Goal: Task Accomplishment & Management: Use online tool/utility

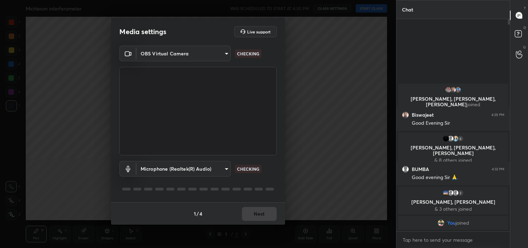
click at [200, 56] on body "1 2 3 4 5 6 7 C X Z C X Z E E Erase all H H Michleson interferometer WAS SCHEDU…" at bounding box center [264, 124] width 528 height 248
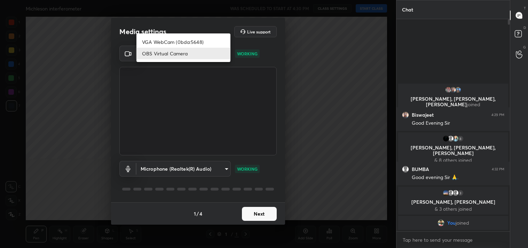
click at [169, 39] on li "VGA WebCam (0bda:5648)" at bounding box center [183, 41] width 94 height 11
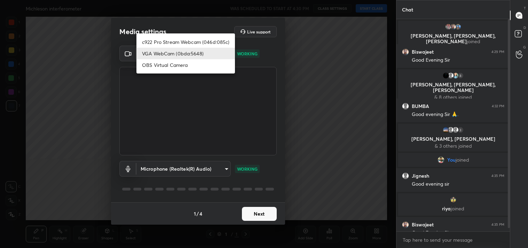
click at [160, 48] on body "1 2 3 4 5 6 7 C X Z C X Z E E Erase all H H Michleson interferometer WAS SCHEDU…" at bounding box center [264, 124] width 528 height 248
click at [159, 39] on li "c922 Pro Stream Webcam (046d:085c)" at bounding box center [185, 41] width 98 height 11
type input "77efdbe0d0591a5658d362a6e640cec0e2706c98c83ef82d39568dbf4875ff01"
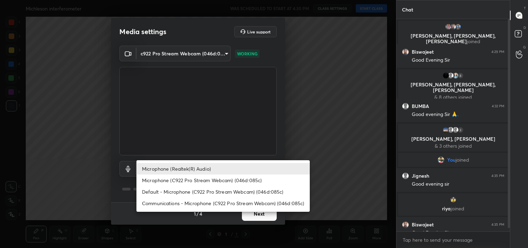
click at [186, 168] on body "1 2 3 4 5 6 7 C X Z C X Z E E Erase all H H Michleson interferometer WAS SCHEDU…" at bounding box center [264, 124] width 528 height 248
click at [188, 177] on li "Microphone (C922 Pro Stream Webcam) (046d:085c)" at bounding box center [222, 179] width 173 height 11
type input "98736bbd83ab30603f5109e34b9d78f43cd434b77fe30a148c2d99a94d080346"
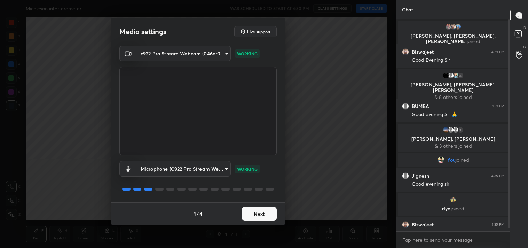
click at [255, 211] on button "Next" at bounding box center [259, 214] width 35 height 14
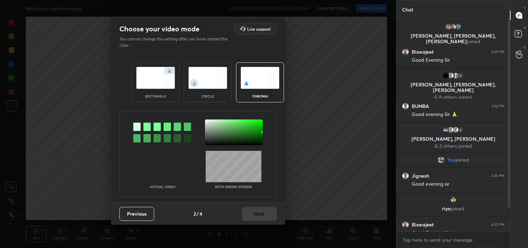
click at [166, 86] on img at bounding box center [155, 78] width 39 height 22
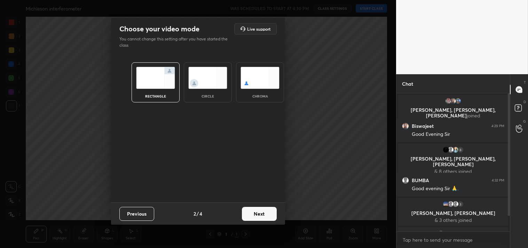
click at [259, 213] on button "Next" at bounding box center [259, 214] width 35 height 14
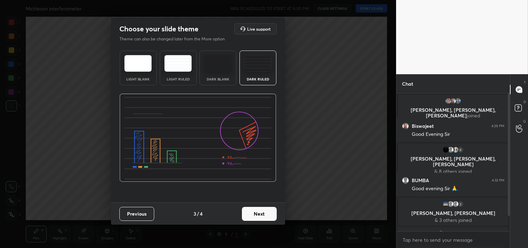
click at [268, 212] on button "Next" at bounding box center [259, 214] width 35 height 14
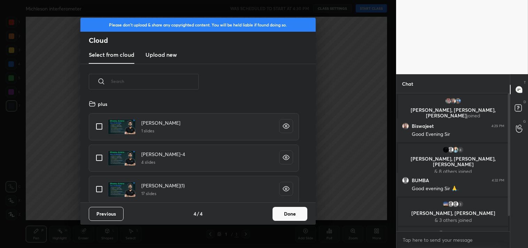
scroll to position [103, 223]
click at [101, 124] on input "grid" at bounding box center [99, 126] width 15 height 15
checkbox input "true"
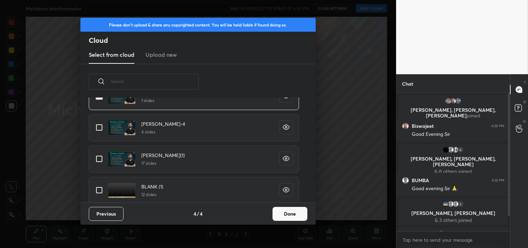
scroll to position [32, 0]
click at [287, 214] on button "Done" at bounding box center [289, 214] width 35 height 14
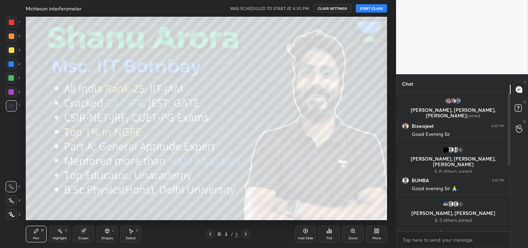
click at [367, 7] on button "START CLASS" at bounding box center [370, 8] width 31 height 8
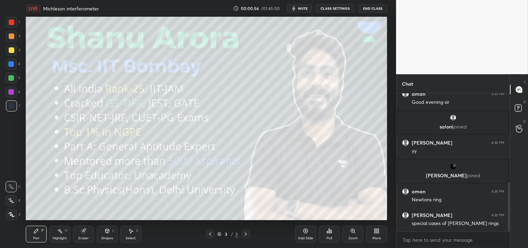
scroll to position [275, 0]
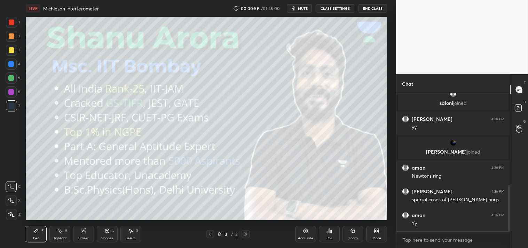
click at [303, 236] on div "Add Slide" at bounding box center [305, 237] width 15 height 3
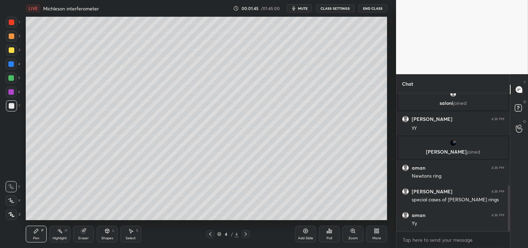
scroll to position [300, 0]
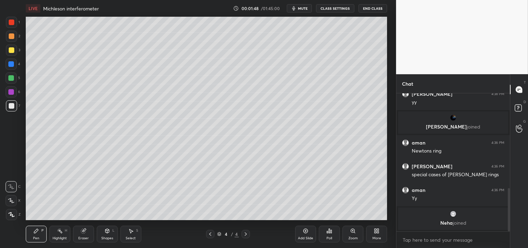
click at [305, 237] on div "Add Slide" at bounding box center [305, 237] width 15 height 3
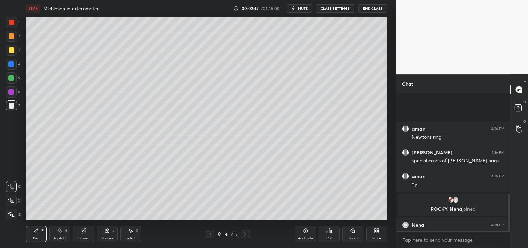
scroll to position [365, 0]
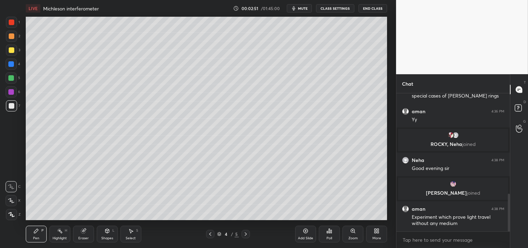
click at [376, 235] on div "More" at bounding box center [376, 233] width 21 height 17
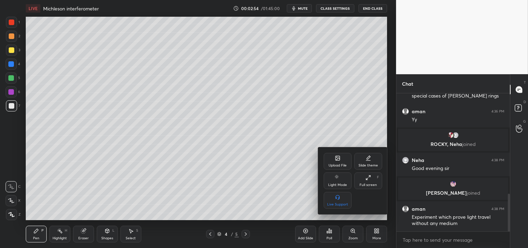
click at [337, 161] on div "Upload File" at bounding box center [337, 161] width 28 height 17
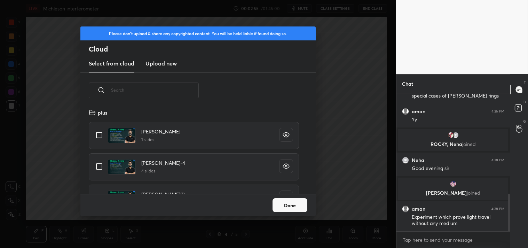
click at [153, 66] on h3 "Upload new" at bounding box center [160, 63] width 31 height 8
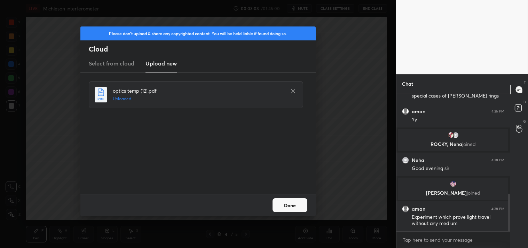
click at [292, 201] on button "Done" at bounding box center [289, 205] width 35 height 14
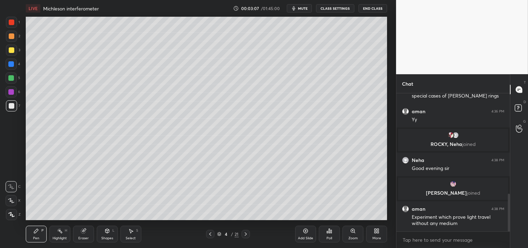
click at [308, 236] on div "Add Slide" at bounding box center [305, 237] width 15 height 3
click at [102, 236] on div "Shapes" at bounding box center [107, 237] width 12 height 3
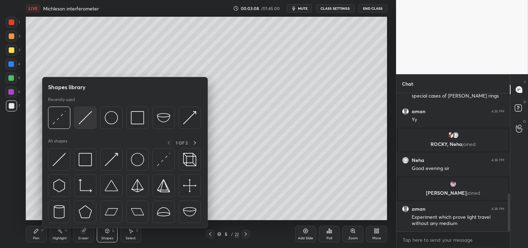
click at [79, 121] on img at bounding box center [85, 117] width 13 height 13
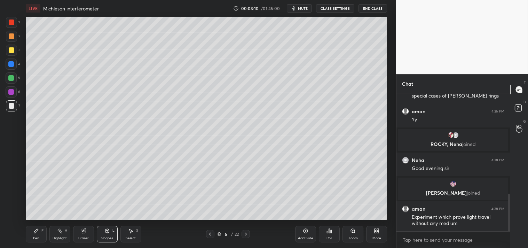
click at [33, 236] on div "Pen" at bounding box center [36, 237] width 6 height 3
click at [36, 231] on icon at bounding box center [36, 230] width 4 height 4
click at [347, 237] on div "Zoom" at bounding box center [352, 233] width 21 height 17
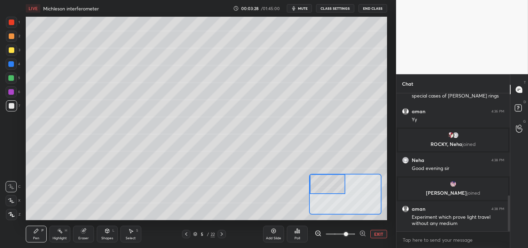
scroll to position [390, 0]
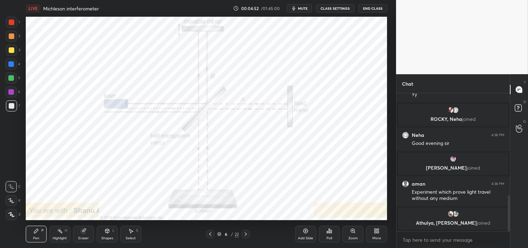
click at [2, 32] on div "1 2 3 4 5 6 7 C X Z C X Z E E Erase all H H" at bounding box center [11, 118] width 22 height 203
click at [16, 25] on div at bounding box center [11, 22] width 11 height 11
click at [39, 235] on div "Pen P" at bounding box center [36, 233] width 21 height 17
click at [62, 231] on icon at bounding box center [60, 231] width 6 height 6
click at [60, 231] on rect at bounding box center [59, 231] width 3 height 3
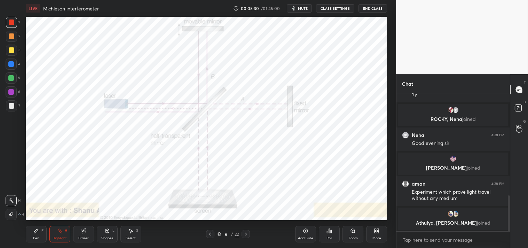
click at [39, 231] on div "Pen P" at bounding box center [36, 233] width 21 height 17
click at [42, 230] on div "P" at bounding box center [42, 229] width 2 height 3
click at [51, 233] on div "Highlight H" at bounding box center [59, 233] width 21 height 17
click at [53, 237] on div "Highlight" at bounding box center [60, 237] width 14 height 3
click at [34, 227] on div "Pen P" at bounding box center [36, 233] width 21 height 17
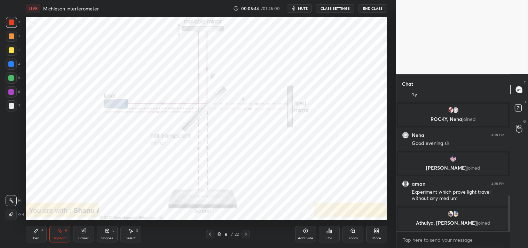
click at [31, 231] on div "Pen P" at bounding box center [36, 233] width 21 height 17
click at [431, 242] on textarea at bounding box center [453, 239] width 102 height 11
type textarea "x"
type textarea "t"
type textarea "x"
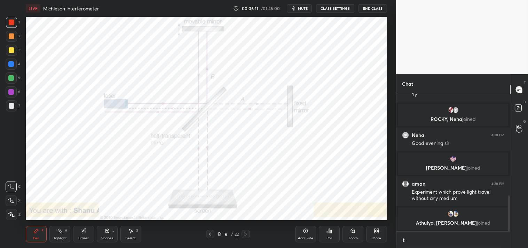
type textarea "ti"
type textarea "x"
type textarea "t"
type textarea "x"
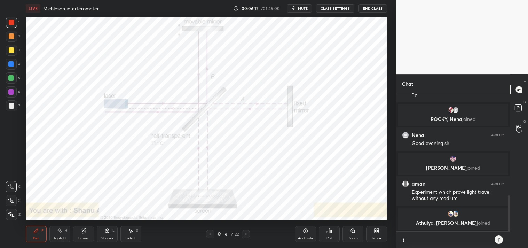
type textarea "x"
type textarea "l"
type textarea "x"
type textarea "li"
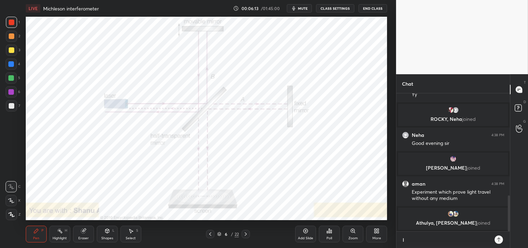
type textarea "x"
type textarea "lin"
type textarea "x"
type textarea "link"
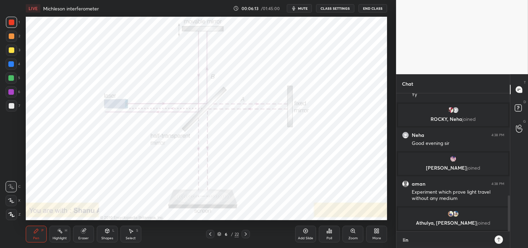
type textarea "x"
type textarea "linkt"
type textarea "x"
type textarea "linktr"
type textarea "x"
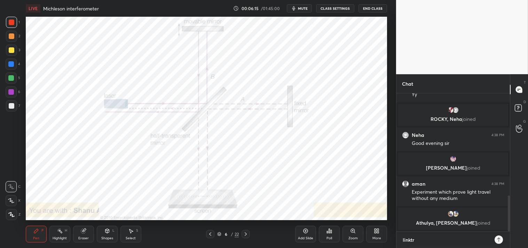
type textarea "linktr."
type textarea "x"
type textarea "linktr.e"
type textarea "x"
type textarea "linktr.e/"
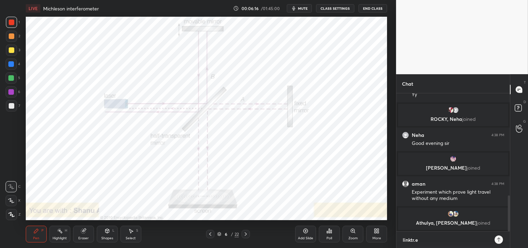
type textarea "x"
type textarea "linktr.e//"
type textarea "x"
type textarea "linktr.e/"
type textarea "x"
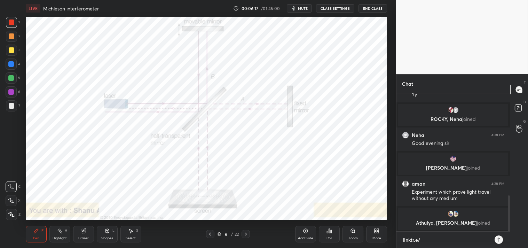
type textarea "linktr.e"
type textarea "x"
type textarea "linktr."
type textarea "x"
type textarea "linktr.e"
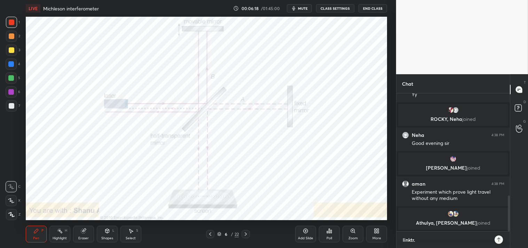
type textarea "x"
type textarea "[DOMAIN_NAME]"
type textarea "x"
type textarea "[DOMAIN_NAME][URL]"
type textarea "x"
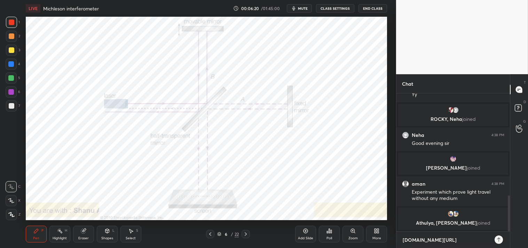
type textarea "linktr.ee/A"
type textarea "x"
type textarea "linktr.ee/Ar"
type textarea "x"
type textarea "linktr.ee/Arr"
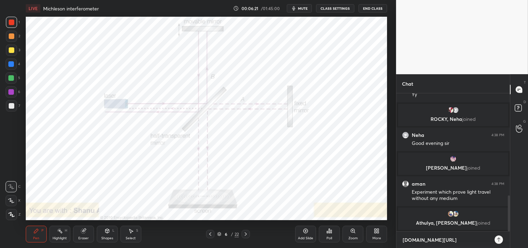
type textarea "x"
type textarea "linktr.ee/Ar"
type textarea "x"
type textarea "linktr.ee/Aro"
type textarea "x"
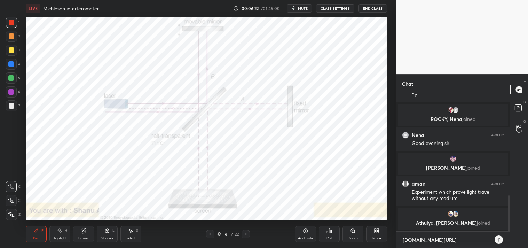
type textarea "linktr.ee/Aror"
type textarea "x"
type textarea "linktr.ee/Arora"
type textarea "x"
type textarea "linktr.ee/Arora1"
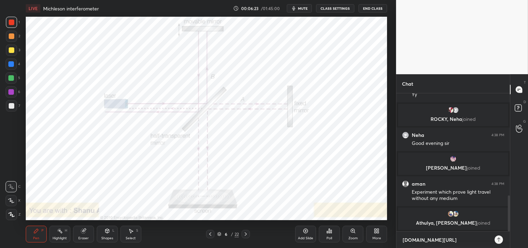
type textarea "x"
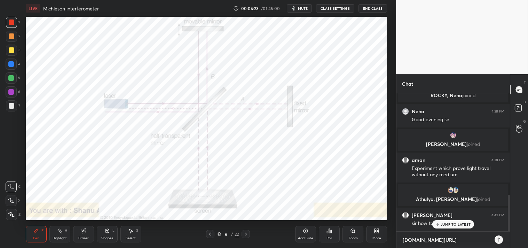
type textarea "linktr.ee/Arora10"
type textarea "x"
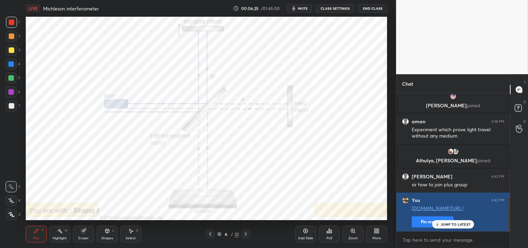
click at [426, 220] on button "Pin message" at bounding box center [432, 221] width 42 height 11
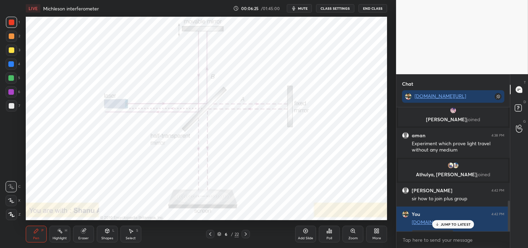
scroll to position [138, 111]
click at [464, 224] on p "JUMP TO LATEST" at bounding box center [455, 224] width 30 height 4
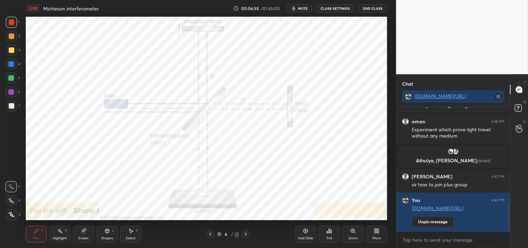
scroll to position [457, 0]
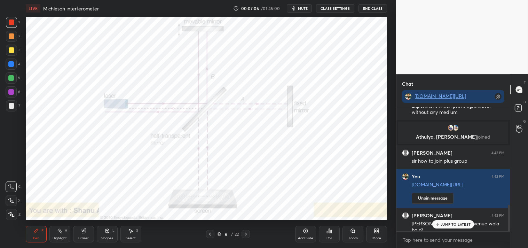
click at [447, 223] on p "JUMP TO LATEST" at bounding box center [455, 224] width 30 height 4
click at [437, 244] on textarea at bounding box center [453, 239] width 102 height 11
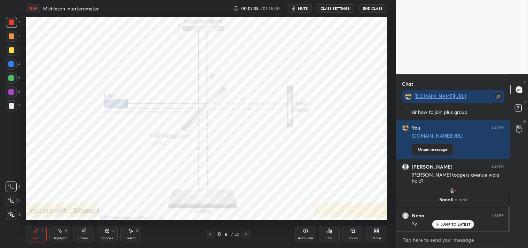
scroll to position [501, 0]
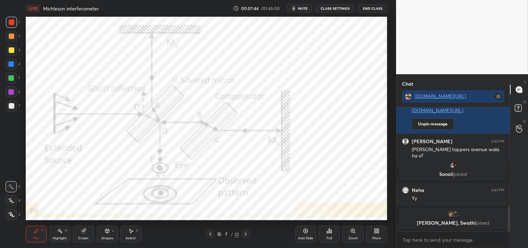
click at [56, 240] on div "Highlight H" at bounding box center [59, 233] width 21 height 17
click at [57, 232] on icon at bounding box center [60, 231] width 6 height 6
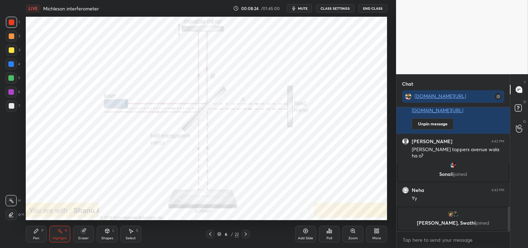
click at [304, 233] on icon at bounding box center [306, 231] width 6 height 6
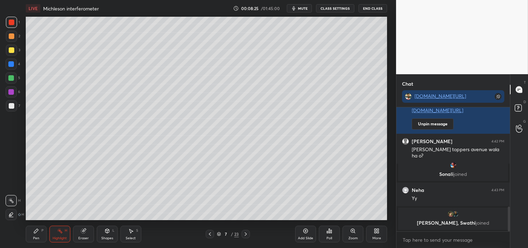
click at [105, 231] on icon at bounding box center [107, 230] width 4 height 4
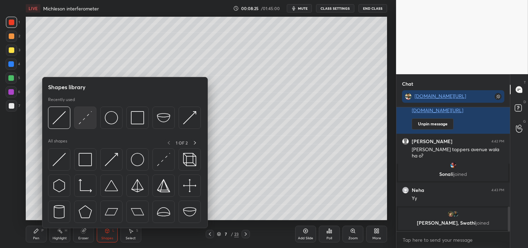
click at [88, 123] on img at bounding box center [85, 117] width 13 height 13
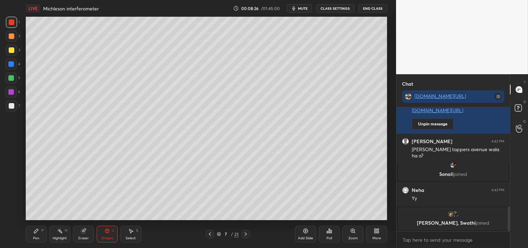
click at [15, 49] on div at bounding box center [11, 50] width 11 height 11
click at [348, 236] on div "Zoom" at bounding box center [352, 237] width 9 height 3
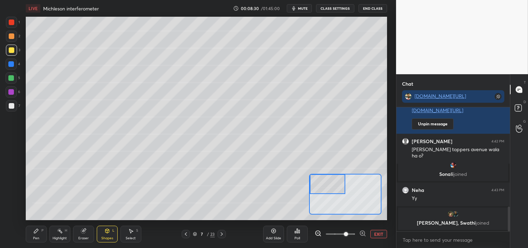
click at [38, 233] on icon at bounding box center [36, 231] width 6 height 6
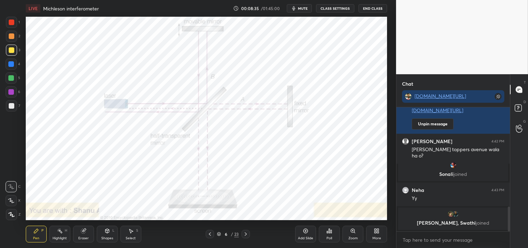
click at [106, 232] on icon at bounding box center [107, 230] width 4 height 4
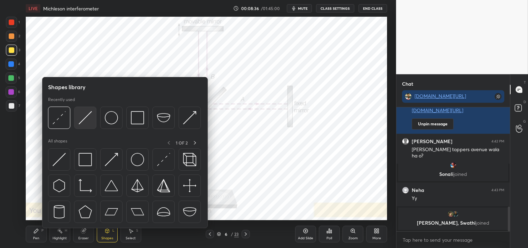
click at [92, 120] on div at bounding box center [85, 117] width 22 height 22
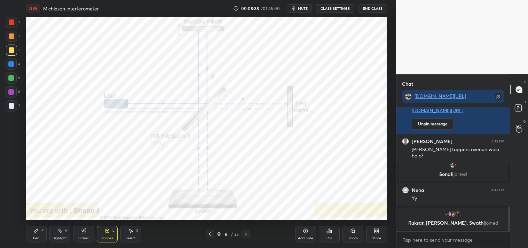
click at [36, 233] on icon at bounding box center [36, 231] width 6 height 6
click at [10, 28] on div "1" at bounding box center [13, 24] width 14 height 14
click at [12, 23] on div at bounding box center [12, 22] width 6 height 6
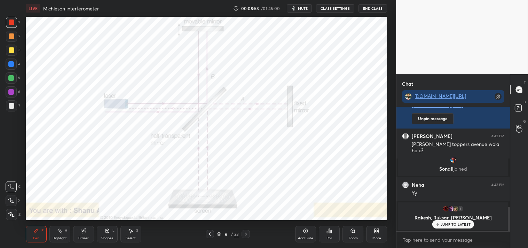
click at [446, 226] on p "JUMP TO LATEST" at bounding box center [455, 224] width 30 height 4
click at [358, 237] on div "Zoom" at bounding box center [352, 233] width 21 height 17
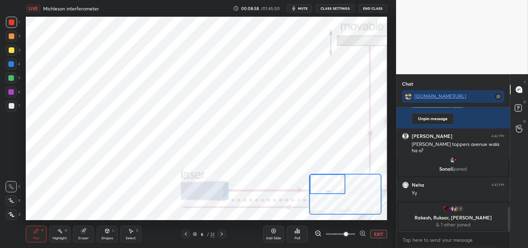
click at [84, 228] on icon at bounding box center [84, 229] width 4 height 3
click at [13, 165] on circle at bounding box center [11, 164] width 6 height 6
click at [31, 231] on div "Pen P" at bounding box center [36, 233] width 21 height 17
click at [30, 233] on div "Pen P" at bounding box center [36, 233] width 21 height 17
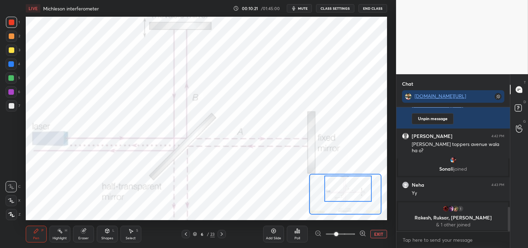
click at [57, 236] on div "Highlight" at bounding box center [60, 237] width 14 height 3
click at [58, 236] on div "Highlight" at bounding box center [60, 237] width 14 height 3
click at [34, 228] on icon at bounding box center [36, 231] width 6 height 6
click at [36, 227] on div "Pen P" at bounding box center [36, 233] width 21 height 17
click at [379, 232] on button "EXIT" at bounding box center [378, 234] width 17 height 8
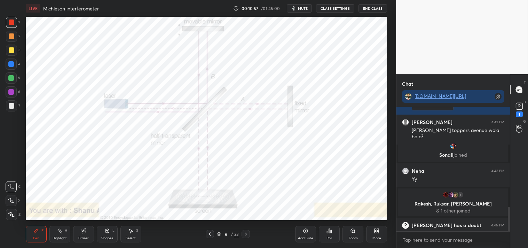
scroll to position [522, 0]
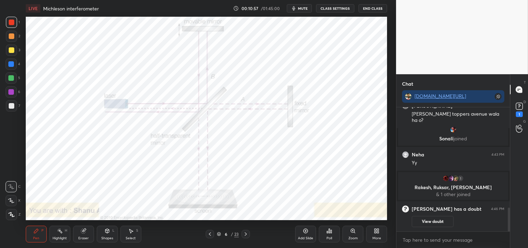
click at [351, 232] on icon at bounding box center [353, 231] width 6 height 6
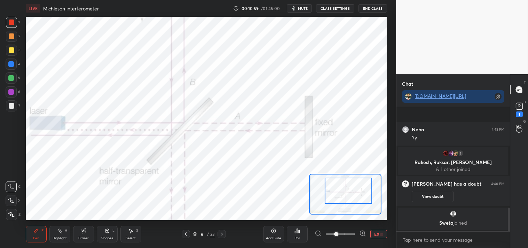
scroll to position [554, 0]
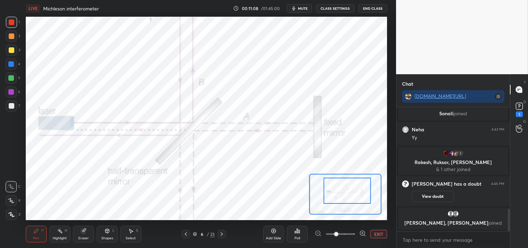
click at [47, 233] on div "Pen P Highlight H Eraser Shapes L Select S" at bounding box center [85, 233] width 119 height 17
click at [53, 233] on div "Highlight H" at bounding box center [59, 233] width 21 height 17
click at [40, 233] on div "Pen P" at bounding box center [36, 233] width 21 height 17
click at [378, 233] on button "EXIT" at bounding box center [378, 234] width 17 height 8
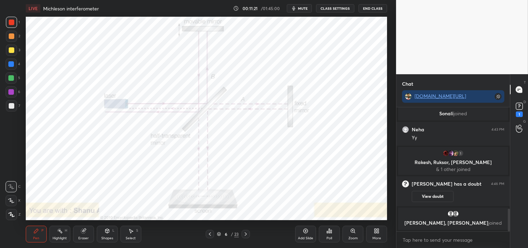
click at [307, 233] on icon at bounding box center [306, 231] width 6 height 6
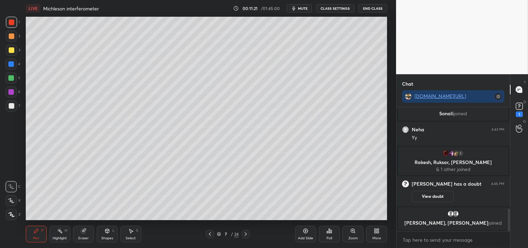
click at [103, 234] on div "Shapes L" at bounding box center [107, 233] width 21 height 17
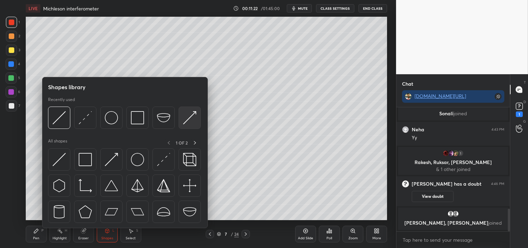
click at [185, 122] on img at bounding box center [189, 117] width 13 height 13
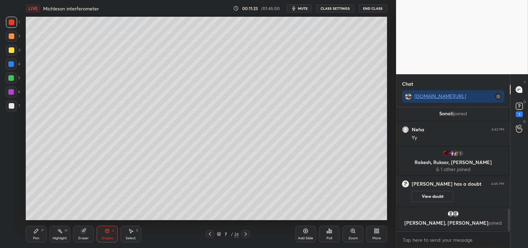
click at [104, 232] on icon at bounding box center [107, 231] width 6 height 6
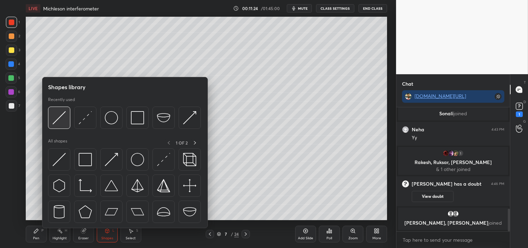
click at [55, 120] on img at bounding box center [59, 117] width 13 height 13
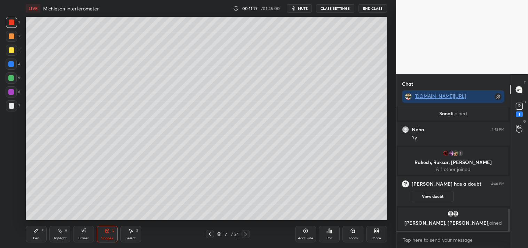
click at [39, 231] on div "Pen P" at bounding box center [36, 233] width 21 height 17
click at [11, 49] on div at bounding box center [12, 50] width 6 height 6
click at [11, 54] on div at bounding box center [11, 50] width 11 height 11
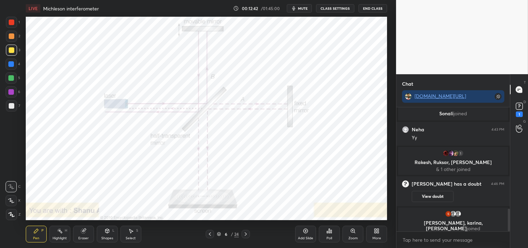
click at [13, 25] on div at bounding box center [12, 22] width 6 height 6
click at [13, 25] on div at bounding box center [11, 22] width 11 height 11
click at [350, 231] on icon at bounding box center [353, 231] width 6 height 6
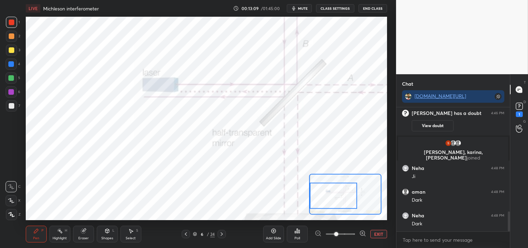
scroll to position [648, 0]
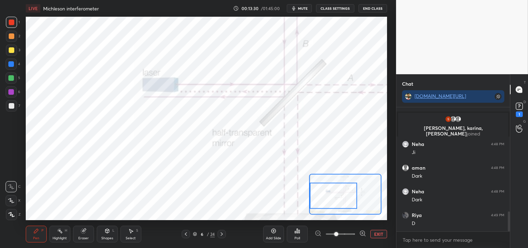
click at [378, 232] on button "EXIT" at bounding box center [378, 234] width 17 height 8
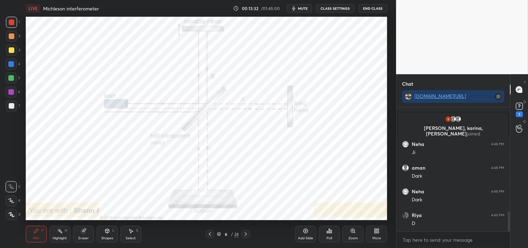
click at [349, 234] on div "Zoom" at bounding box center [352, 233] width 21 height 17
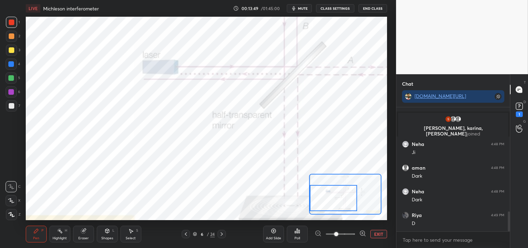
scroll to position [672, 0]
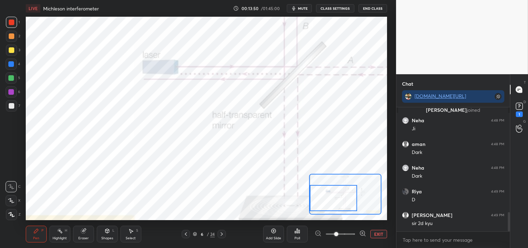
click at [377, 230] on button "EXIT" at bounding box center [378, 234] width 17 height 8
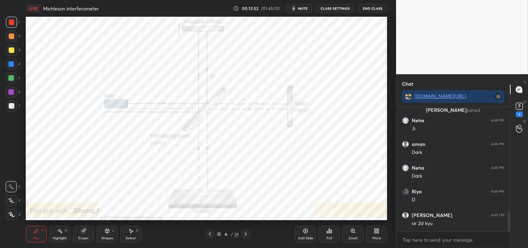
click at [63, 232] on div "Highlight H" at bounding box center [59, 233] width 21 height 17
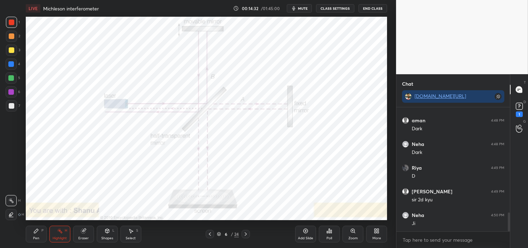
click at [57, 230] on icon at bounding box center [60, 231] width 6 height 6
click at [56, 234] on div "Highlight H" at bounding box center [59, 233] width 21 height 17
click at [38, 232] on icon at bounding box center [36, 231] width 6 height 6
click at [355, 235] on div "Zoom" at bounding box center [352, 233] width 21 height 17
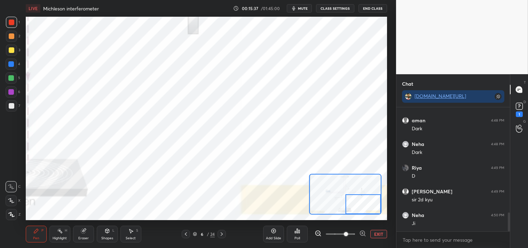
click at [112, 241] on div "Shapes L" at bounding box center [107, 233] width 21 height 17
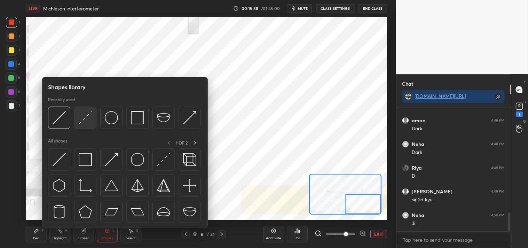
click at [82, 119] on img at bounding box center [85, 117] width 13 height 13
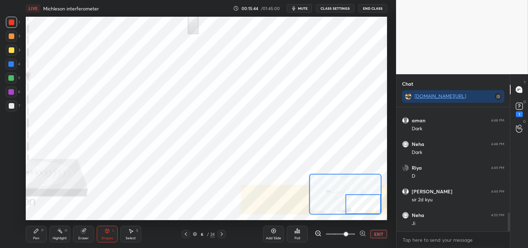
click at [14, 65] on div at bounding box center [11, 63] width 11 height 11
click at [42, 234] on div "Pen P" at bounding box center [36, 233] width 21 height 17
click at [46, 232] on div "Pen P" at bounding box center [36, 233] width 21 height 17
click at [84, 230] on icon at bounding box center [83, 230] width 5 height 5
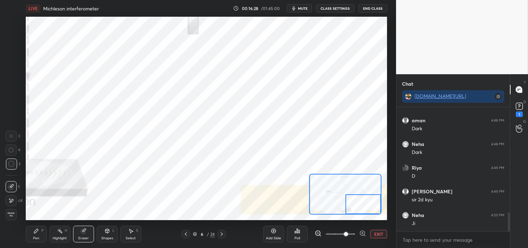
click at [30, 237] on div "Pen P" at bounding box center [36, 233] width 21 height 17
click at [30, 243] on div "Pen P Highlight H Eraser Shapes L Select S 6 / 24 Add Slide Poll EXIT" at bounding box center [206, 234] width 361 height 28
click at [382, 232] on button "EXIT" at bounding box center [378, 234] width 17 height 8
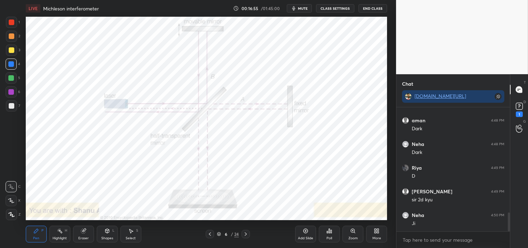
click at [60, 236] on div "Highlight" at bounding box center [60, 237] width 14 height 3
click at [63, 239] on div "Highlight" at bounding box center [60, 237] width 14 height 3
click at [306, 234] on div "Add Slide" at bounding box center [305, 233] width 21 height 17
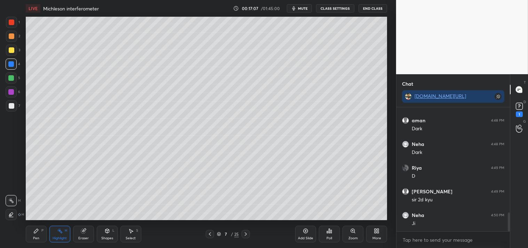
click at [109, 238] on div "Shapes" at bounding box center [107, 237] width 12 height 3
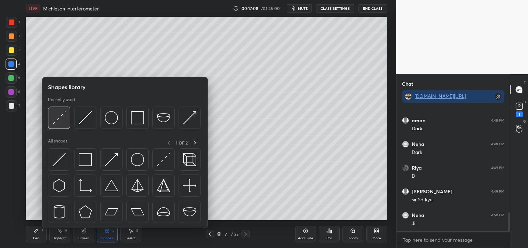
click at [63, 121] on img at bounding box center [59, 117] width 13 height 13
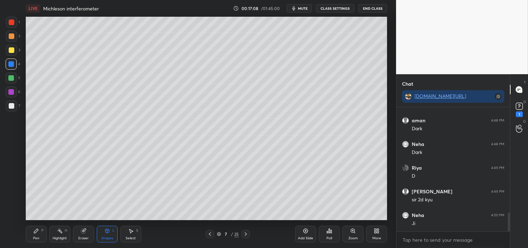
click at [12, 110] on div at bounding box center [11, 105] width 11 height 11
click at [11, 51] on div at bounding box center [12, 50] width 6 height 6
click at [351, 234] on div "Zoom" at bounding box center [352, 233] width 21 height 17
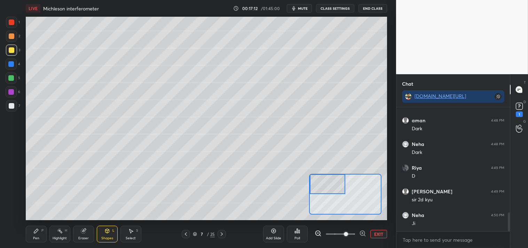
click at [35, 234] on div "Pen P" at bounding box center [36, 233] width 21 height 17
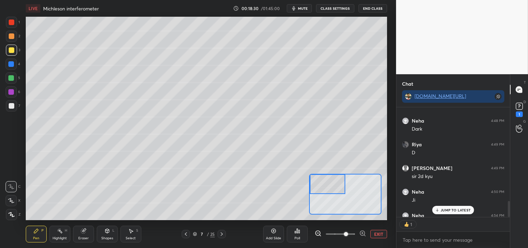
scroll to position [2, 2]
click at [382, 235] on button "EXIT" at bounding box center [378, 234] width 17 height 8
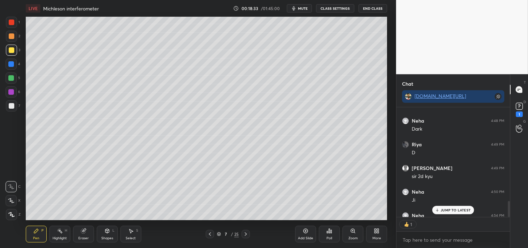
click at [357, 232] on div "Zoom" at bounding box center [352, 233] width 21 height 17
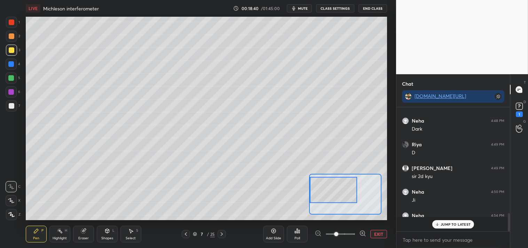
scroll to position [719, 0]
click at [103, 235] on div "Shapes L" at bounding box center [107, 233] width 21 height 17
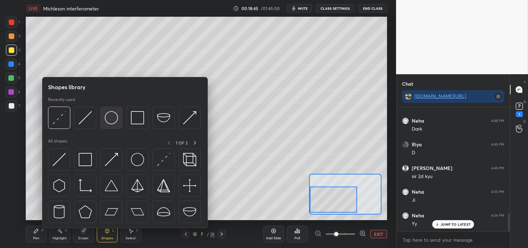
click at [109, 118] on img at bounding box center [111, 117] width 13 height 13
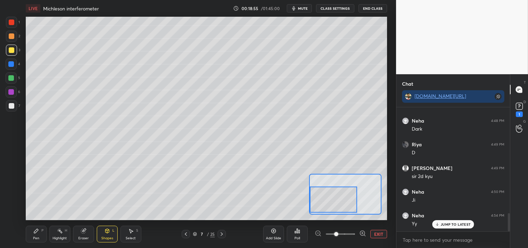
click at [38, 234] on div "Pen P" at bounding box center [36, 233] width 21 height 17
click at [9, 106] on div at bounding box center [12, 106] width 6 height 6
click at [9, 108] on div at bounding box center [12, 106] width 6 height 6
click at [10, 48] on div at bounding box center [12, 50] width 6 height 6
click at [377, 234] on button "EXIT" at bounding box center [378, 234] width 17 height 8
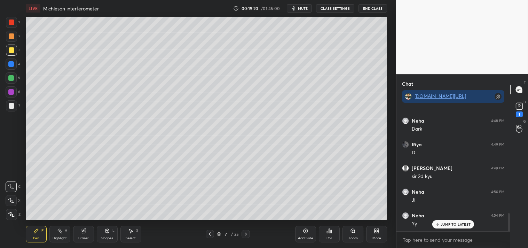
click at [84, 228] on icon at bounding box center [84, 231] width 6 height 6
click at [42, 236] on div "Pen P" at bounding box center [36, 233] width 21 height 17
click at [352, 234] on div "Zoom" at bounding box center [352, 233] width 21 height 17
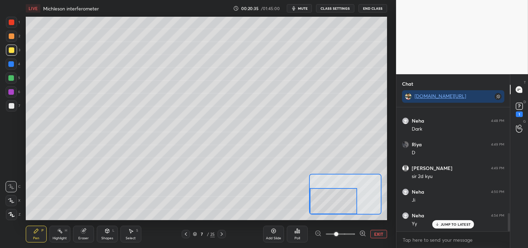
click at [107, 235] on div "Shapes L" at bounding box center [107, 233] width 21 height 17
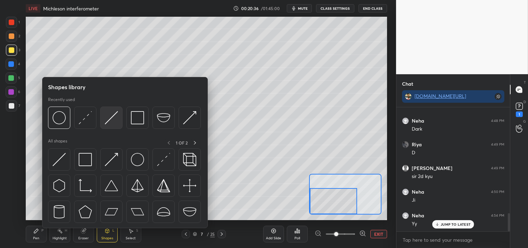
click at [112, 119] on img at bounding box center [111, 117] width 13 height 13
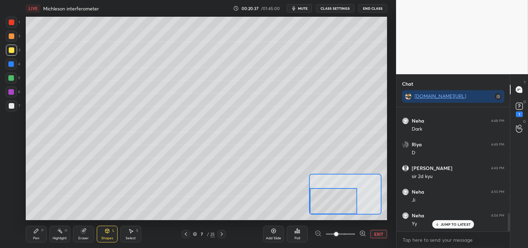
click at [110, 230] on div "Shapes L" at bounding box center [107, 233] width 21 height 17
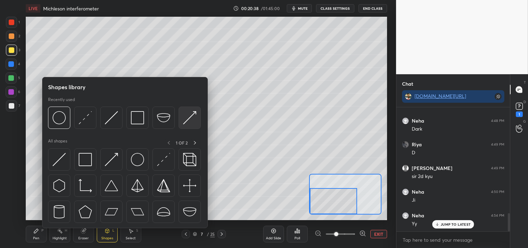
click at [191, 122] on img at bounding box center [189, 117] width 13 height 13
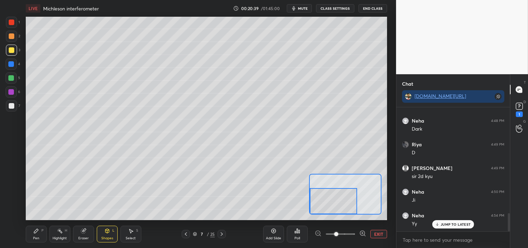
click at [10, 106] on div at bounding box center [12, 106] width 6 height 6
click at [38, 236] on div "Pen" at bounding box center [36, 237] width 6 height 3
click at [36, 233] on icon at bounding box center [36, 231] width 6 height 6
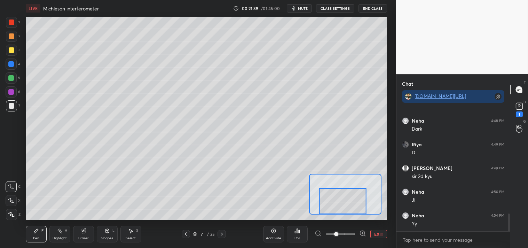
scroll to position [742, 0]
click at [372, 231] on button "EXIT" at bounding box center [378, 234] width 17 height 8
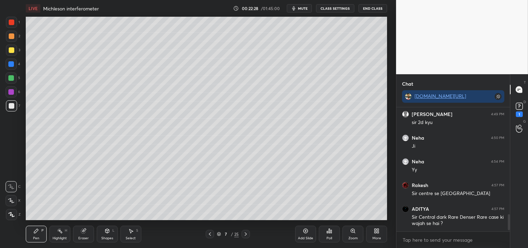
scroll to position [796, 0]
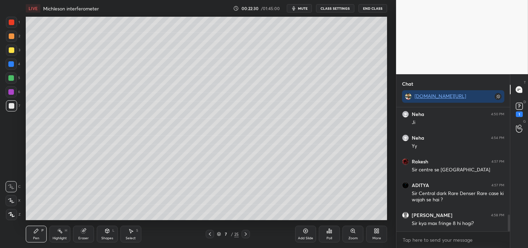
click at [56, 242] on div "Pen P Highlight H Eraser Shapes L Select S 7 / 25 Add Slide Poll Zoom More" at bounding box center [206, 234] width 361 height 28
click at [63, 236] on div "Highlight" at bounding box center [60, 237] width 14 height 3
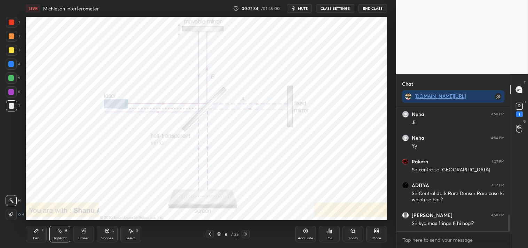
click at [6, 20] on div at bounding box center [11, 22] width 11 height 11
click at [9, 19] on div at bounding box center [12, 22] width 6 height 6
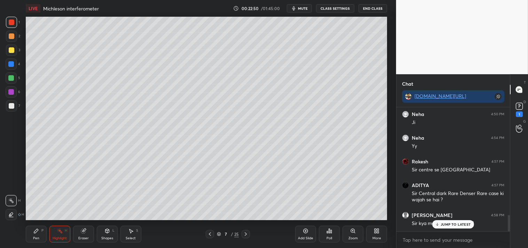
scroll to position [820, 0]
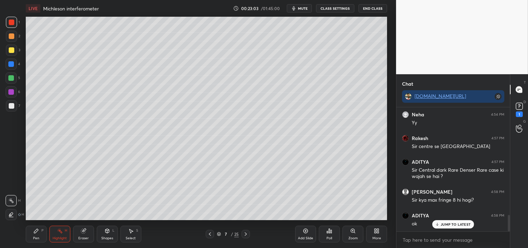
click at [351, 234] on div "Zoom" at bounding box center [352, 233] width 21 height 17
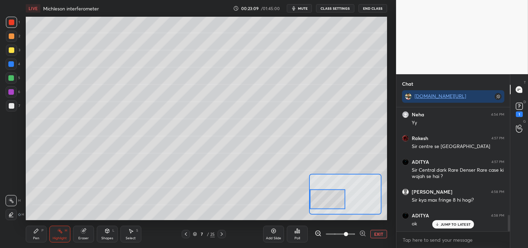
click at [11, 106] on div at bounding box center [12, 106] width 6 height 6
click at [10, 63] on div at bounding box center [11, 64] width 6 height 6
click at [110, 240] on div "Shapes L" at bounding box center [107, 233] width 21 height 17
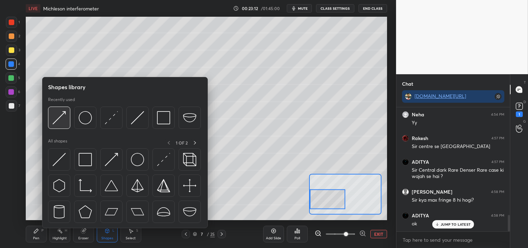
click at [54, 119] on img at bounding box center [59, 117] width 13 height 13
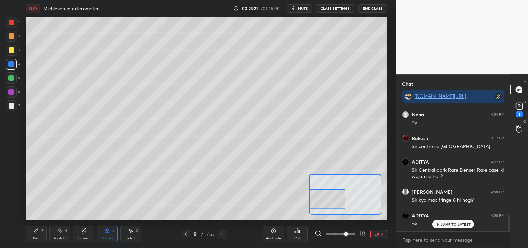
click at [43, 236] on div "Pen P" at bounding box center [36, 233] width 21 height 17
click at [43, 239] on div "Pen P" at bounding box center [36, 233] width 21 height 17
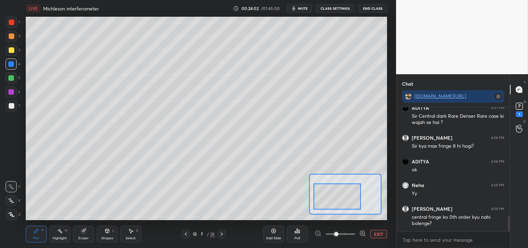
scroll to position [897, 0]
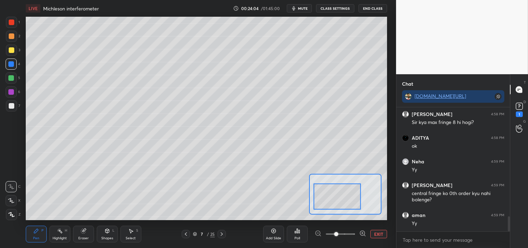
click at [73, 237] on div "Eraser" at bounding box center [83, 233] width 21 height 17
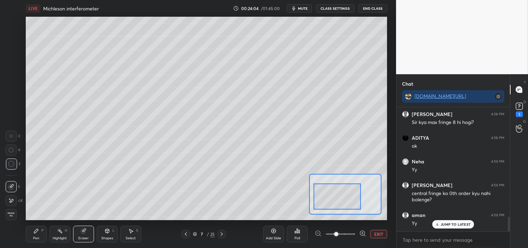
scroll to position [927, 0]
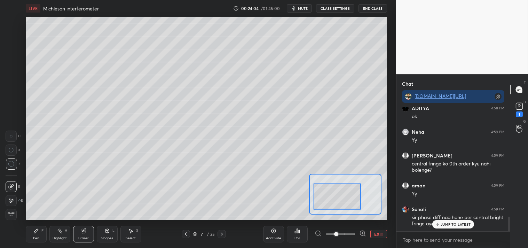
click at [75, 237] on div "Eraser" at bounding box center [83, 233] width 21 height 17
click at [29, 237] on div "Pen P" at bounding box center [36, 233] width 21 height 17
click at [33, 238] on div "Pen" at bounding box center [36, 237] width 6 height 3
click at [451, 233] on div "x" at bounding box center [452, 239] width 113 height 16
click at [392, 236] on div "1 2 3 4 5 6 7 C X Z C X Z E E Erase all H H LIVE Michleson interferometer 00:24…" at bounding box center [198, 124] width 396 height 248
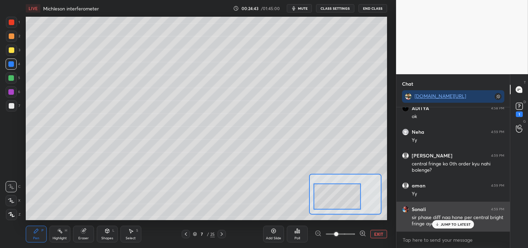
click at [447, 222] on p "JUMP TO LATEST" at bounding box center [455, 224] width 30 height 4
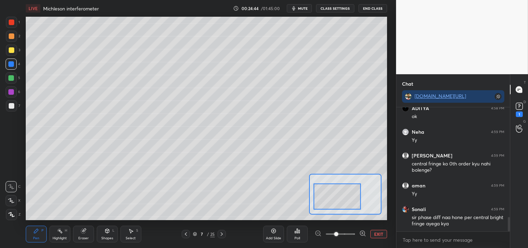
scroll to position [951, 0]
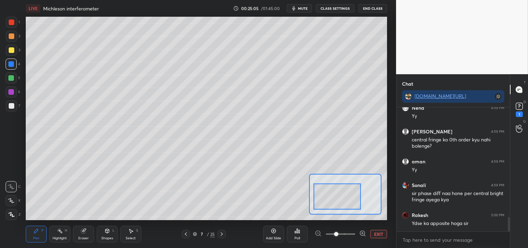
click at [515, 112] on div "1" at bounding box center [518, 114] width 7 height 6
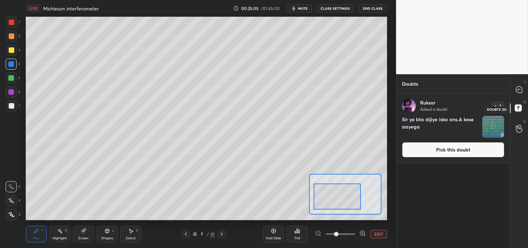
scroll to position [152, 111]
click at [448, 152] on button "Pick this doubt" at bounding box center [453, 149] width 102 height 15
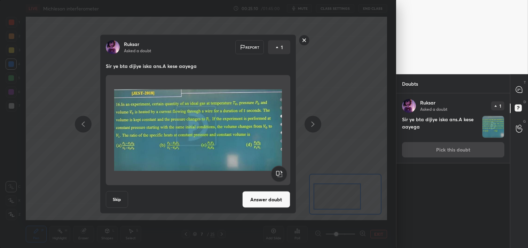
click at [264, 197] on button "Answer doubt" at bounding box center [266, 199] width 48 height 17
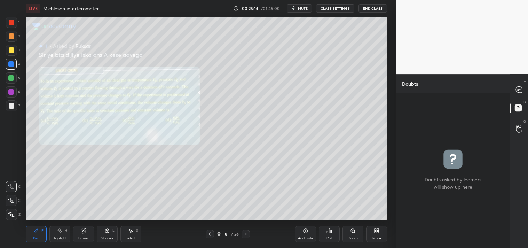
click at [351, 236] on div "Zoom" at bounding box center [352, 237] width 9 height 3
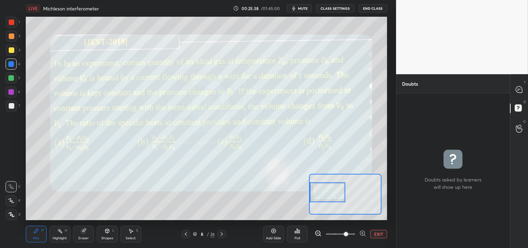
click at [62, 237] on div "Highlight" at bounding box center [60, 237] width 14 height 3
click at [63, 237] on div "Highlight" at bounding box center [60, 237] width 14 height 3
click at [520, 89] on icon at bounding box center [518, 89] width 6 height 6
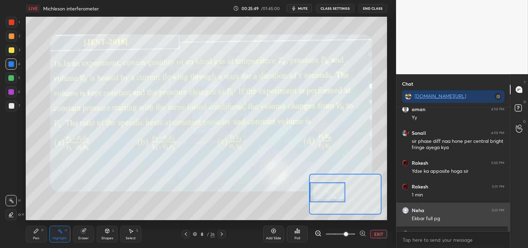
scroll to position [122, 111]
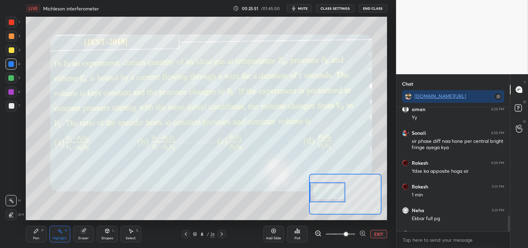
click at [371, 232] on button "EXIT" at bounding box center [378, 234] width 17 height 8
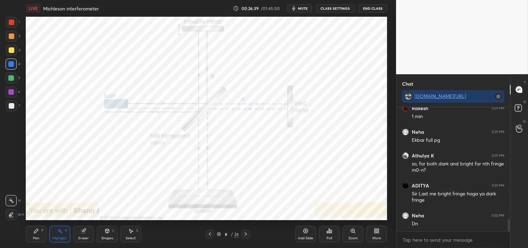
scroll to position [1135, 0]
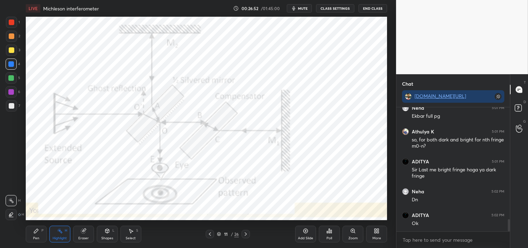
click at [35, 237] on div "Pen" at bounding box center [36, 237] width 6 height 3
click at [6, 19] on div "1 2 3 4 5 6 7" at bounding box center [13, 65] width 15 height 97
click at [11, 22] on div at bounding box center [12, 22] width 6 height 6
click at [61, 236] on div "Highlight" at bounding box center [60, 237] width 14 height 3
click at [62, 232] on rect at bounding box center [59, 231] width 3 height 3
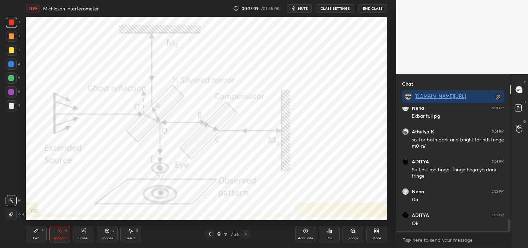
click at [33, 235] on div "Pen P" at bounding box center [36, 233] width 21 height 17
click at [34, 234] on div "Pen P" at bounding box center [36, 233] width 21 height 17
click at [61, 234] on div "Highlight H" at bounding box center [59, 233] width 21 height 17
click at [35, 236] on div "Pen" at bounding box center [36, 237] width 6 height 3
click at [76, 235] on div "Eraser" at bounding box center [83, 233] width 21 height 17
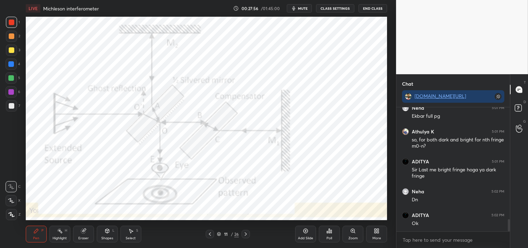
click at [80, 230] on div "Eraser" at bounding box center [83, 233] width 21 height 17
click at [32, 233] on div "Pen P" at bounding box center [36, 233] width 21 height 17
click at [30, 237] on div "Pen P" at bounding box center [36, 233] width 21 height 17
click at [50, 237] on div "Highlight H" at bounding box center [59, 233] width 21 height 17
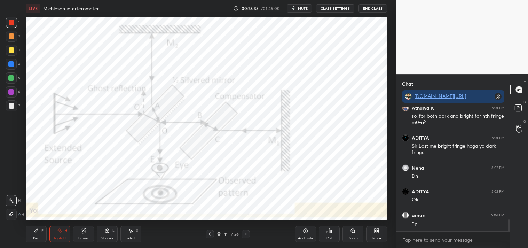
scroll to position [1182, 0]
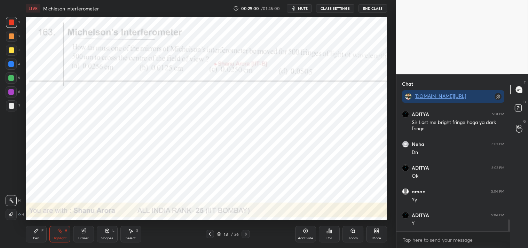
click at [38, 233] on icon at bounding box center [36, 231] width 6 height 6
click at [34, 232] on icon at bounding box center [36, 230] width 4 height 4
click at [12, 65] on div at bounding box center [11, 64] width 6 height 6
click at [11, 65] on div at bounding box center [11, 64] width 6 height 6
click at [11, 200] on icon at bounding box center [11, 200] width 6 height 4
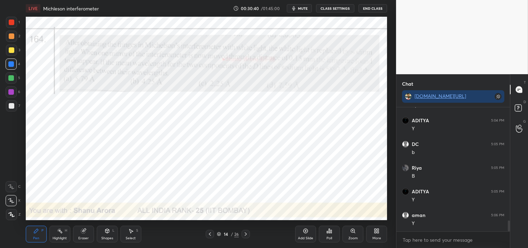
scroll to position [1301, 0]
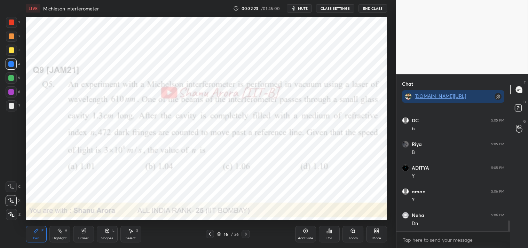
click at [12, 23] on div at bounding box center [12, 22] width 6 height 6
click at [13, 25] on div at bounding box center [12, 22] width 6 height 6
click at [9, 183] on div at bounding box center [11, 186] width 11 height 11
click at [9, 182] on div at bounding box center [11, 186] width 11 height 11
click at [356, 230] on div "Zoom" at bounding box center [352, 233] width 21 height 17
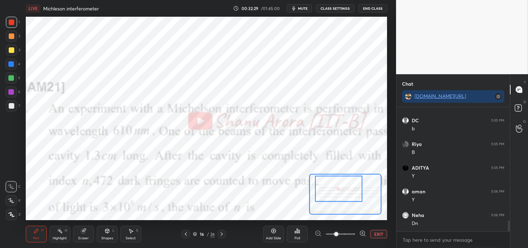
click at [351, 188] on div at bounding box center [338, 189] width 47 height 26
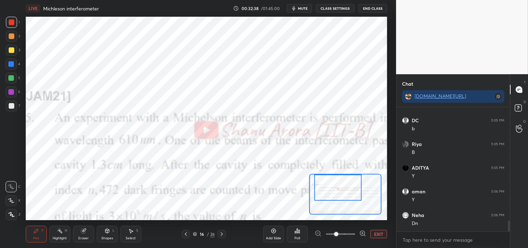
click at [380, 228] on div "Add Slide Poll EXIT" at bounding box center [325, 233] width 124 height 39
click at [378, 231] on button "EXIT" at bounding box center [378, 234] width 17 height 8
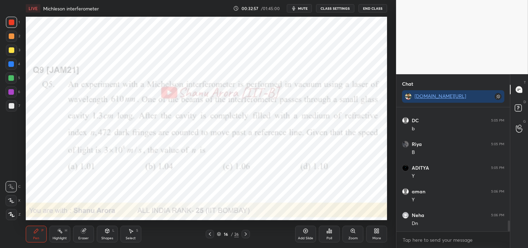
click at [61, 234] on div "Highlight H" at bounding box center [59, 233] width 21 height 17
click at [33, 235] on div "Pen P" at bounding box center [36, 233] width 21 height 17
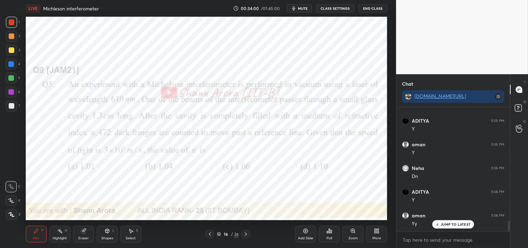
click at [85, 232] on icon at bounding box center [83, 230] width 5 height 5
click at [84, 233] on icon at bounding box center [84, 231] width 6 height 6
click at [39, 237] on div "Pen" at bounding box center [36, 237] width 6 height 3
click at [39, 235] on div "Pen P" at bounding box center [36, 233] width 21 height 17
click at [298, 6] on span "mute" at bounding box center [303, 8] width 10 height 5
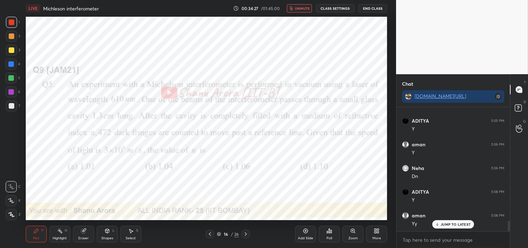
click at [80, 239] on div "Eraser" at bounding box center [83, 237] width 10 height 3
click at [32, 236] on div "Pen P" at bounding box center [36, 233] width 21 height 17
click at [44, 235] on div "Pen P" at bounding box center [36, 233] width 21 height 17
click at [298, 13] on div "LIVE Michleson interferometer 00:34:47 / 01:45:00 unmute CLASS SETTINGS End Cla…" at bounding box center [206, 8] width 361 height 17
click at [301, 12] on button "unmute" at bounding box center [299, 8] width 25 height 8
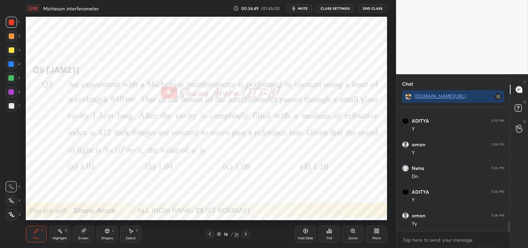
scroll to position [1371, 0]
click at [62, 233] on icon at bounding box center [60, 231] width 6 height 6
click at [59, 236] on div "Highlight" at bounding box center [60, 237] width 14 height 3
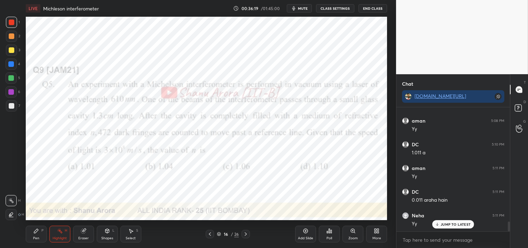
scroll to position [1466, 0]
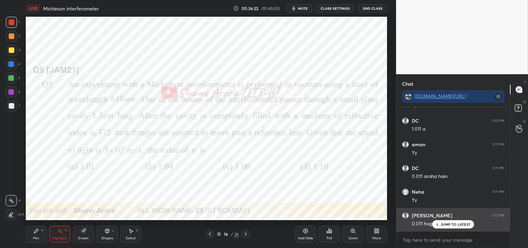
click at [454, 227] on div "JUMP TO LATEST" at bounding box center [453, 224] width 42 height 8
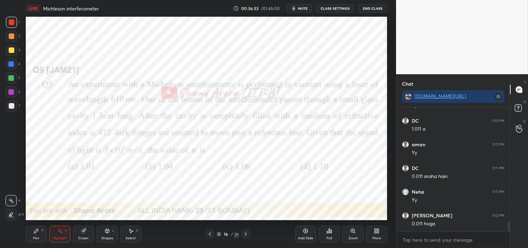
click at [83, 228] on icon at bounding box center [84, 231] width 6 height 6
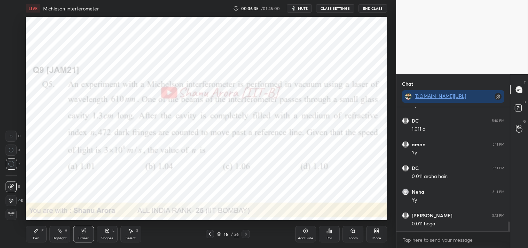
click at [32, 232] on div "Pen P" at bounding box center [36, 233] width 21 height 17
click at [33, 234] on div "Pen P" at bounding box center [36, 233] width 21 height 17
click at [91, 235] on div "Eraser" at bounding box center [83, 233] width 21 height 17
click at [40, 232] on div "Pen P" at bounding box center [36, 233] width 21 height 17
click at [46, 235] on div "Pen P" at bounding box center [36, 233] width 21 height 17
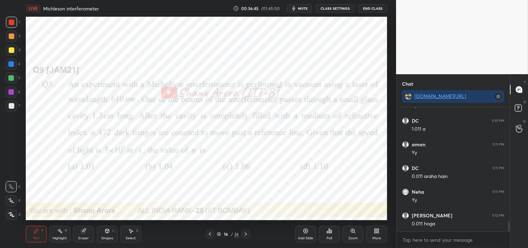
click at [85, 241] on div "Eraser" at bounding box center [83, 233] width 21 height 17
click at [34, 232] on icon at bounding box center [36, 230] width 4 height 4
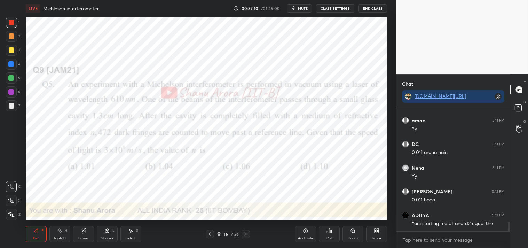
click at [57, 226] on div "Highlight H" at bounding box center [59, 233] width 21 height 17
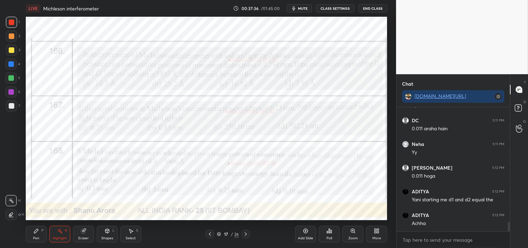
scroll to position [1520, 0]
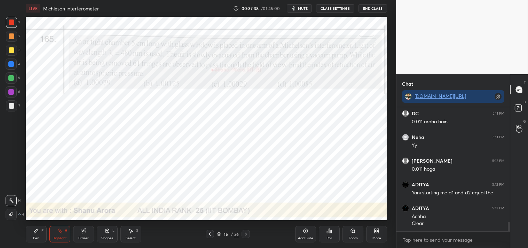
click at [11, 21] on div at bounding box center [12, 22] width 6 height 6
click at [37, 236] on div "Pen" at bounding box center [36, 237] width 6 height 3
click at [35, 236] on div "Pen" at bounding box center [36, 237] width 6 height 3
click at [304, 11] on button "mute" at bounding box center [299, 8] width 25 height 8
click at [301, 5] on button "unmute" at bounding box center [299, 8] width 25 height 8
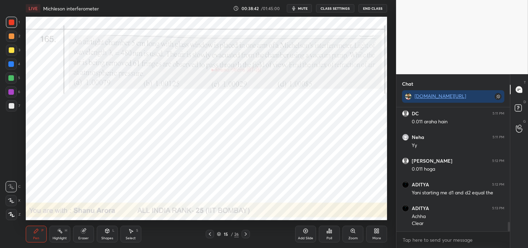
click at [301, 9] on span "mute" at bounding box center [303, 8] width 10 height 5
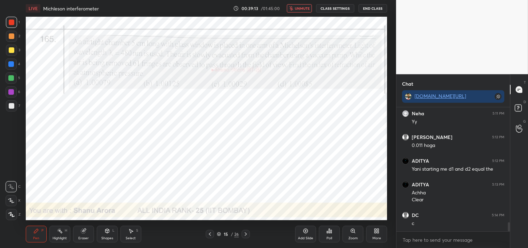
scroll to position [1567, 0]
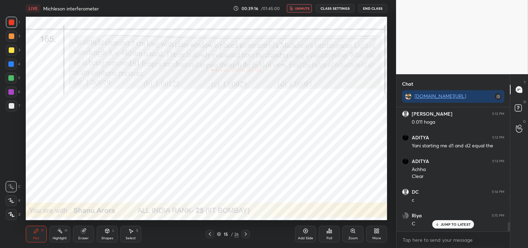
click at [306, 11] on button "unmute" at bounding box center [299, 8] width 25 height 8
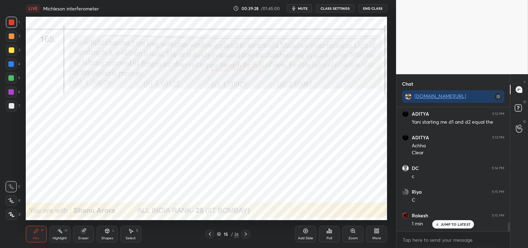
click at [76, 238] on div "Eraser" at bounding box center [83, 233] width 21 height 17
click at [37, 236] on div "Pen" at bounding box center [36, 237] width 6 height 3
click at [12, 63] on div at bounding box center [11, 64] width 6 height 6
click at [7, 69] on div at bounding box center [11, 63] width 11 height 11
click at [40, 231] on div "Pen P" at bounding box center [36, 233] width 21 height 17
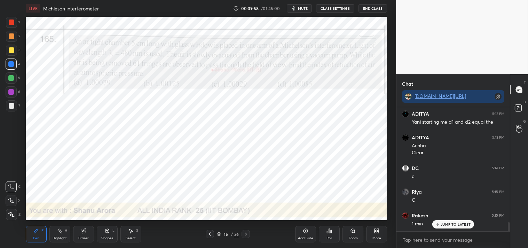
click at [11, 28] on div "1" at bounding box center [13, 24] width 14 height 14
click at [10, 31] on div at bounding box center [11, 36] width 11 height 11
click at [10, 69] on div at bounding box center [11, 63] width 11 height 11
click at [11, 67] on div at bounding box center [11, 63] width 11 height 11
click at [5, 15] on div "1 2 3 4 5 6 7 C X Z C X Z E E Erase all H H LIVE Michleson interferometer 00:39…" at bounding box center [195, 124] width 390 height 248
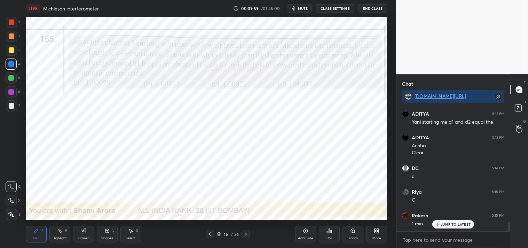
click at [8, 19] on div at bounding box center [11, 22] width 11 height 11
click at [10, 21] on div at bounding box center [12, 22] width 6 height 6
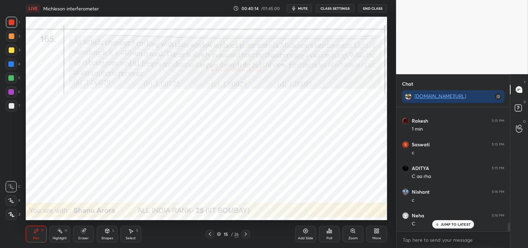
scroll to position [1709, 0]
click at [80, 232] on div "Eraser" at bounding box center [83, 233] width 21 height 17
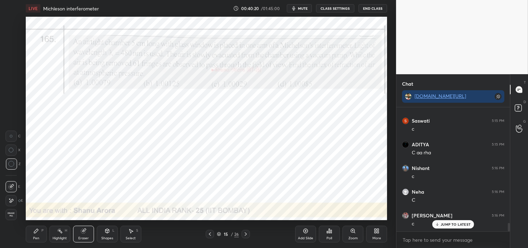
click at [81, 228] on icon at bounding box center [84, 231] width 6 height 6
click at [30, 234] on div "Pen P" at bounding box center [36, 233] width 21 height 17
click at [31, 230] on div "Pen P" at bounding box center [36, 233] width 21 height 17
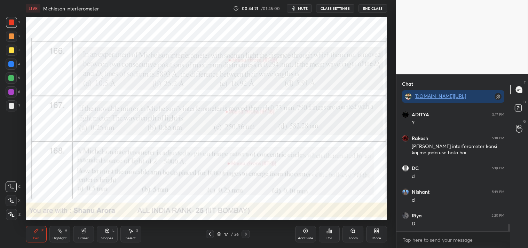
scroll to position [1952, 0]
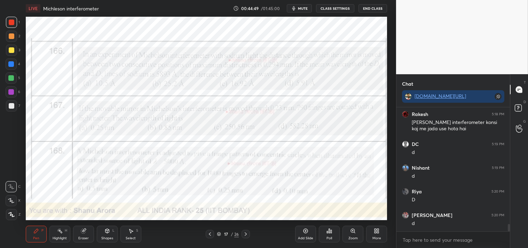
click at [357, 238] on div "Zoom" at bounding box center [352, 237] width 9 height 3
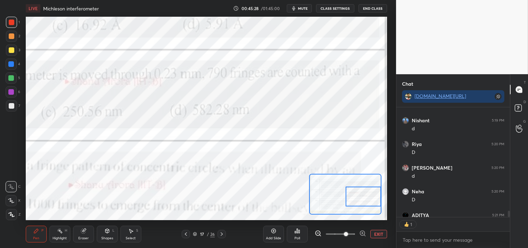
scroll to position [2, 2]
click at [371, 236] on button "EXIT" at bounding box center [378, 234] width 17 height 8
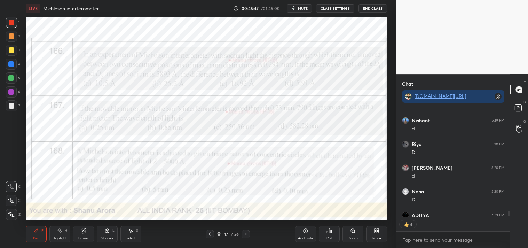
scroll to position [2037, 0]
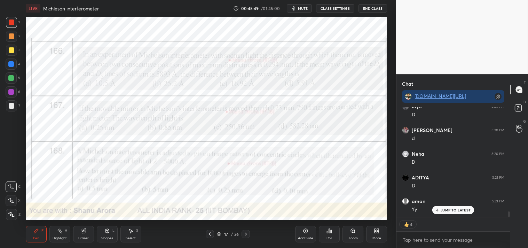
click at [349, 232] on div "Zoom" at bounding box center [352, 233] width 21 height 17
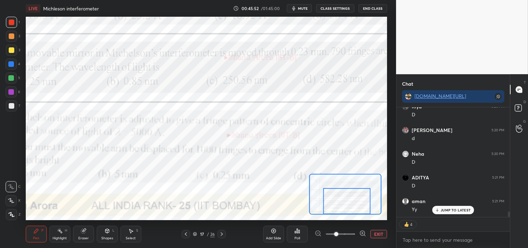
click at [377, 236] on button "EXIT" at bounding box center [378, 234] width 17 height 8
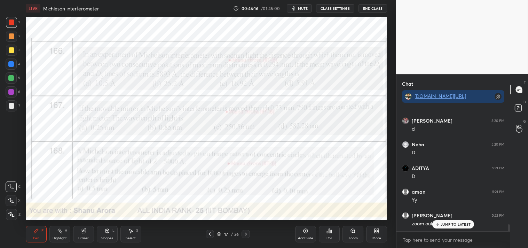
scroll to position [2070, 0]
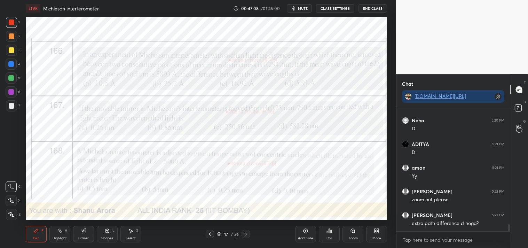
click at [352, 234] on div "Zoom" at bounding box center [352, 233] width 21 height 17
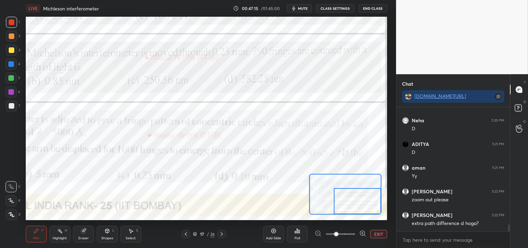
click at [98, 237] on div "Shapes L" at bounding box center [107, 233] width 21 height 17
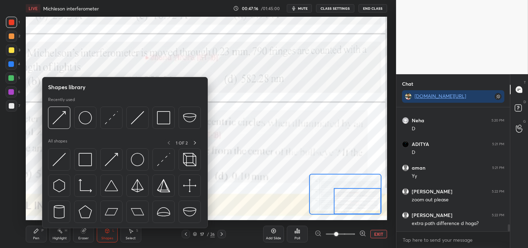
click at [86, 237] on div "Eraser" at bounding box center [83, 237] width 10 height 3
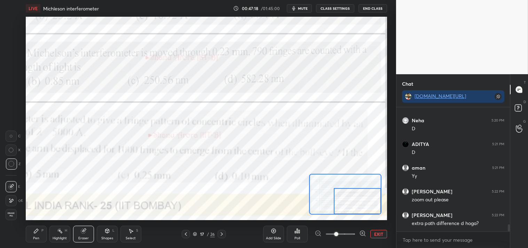
click at [35, 239] on div "Pen" at bounding box center [36, 237] width 6 height 3
click at [34, 239] on div "Pen" at bounding box center [36, 237] width 6 height 3
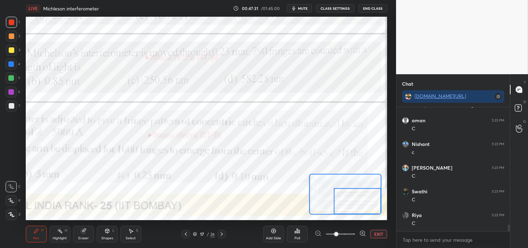
scroll to position [2212, 0]
click at [379, 237] on button "EXIT" at bounding box center [378, 234] width 17 height 8
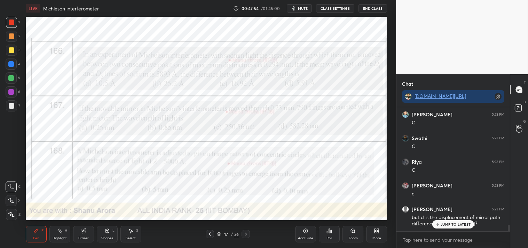
scroll to position [2265, 0]
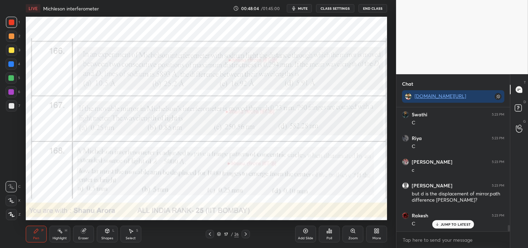
click at [312, 235] on div "Add Slide" at bounding box center [305, 233] width 21 height 17
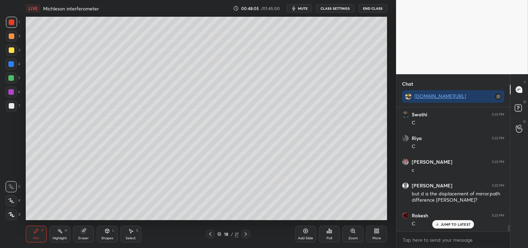
click at [13, 106] on div at bounding box center [12, 106] width 6 height 6
click at [108, 237] on div "Shapes" at bounding box center [107, 237] width 12 height 3
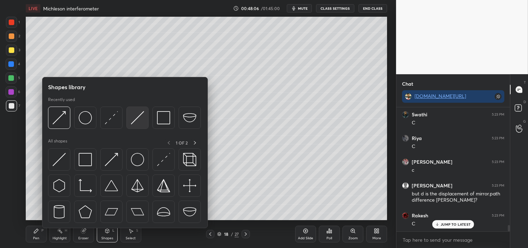
click at [143, 116] on img at bounding box center [137, 117] width 13 height 13
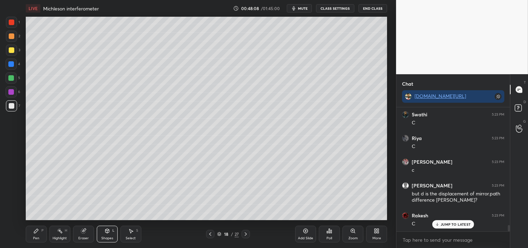
scroll to position [2289, 0]
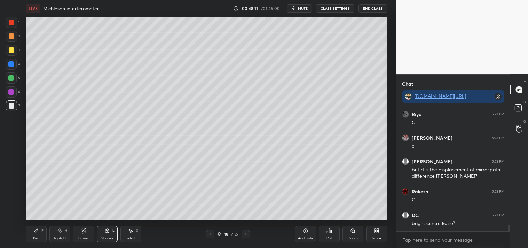
click at [34, 233] on icon at bounding box center [36, 231] width 6 height 6
click at [36, 231] on icon at bounding box center [36, 230] width 4 height 4
click at [12, 51] on div at bounding box center [12, 50] width 6 height 6
click at [13, 53] on div at bounding box center [11, 50] width 11 height 11
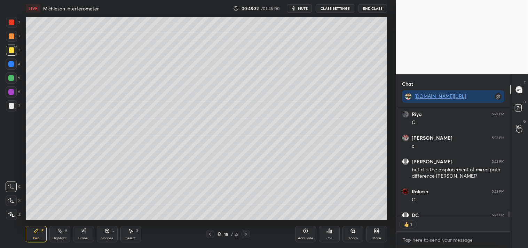
click at [60, 236] on div "Highlight" at bounding box center [60, 237] width 14 height 3
click at [56, 237] on div "Highlight" at bounding box center [60, 237] width 14 height 3
click at [40, 233] on div "Pen P" at bounding box center [36, 233] width 21 height 17
click at [41, 236] on div "Pen P" at bounding box center [36, 233] width 21 height 17
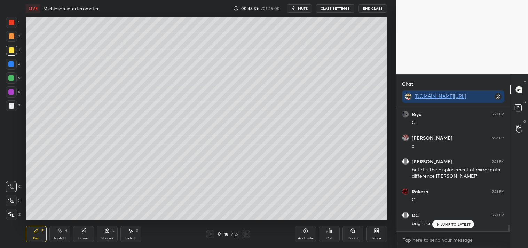
click at [54, 237] on div "Highlight" at bounding box center [60, 237] width 14 height 3
click at [57, 233] on icon at bounding box center [60, 231] width 6 height 6
click at [37, 236] on div "Pen" at bounding box center [36, 237] width 6 height 3
click at [32, 239] on div "Pen P" at bounding box center [36, 233] width 21 height 17
click at [448, 221] on div "JUMP TO LATEST" at bounding box center [453, 224] width 42 height 8
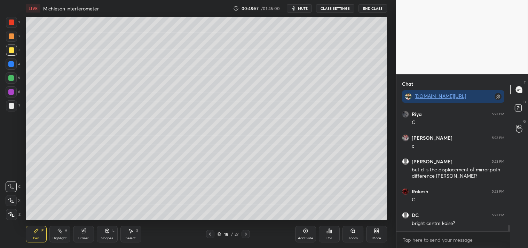
click at [58, 235] on div "Highlight H" at bounding box center [59, 233] width 21 height 17
click at [65, 231] on div "H" at bounding box center [66, 229] width 2 height 3
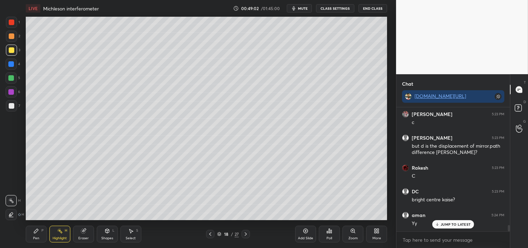
scroll to position [2337, 0]
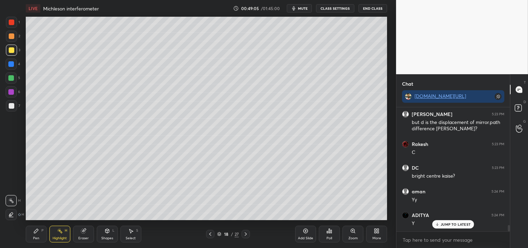
click at [26, 233] on div "Pen P" at bounding box center [36, 233] width 21 height 17
click at [31, 232] on div "Pen P" at bounding box center [36, 233] width 21 height 17
click at [34, 232] on icon at bounding box center [36, 230] width 4 height 4
click at [58, 231] on circle at bounding box center [57, 230] width 1 height 1
click at [55, 235] on div "Highlight H" at bounding box center [59, 233] width 21 height 17
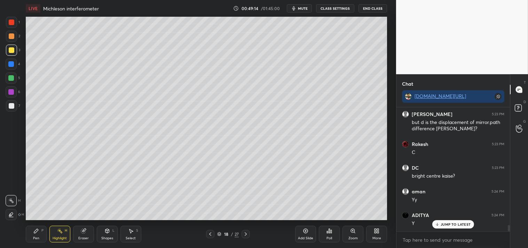
click at [25, 234] on div "LIVE Michleson interferometer 00:49:14 / 01:45:00 mute CLASS SETTINGS End Class…" at bounding box center [206, 124] width 368 height 248
click at [30, 235] on div "Pen P" at bounding box center [36, 233] width 21 height 17
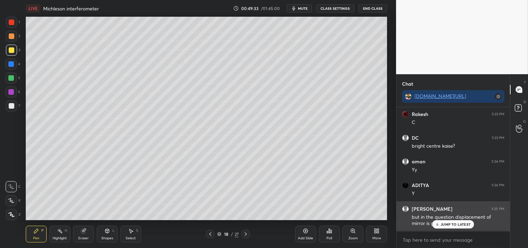
click at [447, 222] on p "JUMP TO LATEST" at bounding box center [455, 224] width 30 height 4
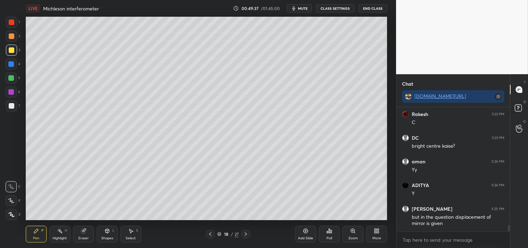
click at [56, 240] on div "Highlight H" at bounding box center [59, 233] width 21 height 17
click at [61, 236] on div "Highlight" at bounding box center [60, 237] width 14 height 3
click at [42, 232] on div "P" at bounding box center [42, 229] width 2 height 3
click at [37, 232] on icon at bounding box center [36, 231] width 6 height 6
click at [64, 229] on div "Highlight H" at bounding box center [59, 233] width 21 height 17
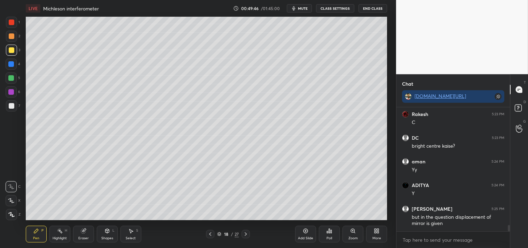
click at [65, 230] on div "H" at bounding box center [66, 229] width 2 height 3
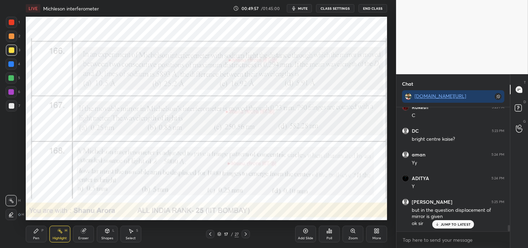
scroll to position [2397, 0]
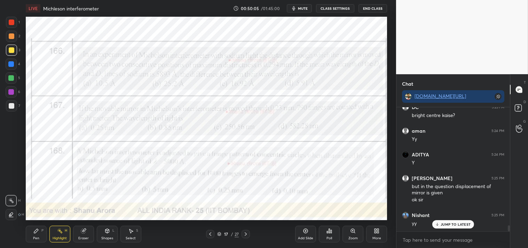
click at [39, 234] on div "Pen P" at bounding box center [36, 233] width 21 height 17
click at [8, 22] on div at bounding box center [11, 22] width 11 height 11
click at [7, 26] on div at bounding box center [11, 22] width 11 height 11
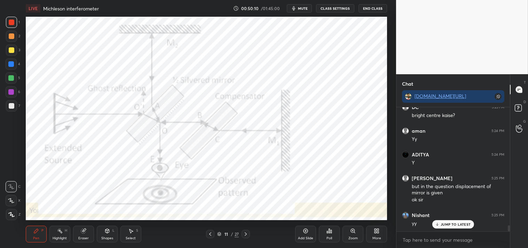
click at [63, 234] on div "Highlight H" at bounding box center [59, 233] width 21 height 17
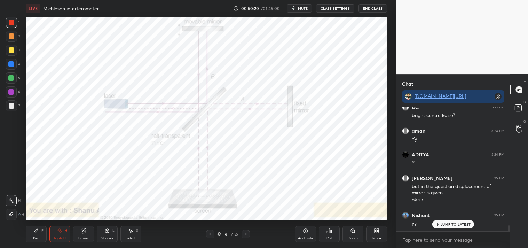
click at [35, 228] on icon at bounding box center [36, 231] width 6 height 6
click at [36, 227] on div "Pen P" at bounding box center [36, 233] width 21 height 17
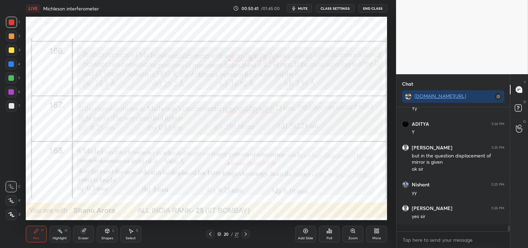
scroll to position [2421, 0]
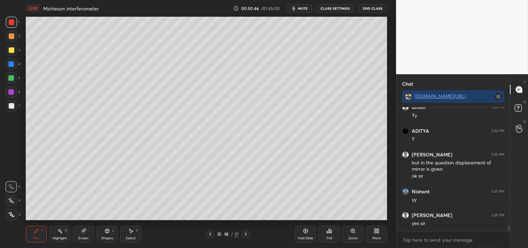
click at [308, 232] on div "Add Slide" at bounding box center [305, 233] width 21 height 17
click at [107, 239] on div "Shapes" at bounding box center [107, 237] width 12 height 3
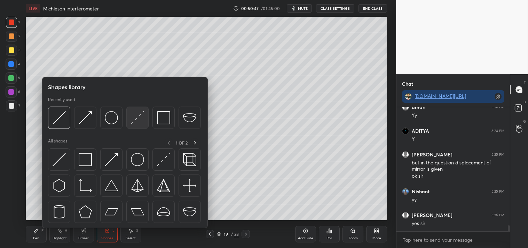
click at [130, 117] on div at bounding box center [137, 117] width 22 height 22
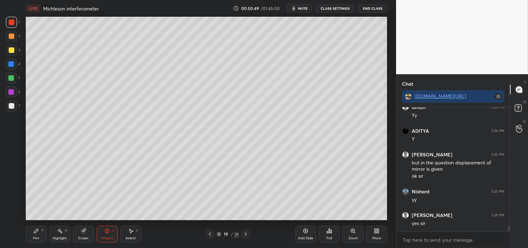
click at [12, 107] on div at bounding box center [12, 106] width 6 height 6
click at [346, 235] on div "Zoom" at bounding box center [352, 233] width 21 height 17
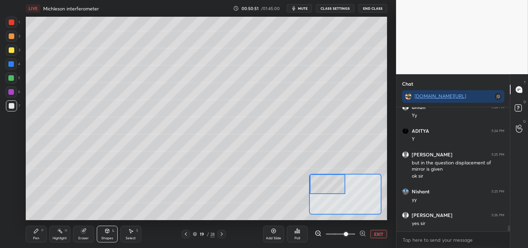
click at [32, 241] on div "Pen P" at bounding box center [36, 233] width 21 height 17
click at [34, 239] on div "Pen" at bounding box center [36, 237] width 6 height 3
click at [35, 237] on div "Pen" at bounding box center [36, 237] width 6 height 3
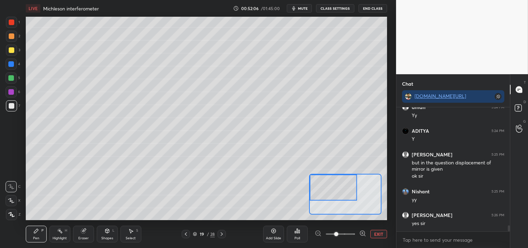
click at [12, 53] on div at bounding box center [11, 50] width 11 height 11
click at [380, 232] on button "EXIT" at bounding box center [378, 234] width 17 height 8
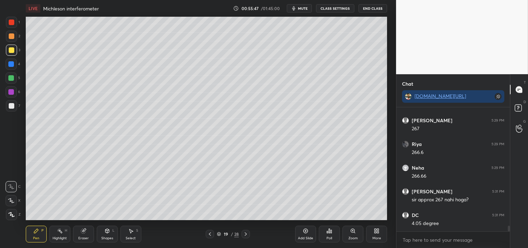
scroll to position [2657, 0]
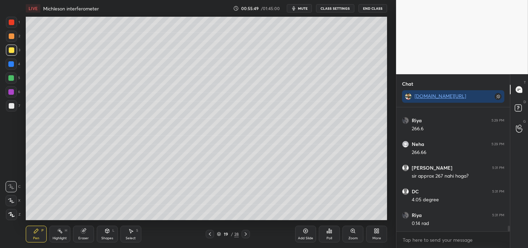
click at [58, 240] on div "Highlight H" at bounding box center [59, 233] width 21 height 17
click at [58, 241] on div "Highlight H" at bounding box center [59, 233] width 21 height 17
click at [29, 235] on div "Pen P" at bounding box center [36, 233] width 21 height 17
click at [306, 236] on div "Add Slide" at bounding box center [305, 237] width 15 height 3
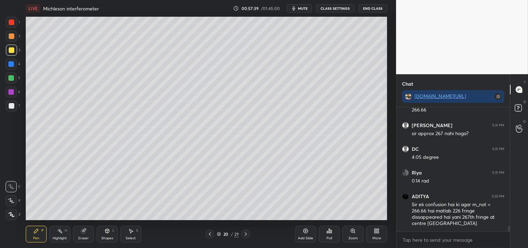
scroll to position [2723, 0]
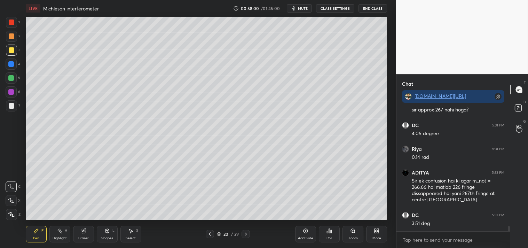
click at [305, 233] on icon at bounding box center [306, 231] width 6 height 6
click at [107, 236] on div "Shapes" at bounding box center [107, 237] width 12 height 3
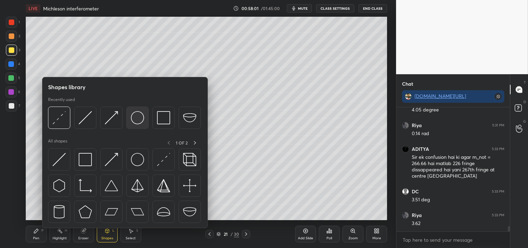
click at [134, 119] on img at bounding box center [137, 117] width 13 height 13
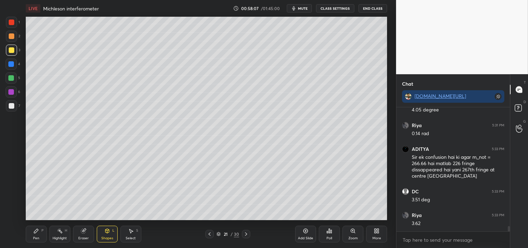
click at [110, 233] on div "Shapes L" at bounding box center [107, 233] width 21 height 17
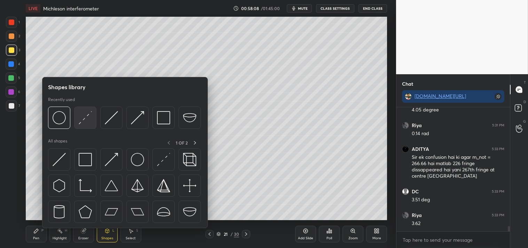
click at [85, 120] on img at bounding box center [85, 117] width 13 height 13
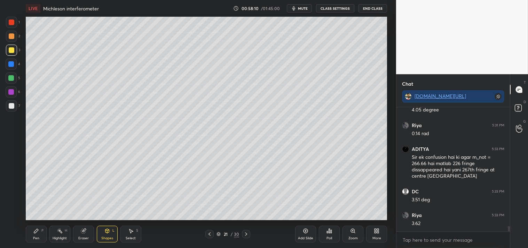
click at [29, 235] on div "Pen P" at bounding box center [36, 233] width 21 height 17
click at [31, 236] on div "Pen P" at bounding box center [36, 233] width 21 height 17
click at [107, 236] on div "Shapes" at bounding box center [107, 237] width 12 height 3
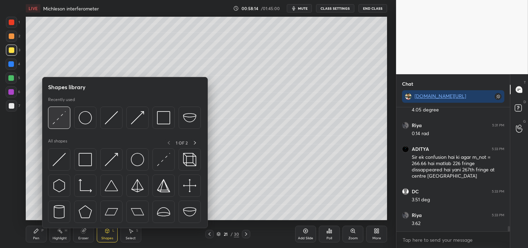
click at [57, 119] on img at bounding box center [59, 117] width 13 height 13
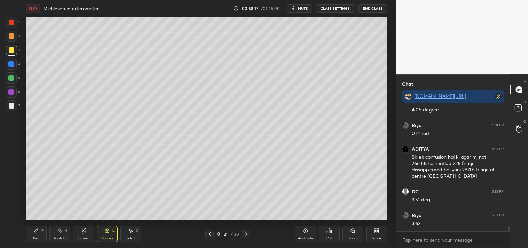
click at [33, 231] on icon at bounding box center [36, 231] width 6 height 6
click at [35, 233] on icon at bounding box center [36, 231] width 6 height 6
click at [103, 239] on div "Shapes" at bounding box center [107, 237] width 12 height 3
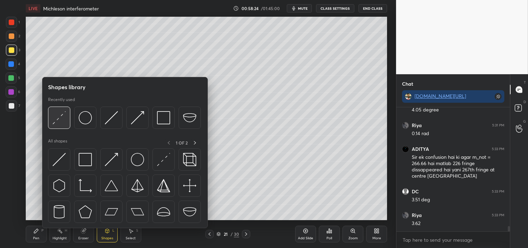
click at [62, 117] on img at bounding box center [59, 117] width 13 height 13
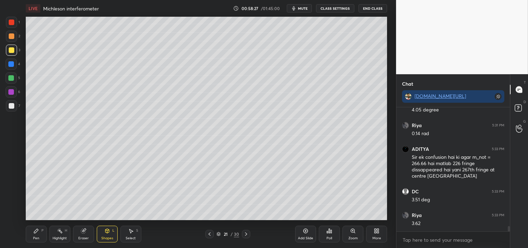
click at [33, 235] on div "Pen P" at bounding box center [36, 233] width 21 height 17
click at [351, 232] on icon at bounding box center [353, 231] width 6 height 6
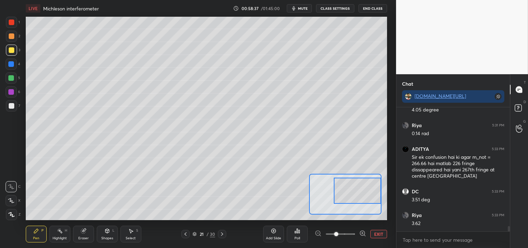
scroll to position [2770, 0]
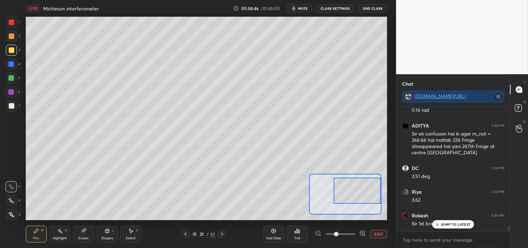
click at [57, 236] on div "Highlight" at bounding box center [60, 237] width 14 height 3
click at [58, 237] on div "Highlight" at bounding box center [60, 237] width 14 height 3
click at [38, 235] on div "Pen P" at bounding box center [36, 233] width 21 height 17
click at [39, 235] on div "Pen P" at bounding box center [36, 233] width 21 height 17
click at [373, 232] on button "EXIT" at bounding box center [378, 234] width 17 height 8
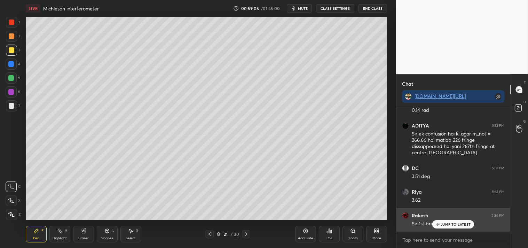
click at [452, 222] on p "JUMP TO LATEST" at bounding box center [455, 224] width 30 height 4
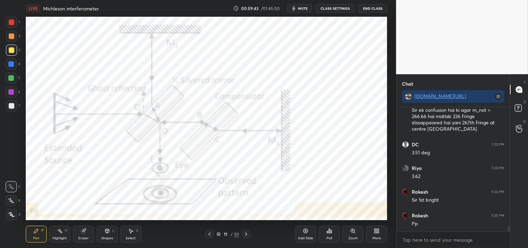
scroll to position [2818, 0]
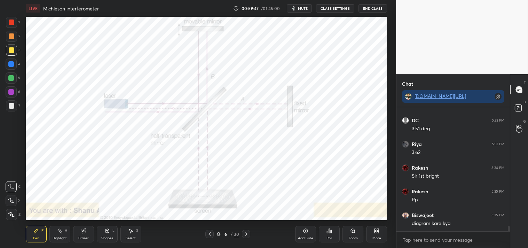
click at [61, 239] on div "Highlight" at bounding box center [60, 237] width 14 height 3
click at [61, 238] on div "Highlight" at bounding box center [60, 237] width 14 height 3
click at [32, 238] on div "Pen P" at bounding box center [36, 233] width 21 height 17
click at [35, 237] on div "Pen" at bounding box center [36, 237] width 6 height 3
click at [307, 231] on icon at bounding box center [305, 230] width 5 height 5
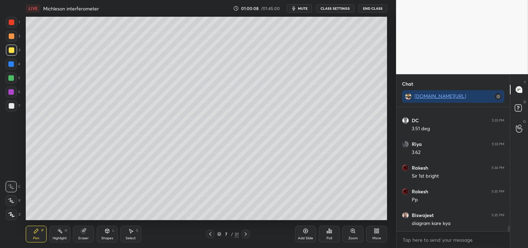
click at [10, 108] on div at bounding box center [12, 106] width 6 height 6
click at [14, 110] on div at bounding box center [11, 105] width 11 height 11
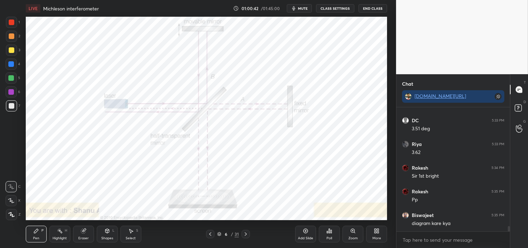
click at [58, 239] on div "Highlight" at bounding box center [60, 237] width 14 height 3
click at [61, 239] on div "Highlight" at bounding box center [60, 237] width 14 height 3
click at [8, 22] on div at bounding box center [11, 22] width 11 height 11
click at [9, 25] on div at bounding box center [11, 22] width 11 height 11
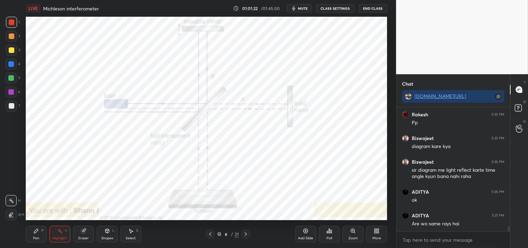
scroll to position [2919, 0]
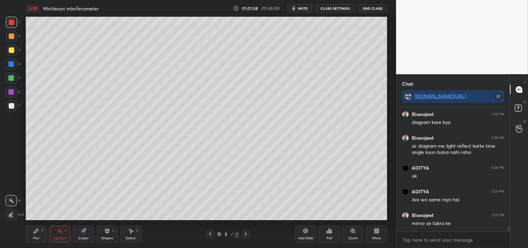
click at [306, 232] on icon at bounding box center [306, 231] width 6 height 6
click at [110, 237] on div "Shapes" at bounding box center [107, 237] width 12 height 3
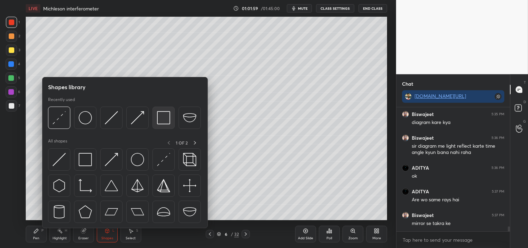
click at [163, 122] on img at bounding box center [163, 117] width 13 height 13
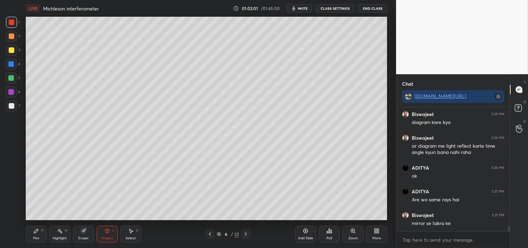
click at [30, 234] on div "Pen P" at bounding box center [36, 233] width 21 height 17
click at [34, 236] on div "Pen" at bounding box center [36, 237] width 6 height 3
click at [10, 107] on div at bounding box center [12, 106] width 6 height 6
click at [10, 108] on div at bounding box center [12, 106] width 6 height 6
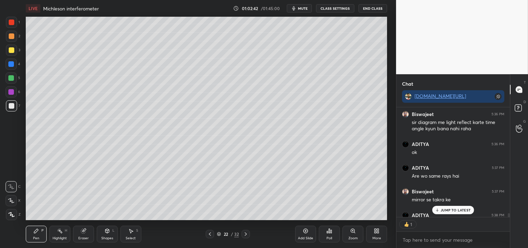
scroll to position [2980, 0]
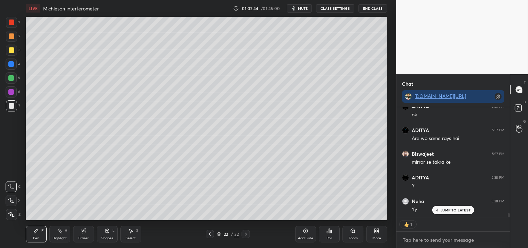
click at [426, 240] on textarea at bounding box center [453, 239] width 102 height 11
type textarea "x"
type textarea "e"
type textarea "x"
type textarea "ey"
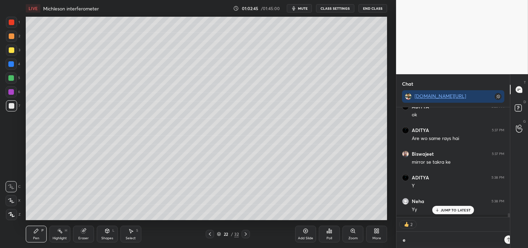
type textarea "x"
type textarea "eye"
type textarea "x"
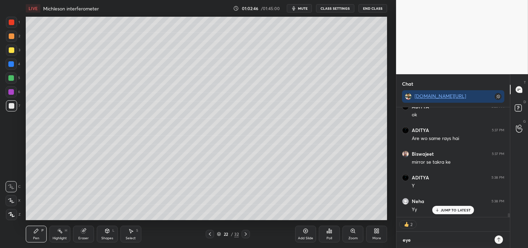
type textarea "eyes"
type textarea "x"
type textarea "eyes"
type textarea "x"
type textarea "eyes b"
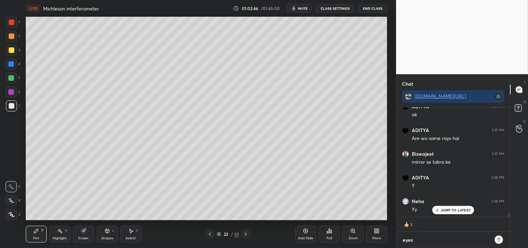
type textarea "x"
type textarea "eyes br"
type textarea "x"
type textarea "eyes brk"
type textarea "x"
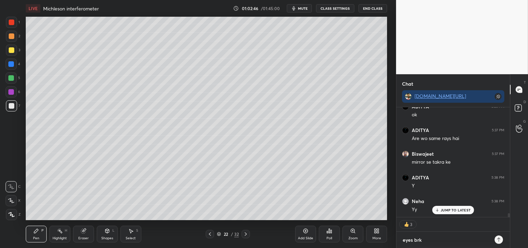
type textarea "eyes brk"
type textarea "x"
type textarea "eyes brk 5"
type textarea "x"
type textarea "eyes brk 5m"
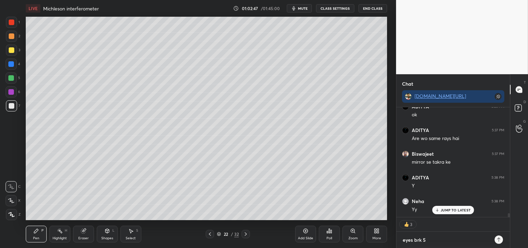
type textarea "x"
type textarea "eyes brk 5mi"
type textarea "x"
type textarea "eyes brk 5min"
type textarea "x"
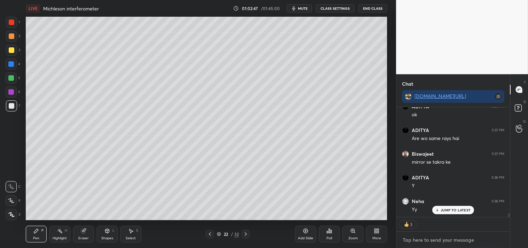
scroll to position [3019, 0]
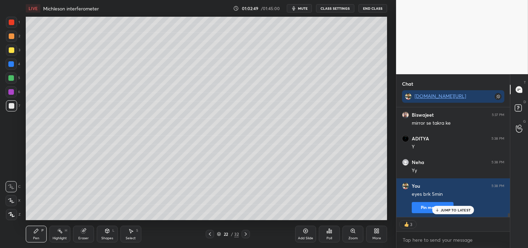
click at [299, 9] on span "mute" at bounding box center [303, 8] width 10 height 5
type textarea "x"
click at [329, 7] on button "CLASS SETTINGS" at bounding box center [335, 8] width 38 height 8
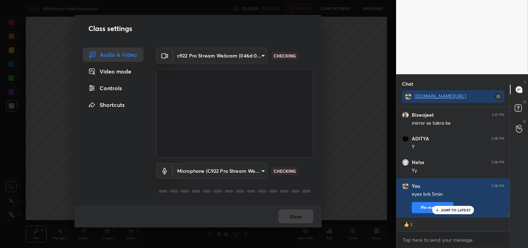
click at [216, 51] on body "1 2 3 4 5 6 7 C X Z C X Z E E Erase all H H LIVE Michleson interferometer 01:02…" at bounding box center [264, 124] width 528 height 248
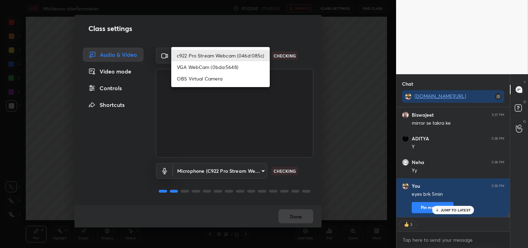
click at [206, 74] on li "OBS Virtual Camera" at bounding box center [220, 78] width 98 height 11
type input "64645b19d528b3ac785889237b1a364f3b7ccd5da23f372116afb1703458f4fd"
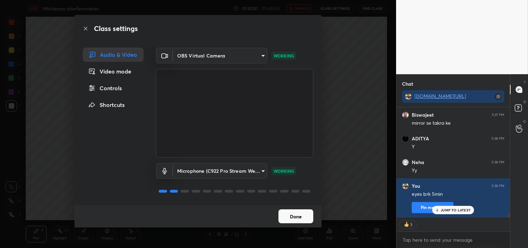
click at [288, 218] on button "Done" at bounding box center [295, 216] width 35 height 14
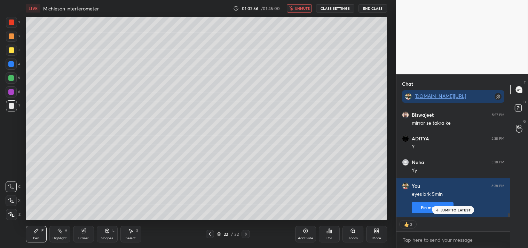
type textarea "x"
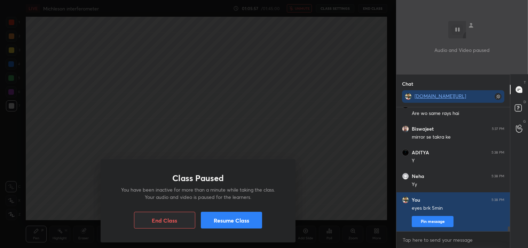
scroll to position [3035, 0]
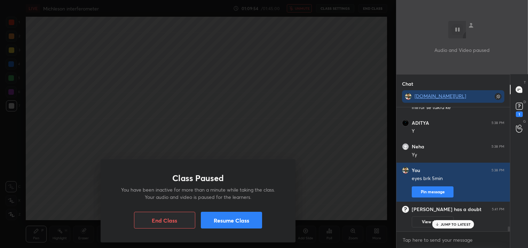
click at [247, 220] on button "Resume Class" at bounding box center [231, 219] width 61 height 17
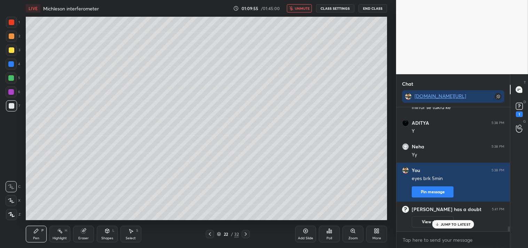
click at [301, 8] on span "unmute" at bounding box center [302, 8] width 15 height 5
click at [336, 5] on button "CLASS SETTINGS" at bounding box center [335, 8] width 38 height 8
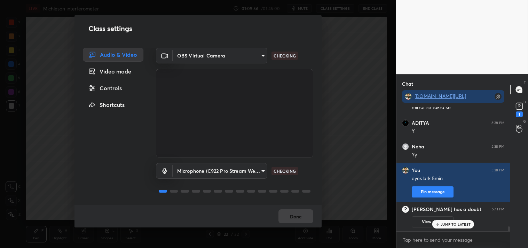
click at [183, 58] on body "1 2 3 4 5 6 7 C X Z C X Z E E Erase all H H LIVE Michleson interferometer 01:09…" at bounding box center [264, 124] width 528 height 248
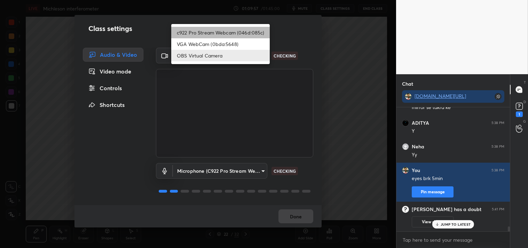
click at [183, 31] on li "c922 Pro Stream Webcam (046d:085c)" at bounding box center [220, 32] width 98 height 11
type input "77efdbe0d0591a5658d362a6e640cec0e2706c98c83ef82d39568dbf4875ff01"
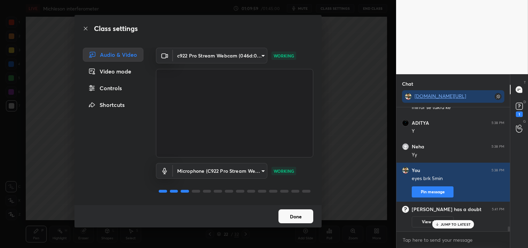
click at [299, 215] on button "Done" at bounding box center [295, 216] width 35 height 14
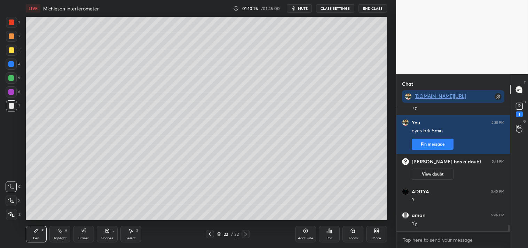
scroll to position [2302, 0]
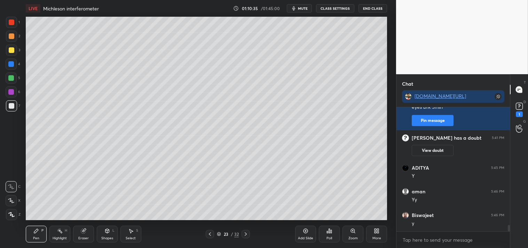
click at [302, 237] on div "Add Slide" at bounding box center [305, 237] width 15 height 3
click at [104, 241] on div "Shapes L" at bounding box center [107, 233] width 21 height 17
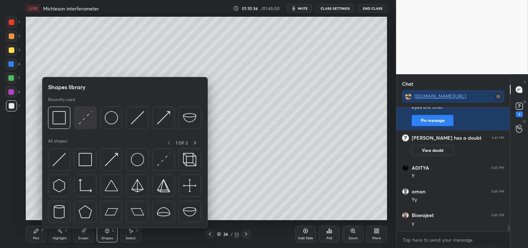
click at [84, 121] on img at bounding box center [85, 117] width 13 height 13
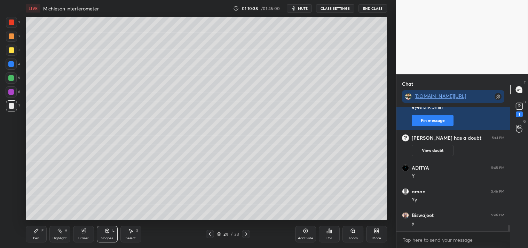
click at [348, 236] on div "Zoom" at bounding box center [352, 237] width 9 height 3
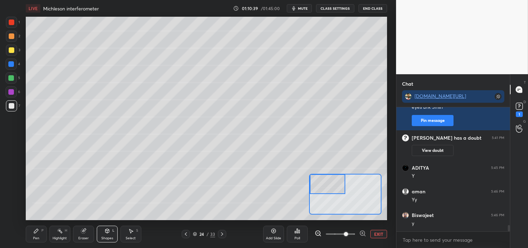
click at [38, 231] on icon at bounding box center [36, 231] width 6 height 6
click at [11, 51] on div at bounding box center [12, 50] width 6 height 6
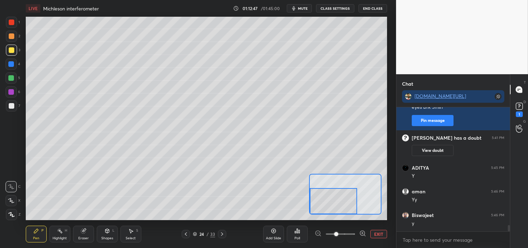
click at [373, 232] on button "EXIT" at bounding box center [378, 234] width 17 height 8
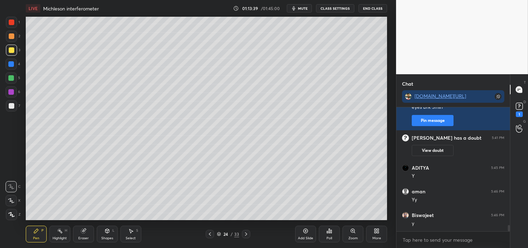
scroll to position [2325, 0]
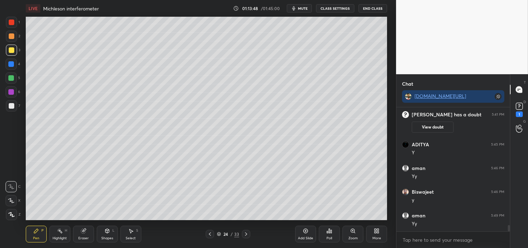
click at [351, 228] on icon at bounding box center [353, 231] width 6 height 6
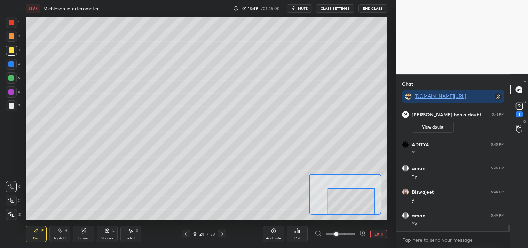
click at [360, 201] on div at bounding box center [350, 201] width 47 height 26
click at [378, 234] on button "EXIT" at bounding box center [378, 234] width 17 height 8
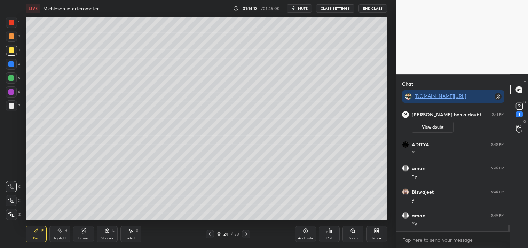
click at [351, 232] on icon at bounding box center [353, 231] width 6 height 6
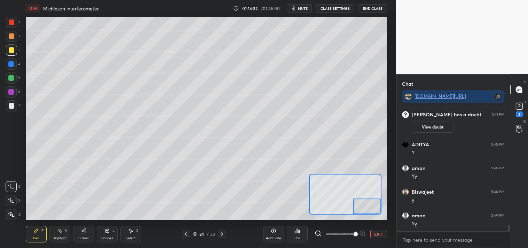
click at [375, 235] on button "EXIT" at bounding box center [378, 234] width 17 height 8
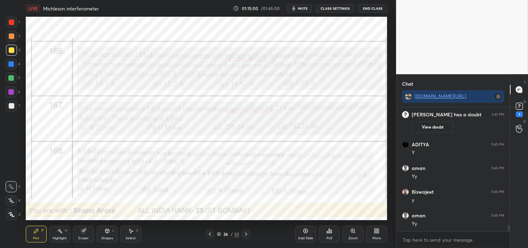
click at [8, 23] on div at bounding box center [11, 22] width 11 height 11
click at [15, 22] on div at bounding box center [11, 22] width 11 height 11
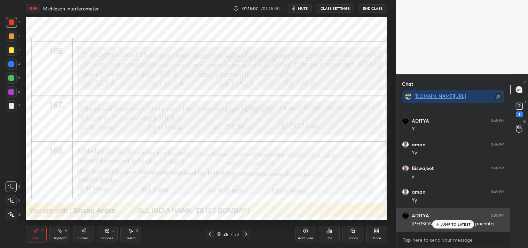
click at [445, 224] on p "JUMP TO LATEST" at bounding box center [455, 224] width 30 height 4
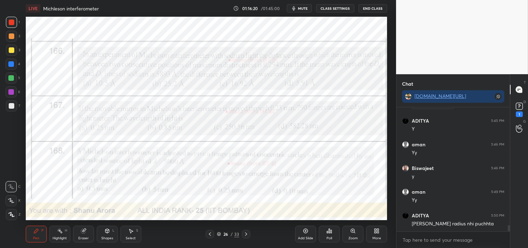
click at [355, 231] on icon at bounding box center [353, 231] width 6 height 6
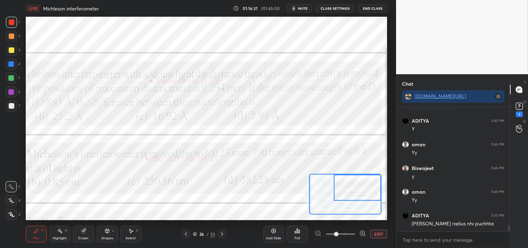
click at [300, 7] on span "mute" at bounding box center [303, 8] width 10 height 5
click at [298, 7] on span "unmute" at bounding box center [302, 8] width 15 height 5
click at [301, 6] on span "mute" at bounding box center [303, 8] width 10 height 5
click at [297, 9] on span "unmute" at bounding box center [302, 8] width 15 height 5
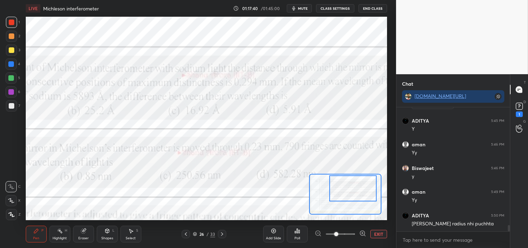
click at [375, 232] on button "EXIT" at bounding box center [378, 234] width 17 height 8
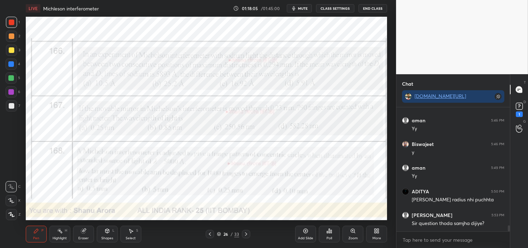
scroll to position [2397, 0]
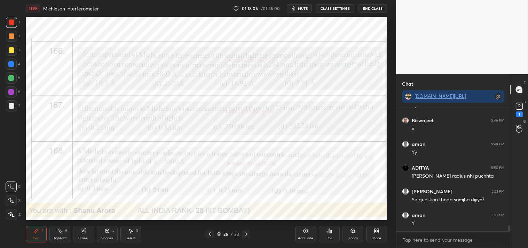
click at [309, 231] on div "Add Slide" at bounding box center [305, 233] width 21 height 17
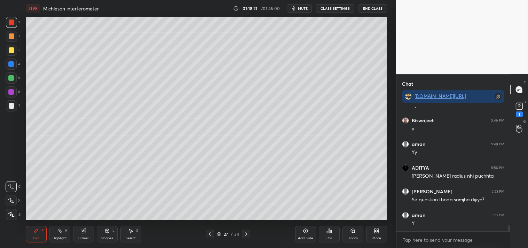
click at [79, 233] on div "Eraser" at bounding box center [83, 233] width 21 height 17
click at [89, 228] on div "Eraser" at bounding box center [83, 233] width 21 height 17
click at [29, 233] on div "Pen P" at bounding box center [36, 233] width 21 height 17
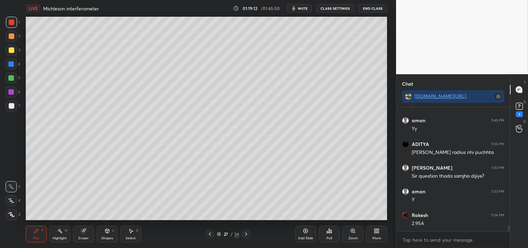
click at [9, 101] on div at bounding box center [11, 105] width 11 height 11
click at [8, 105] on div at bounding box center [11, 105] width 11 height 11
click at [526, 107] on div "1" at bounding box center [519, 109] width 14 height 13
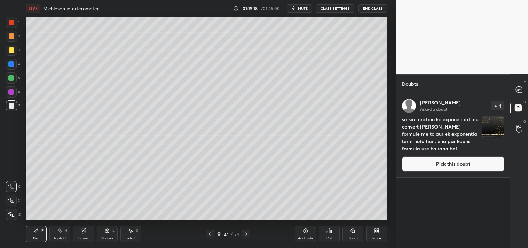
click at [443, 165] on button "Pick this doubt" at bounding box center [453, 163] width 102 height 15
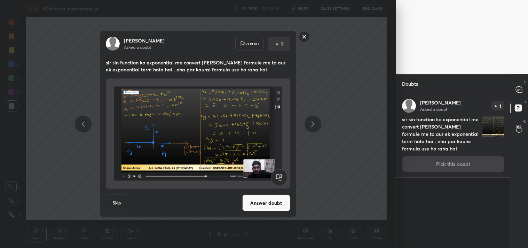
click at [384, 108] on div "Samata Asked a doubt Report 1 sir sin function ko exponential me convert karnek…" at bounding box center [198, 124] width 396 height 248
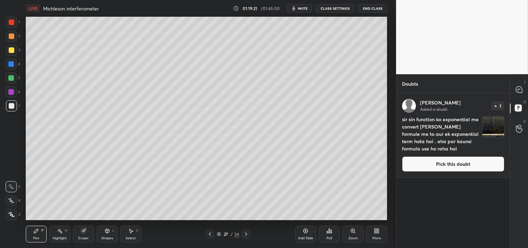
click at [523, 87] on div at bounding box center [519, 89] width 14 height 13
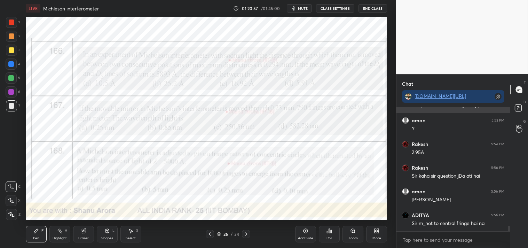
scroll to position [2623, 0]
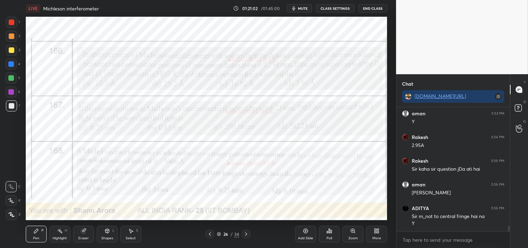
click at [303, 236] on div "Add Slide" at bounding box center [305, 237] width 15 height 3
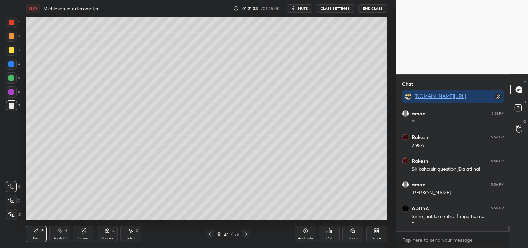
click at [12, 108] on div at bounding box center [12, 106] width 6 height 6
click at [9, 108] on div at bounding box center [12, 106] width 6 height 6
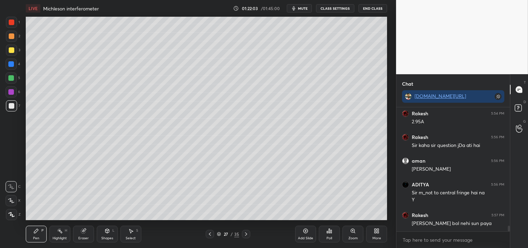
click at [51, 233] on div "Highlight H" at bounding box center [59, 233] width 21 height 17
click at [53, 233] on div "Highlight H" at bounding box center [59, 233] width 21 height 17
click at [32, 237] on div "Pen P" at bounding box center [36, 233] width 21 height 17
click at [33, 237] on div "Pen" at bounding box center [36, 237] width 6 height 3
click at [58, 231] on circle at bounding box center [57, 230] width 1 height 1
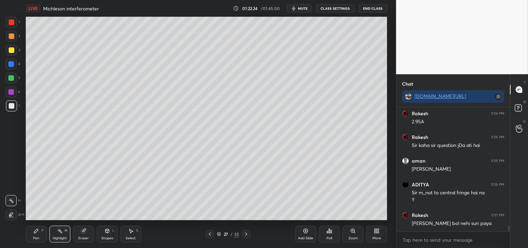
click at [60, 227] on div "Highlight H" at bounding box center [59, 233] width 21 height 17
click at [37, 235] on div "Pen P" at bounding box center [36, 233] width 21 height 17
click at [40, 235] on div "Pen P" at bounding box center [36, 233] width 21 height 17
click at [306, 232] on icon at bounding box center [306, 231] width 6 height 6
click at [14, 101] on div at bounding box center [11, 105] width 11 height 11
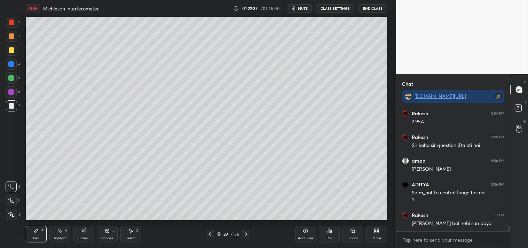
click at [9, 107] on div at bounding box center [12, 106] width 6 height 6
click at [86, 236] on div "Eraser" at bounding box center [83, 237] width 10 height 3
click at [26, 240] on div "Pen P" at bounding box center [36, 233] width 21 height 17
click at [32, 237] on div "Pen P" at bounding box center [36, 233] width 21 height 17
click at [13, 43] on div "2" at bounding box center [13, 38] width 14 height 14
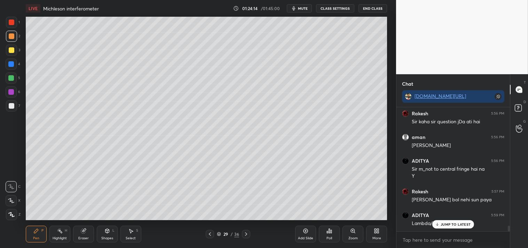
scroll to position [2694, 0]
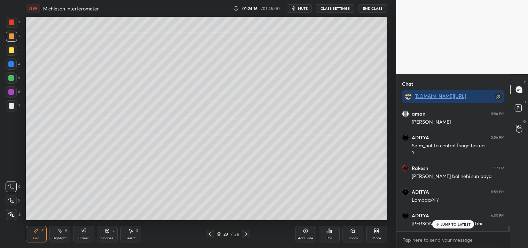
click at [456, 226] on div "JUMP TO LATEST" at bounding box center [453, 224] width 42 height 8
click at [61, 232] on rect at bounding box center [59, 231] width 3 height 3
click at [68, 230] on div "Highlight H" at bounding box center [59, 233] width 21 height 17
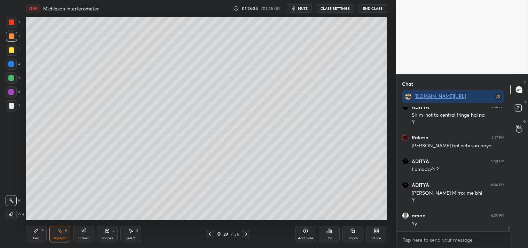
scroll to position [2748, 0]
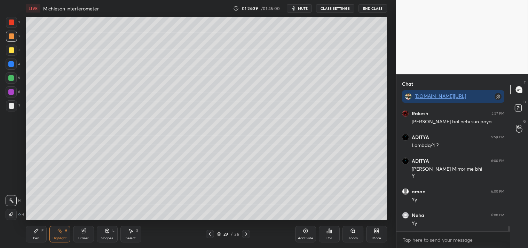
click at [308, 234] on div "Add Slide" at bounding box center [305, 233] width 21 height 17
click at [41, 228] on div "P" at bounding box center [42, 229] width 2 height 3
click at [40, 226] on div "Pen P" at bounding box center [36, 233] width 21 height 17
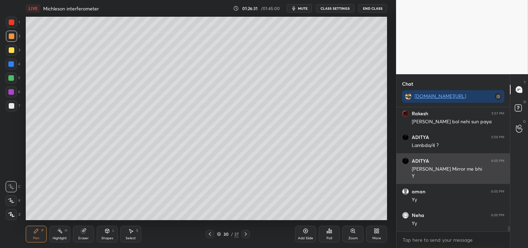
scroll to position [2772, 0]
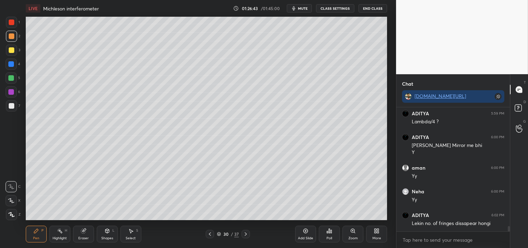
click at [303, 233] on icon at bounding box center [306, 231] width 6 height 6
click at [15, 101] on div at bounding box center [11, 105] width 11 height 11
click at [15, 102] on div at bounding box center [11, 105] width 11 height 11
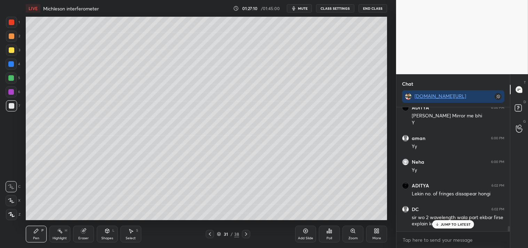
scroll to position [2825, 0]
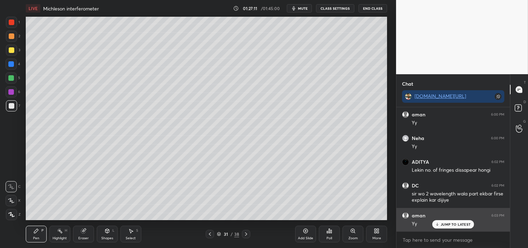
click at [449, 225] on p "JUMP TO LATEST" at bounding box center [455, 224] width 30 height 4
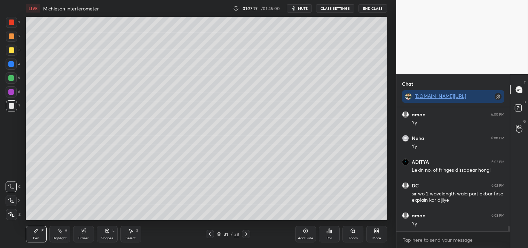
scroll to position [2849, 0]
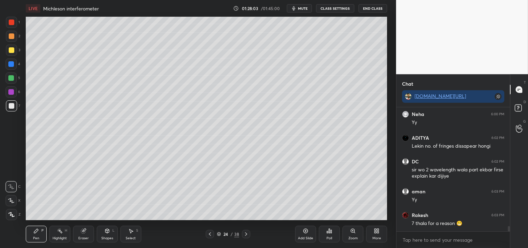
click at [60, 236] on div "Highlight" at bounding box center [60, 237] width 14 height 3
click at [59, 234] on div "Highlight H" at bounding box center [59, 233] width 21 height 17
click at [32, 234] on div "Pen P" at bounding box center [36, 233] width 21 height 17
click at [35, 235] on div "Pen P" at bounding box center [36, 233] width 21 height 17
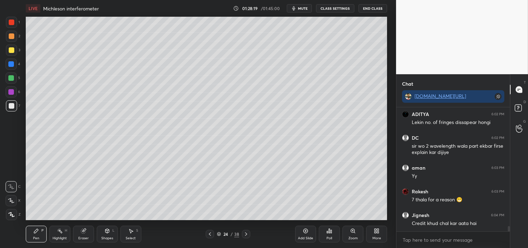
click at [54, 235] on div "Highlight H" at bounding box center [59, 233] width 21 height 17
click at [56, 231] on div "Highlight H" at bounding box center [59, 233] width 21 height 17
click at [30, 239] on div "Pen P" at bounding box center [36, 233] width 21 height 17
click at [82, 231] on icon at bounding box center [83, 230] width 5 height 5
click at [84, 236] on div "Eraser" at bounding box center [83, 237] width 10 height 3
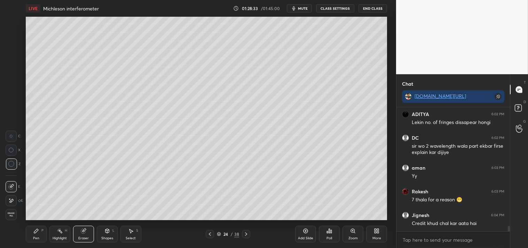
click at [28, 234] on div "Pen P" at bounding box center [36, 233] width 21 height 17
click at [34, 237] on div "Pen" at bounding box center [36, 237] width 6 height 3
click at [55, 236] on div "Highlight" at bounding box center [60, 237] width 14 height 3
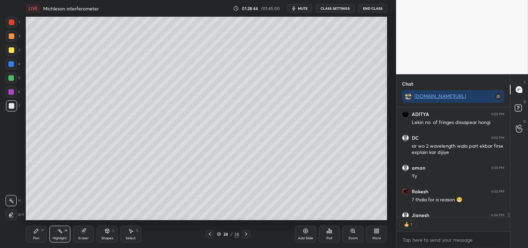
scroll to position [2, 2]
click at [62, 234] on div "Highlight H" at bounding box center [59, 233] width 21 height 17
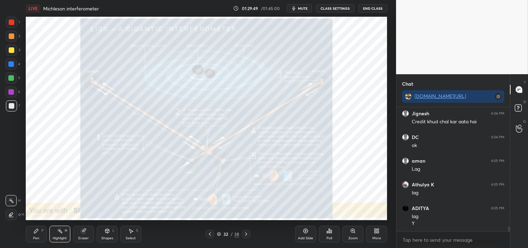
scroll to position [2998, 0]
click at [32, 231] on div "Pen P" at bounding box center [36, 233] width 21 height 17
click at [30, 233] on div "Pen P" at bounding box center [36, 233] width 21 height 17
click at [61, 230] on icon at bounding box center [60, 231] width 6 height 6
click at [57, 235] on div "Highlight H" at bounding box center [59, 233] width 21 height 17
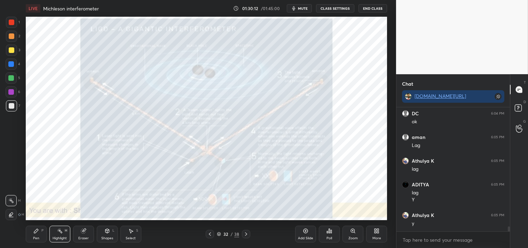
scroll to position [3022, 0]
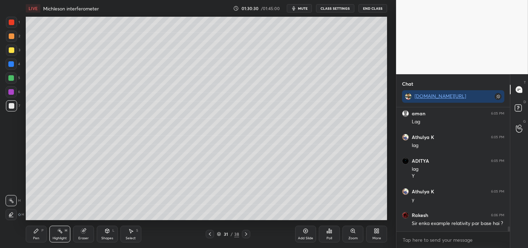
click at [310, 232] on div "Add Slide" at bounding box center [305, 233] width 21 height 17
click at [106, 235] on div "Shapes L" at bounding box center [107, 233] width 21 height 17
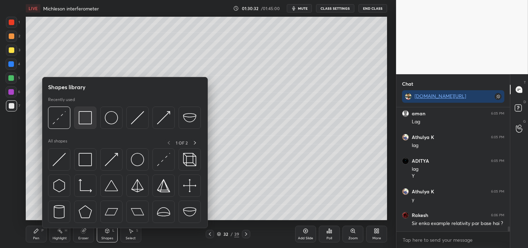
click at [83, 119] on img at bounding box center [85, 117] width 13 height 13
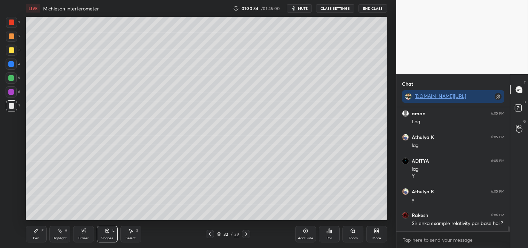
click at [27, 232] on div "Pen P" at bounding box center [36, 233] width 21 height 17
click at [33, 228] on div "Pen P" at bounding box center [36, 233] width 21 height 17
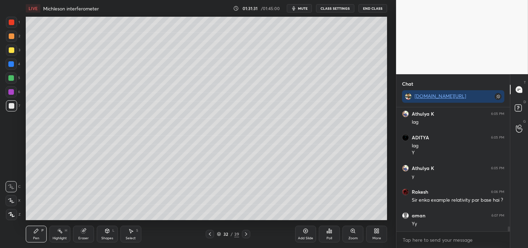
scroll to position [3075, 0]
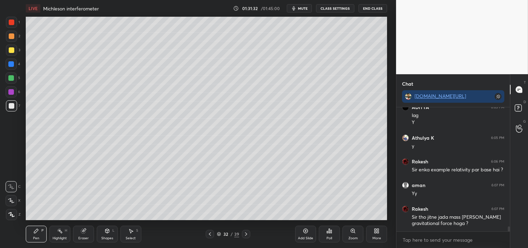
click at [51, 231] on div "Highlight H" at bounding box center [59, 233] width 21 height 17
click at [55, 233] on div "Highlight H" at bounding box center [59, 233] width 21 height 17
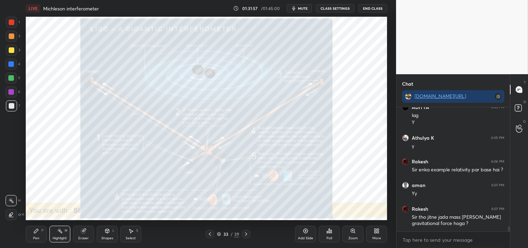
click at [307, 232] on icon at bounding box center [305, 230] width 5 height 5
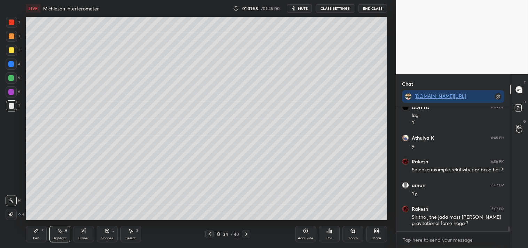
click at [107, 234] on div "Shapes L" at bounding box center [107, 233] width 21 height 17
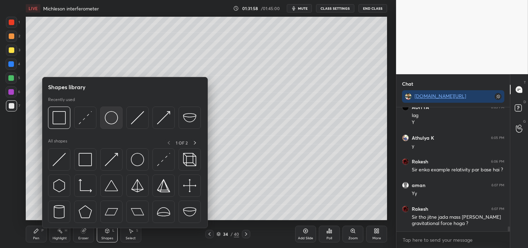
click at [114, 123] on img at bounding box center [111, 117] width 13 height 13
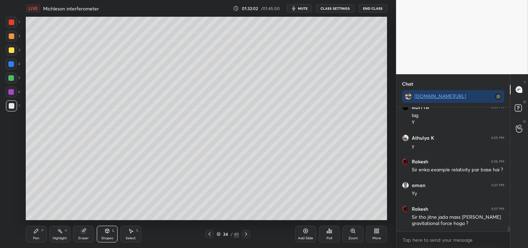
click at [132, 231] on icon at bounding box center [131, 231] width 4 height 4
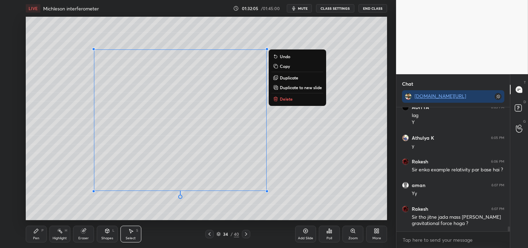
click at [316, 173] on div "0 ° Undo Copy Duplicate Duplicate to new slide Delete" at bounding box center [206, 118] width 361 height 203
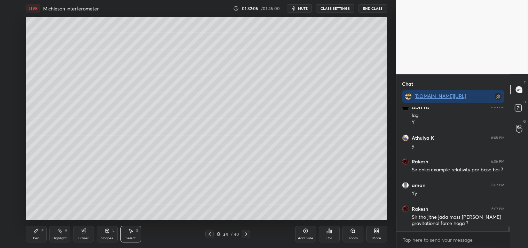
click at [26, 232] on div "Pen P" at bounding box center [36, 233] width 21 height 17
click at [22, 232] on div "LIVE Michleson interferometer 01:32:05 / 01:45:00 mute CLASS SETTINGS End Class…" at bounding box center [206, 124] width 368 height 248
click at [53, 236] on div "Highlight" at bounding box center [60, 237] width 14 height 3
click at [54, 237] on div "Highlight" at bounding box center [60, 237] width 14 height 3
click at [130, 239] on div "Select" at bounding box center [131, 237] width 10 height 3
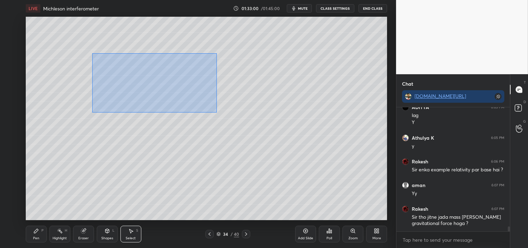
scroll to position [3099, 0]
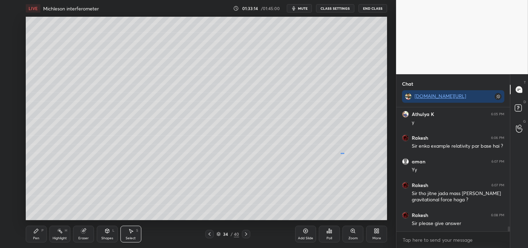
click at [341, 153] on div "0 ° Undo Copy Duplicate Duplicate to new slide Delete" at bounding box center [206, 118] width 361 height 203
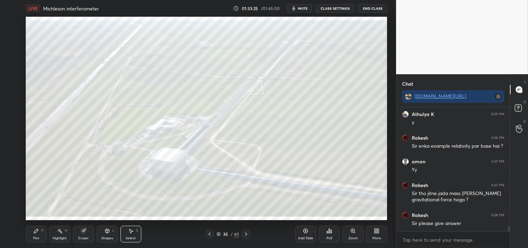
click at [37, 232] on icon at bounding box center [36, 231] width 6 height 6
click at [39, 233] on icon at bounding box center [36, 231] width 6 height 6
click at [11, 18] on div at bounding box center [11, 22] width 11 height 11
click at [12, 22] on div at bounding box center [12, 22] width 6 height 6
click at [11, 106] on div at bounding box center [12, 106] width 6 height 6
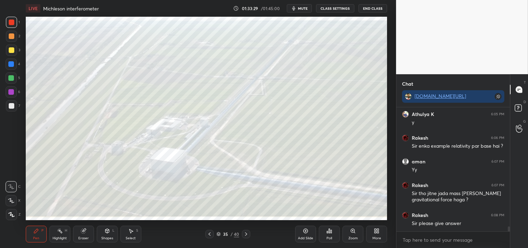
click at [13, 106] on div at bounding box center [12, 106] width 6 height 6
click at [58, 237] on div "Highlight" at bounding box center [60, 237] width 14 height 3
click at [62, 236] on div "Highlight" at bounding box center [60, 237] width 14 height 3
click at [34, 231] on icon at bounding box center [36, 230] width 4 height 4
click at [36, 233] on icon at bounding box center [36, 231] width 6 height 6
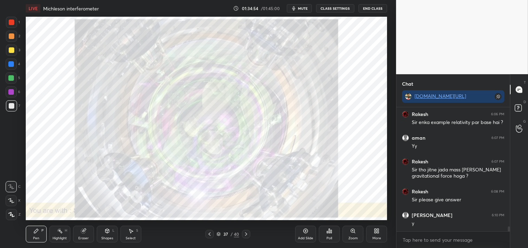
scroll to position [3152, 0]
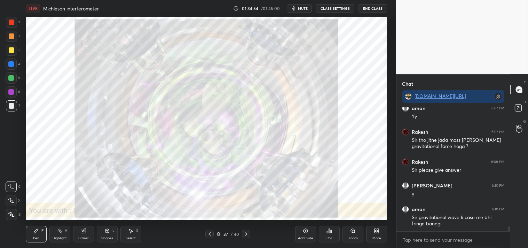
click at [49, 235] on div "Highlight H" at bounding box center [59, 233] width 21 height 17
click at [41, 236] on div "Pen P" at bounding box center [36, 233] width 21 height 17
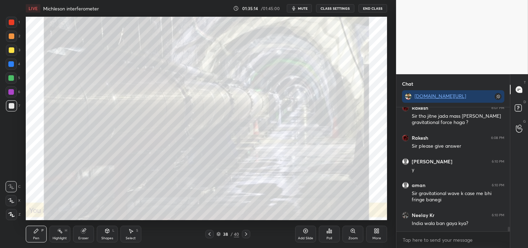
click at [50, 235] on div "Highlight H" at bounding box center [59, 233] width 21 height 17
click at [58, 235] on div "Highlight H" at bounding box center [59, 233] width 21 height 17
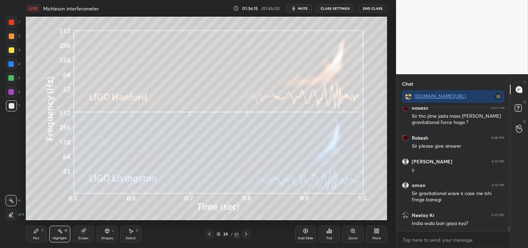
click at [61, 235] on div "Highlight H" at bounding box center [59, 233] width 21 height 17
click at [34, 229] on icon at bounding box center [36, 231] width 6 height 6
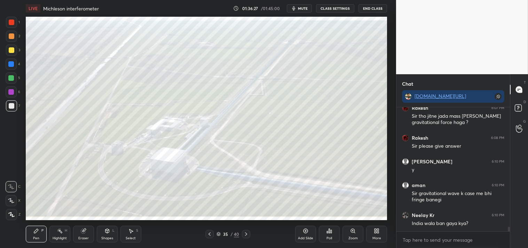
click at [56, 231] on div "Highlight H" at bounding box center [59, 233] width 21 height 17
click at [61, 230] on icon at bounding box center [60, 231] width 6 height 6
click at [37, 230] on icon at bounding box center [36, 230] width 4 height 4
click at [34, 227] on div "Pen P" at bounding box center [36, 233] width 21 height 17
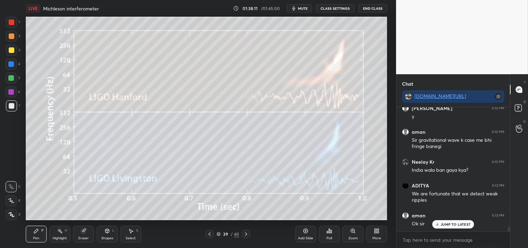
scroll to position [3266, 0]
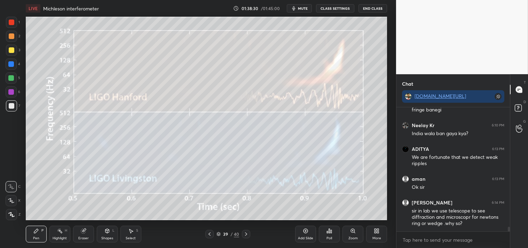
click at [305, 237] on div "Add Slide" at bounding box center [305, 237] width 15 height 3
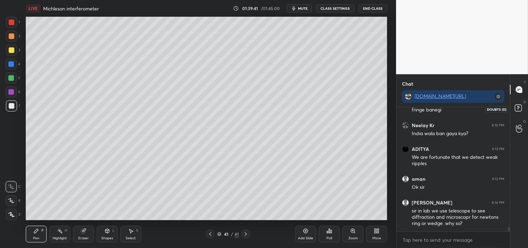
click at [520, 110] on rect at bounding box center [517, 108] width 7 height 7
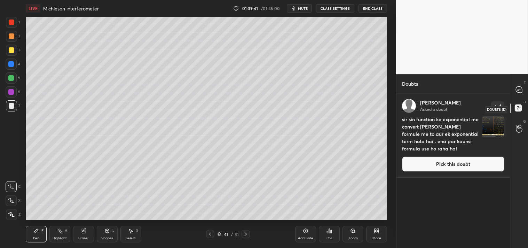
scroll to position [152, 111]
click at [454, 163] on button "Pick this doubt" at bounding box center [453, 163] width 102 height 15
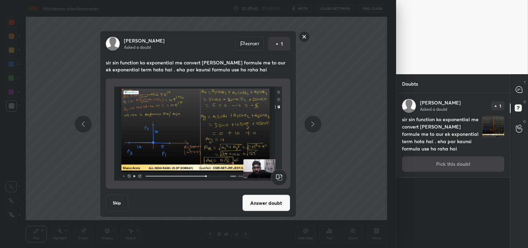
click at [263, 200] on button "Answer doubt" at bounding box center [266, 202] width 48 height 17
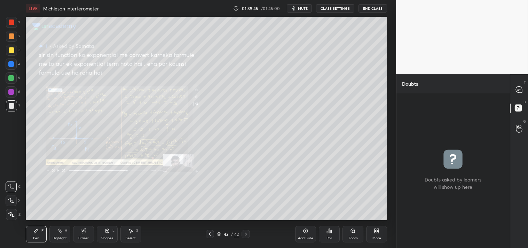
click at [353, 237] on div "Zoom" at bounding box center [352, 237] width 9 height 3
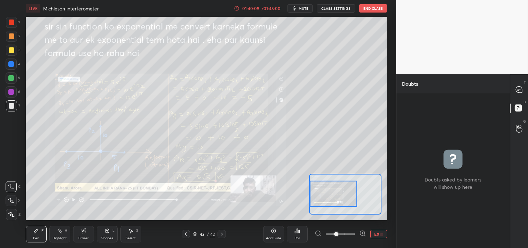
click at [378, 234] on button "EXIT" at bounding box center [378, 234] width 17 height 8
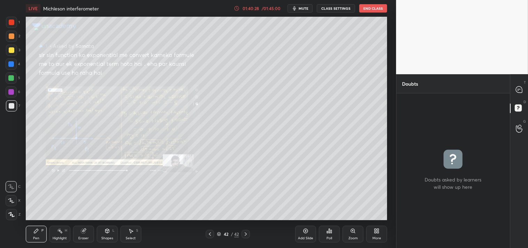
click at [515, 86] on icon at bounding box center [518, 89] width 7 height 7
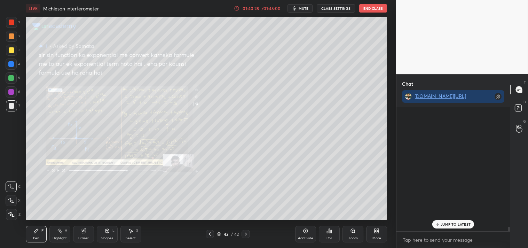
scroll to position [122, 111]
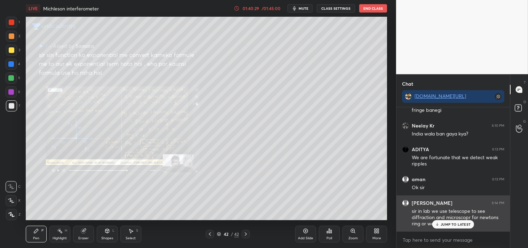
click at [452, 225] on p "JUMP TO LATEST" at bounding box center [455, 224] width 30 height 4
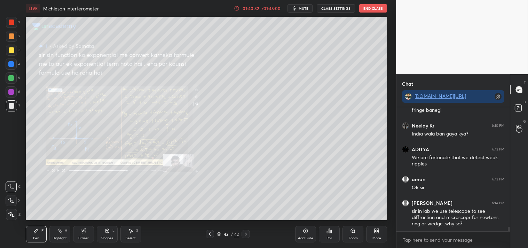
click at [325, 236] on div "Poll" at bounding box center [329, 233] width 21 height 17
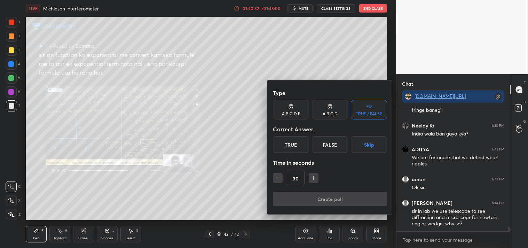
click at [283, 147] on div "True" at bounding box center [291, 144] width 36 height 17
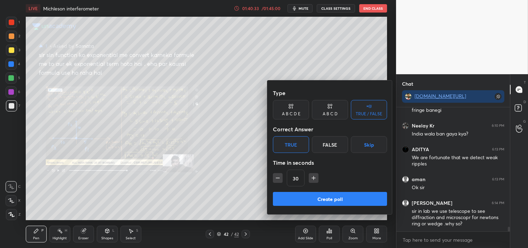
click at [324, 199] on button "Create poll" at bounding box center [330, 199] width 114 height 14
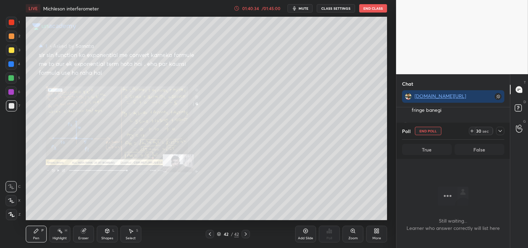
scroll to position [102, 111]
click at [434, 96] on link "linktr.ee/Arora10" at bounding box center [439, 95] width 51 height 7
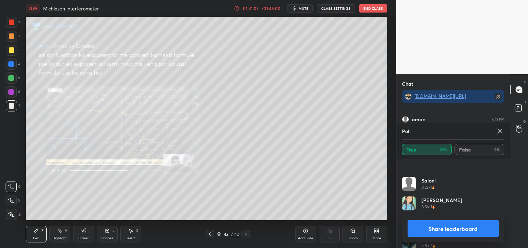
scroll to position [345, 0]
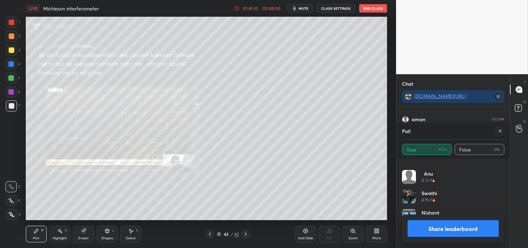
click at [498, 134] on div at bounding box center [500, 131] width 8 height 8
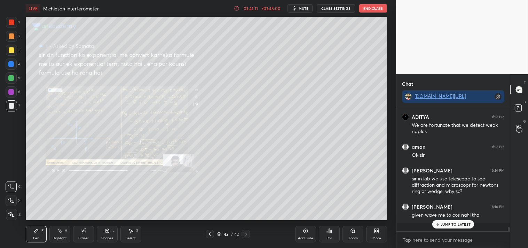
scroll to position [135, 111]
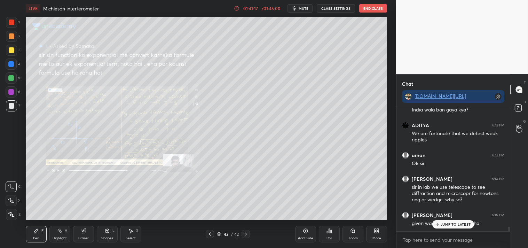
click at [454, 227] on div "JUMP TO LATEST" at bounding box center [453, 224] width 42 height 8
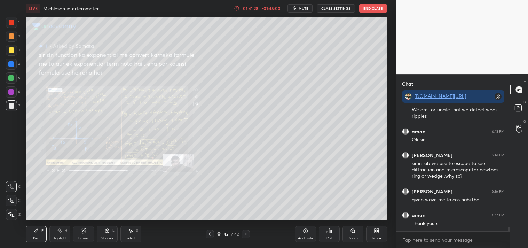
click at [306, 236] on div "Add Slide" at bounding box center [305, 237] width 15 height 3
click at [80, 234] on div "Eraser" at bounding box center [83, 233] width 21 height 17
click at [81, 230] on icon at bounding box center [83, 230] width 5 height 5
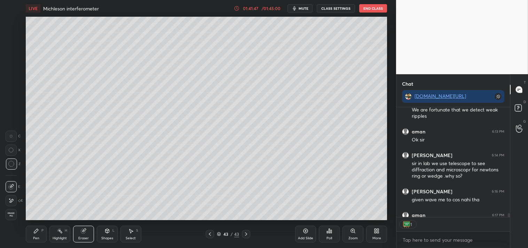
scroll to position [2, 2]
click at [29, 234] on div "Pen P" at bounding box center [36, 233] width 21 height 17
click at [34, 234] on div "Pen P" at bounding box center [36, 233] width 21 height 17
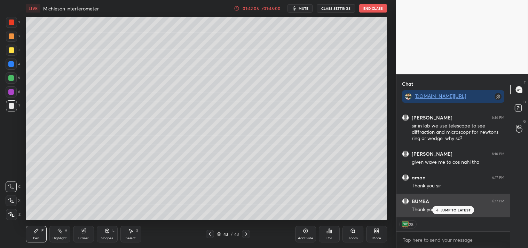
click at [452, 213] on div "JUMP TO LATEST" at bounding box center [453, 210] width 42 height 8
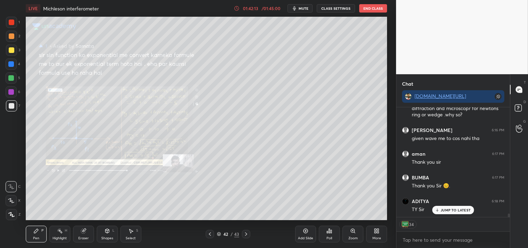
scroll to position [3368, 0]
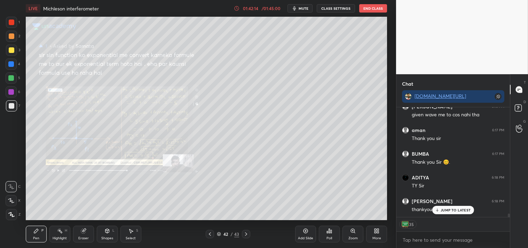
click at [305, 236] on div "Add Slide" at bounding box center [305, 237] width 15 height 3
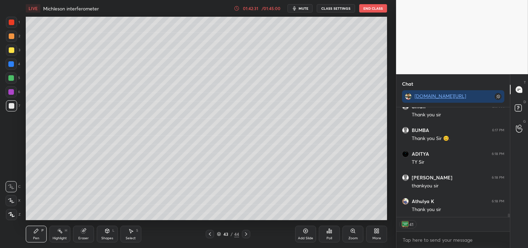
scroll to position [3415, 0]
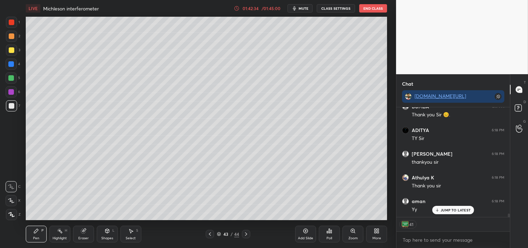
type textarea "x"
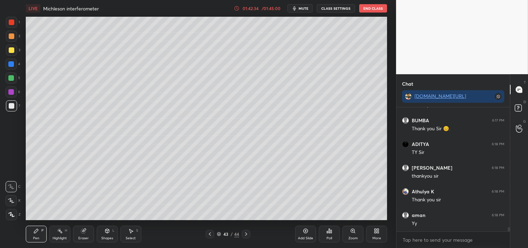
scroll to position [3401, 0]
drag, startPoint x: 306, startPoint y: 8, endPoint x: 314, endPoint y: 11, distance: 8.6
click at [308, 8] on span "mute" at bounding box center [303, 8] width 10 height 5
click at [325, 11] on button "CLASS SETTINGS" at bounding box center [335, 8] width 38 height 8
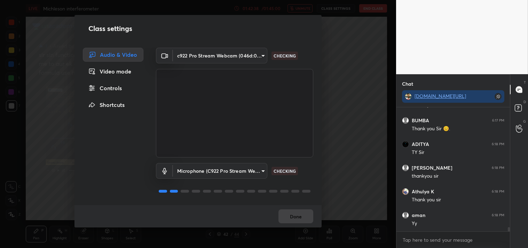
click at [219, 53] on body "1 2 3 4 5 6 7 C X Z C X Z E E Erase all H H LIVE Michleson interferometer 01:42…" at bounding box center [264, 124] width 528 height 248
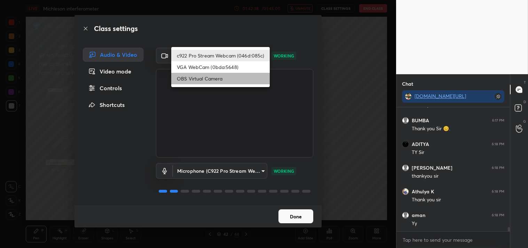
drag, startPoint x: 196, startPoint y: 78, endPoint x: 265, endPoint y: 166, distance: 112.2
click at [199, 78] on li "OBS Virtual Camera" at bounding box center [220, 78] width 98 height 11
type input "64645b19d528b3ac785889237b1a364f3b7ccd5da23f372116afb1703458f4fd"
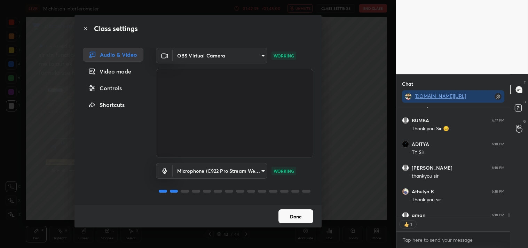
scroll to position [2, 2]
click at [288, 222] on button "Done" at bounding box center [295, 216] width 35 height 14
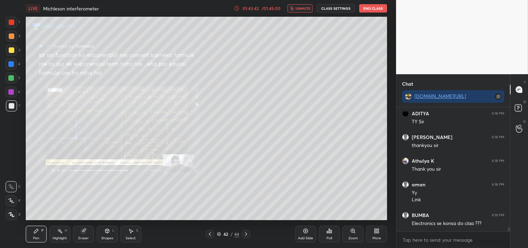
scroll to position [3455, 0]
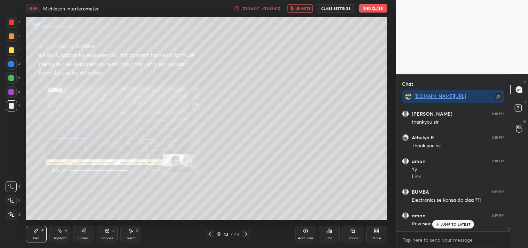
click at [452, 223] on p "JUMP TO LATEST" at bounding box center [455, 224] width 30 height 4
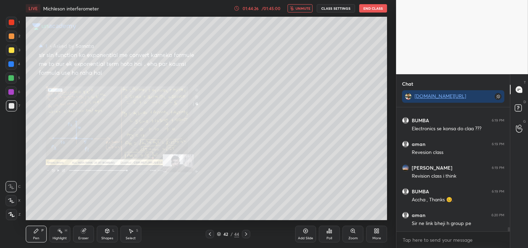
scroll to position [3550, 0]
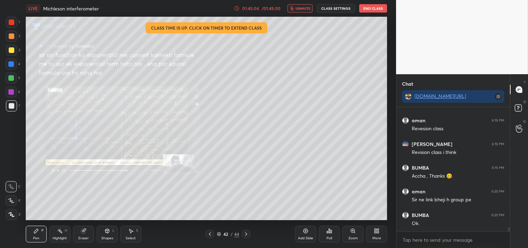
click at [370, 8] on button "End Class" at bounding box center [373, 8] width 28 height 8
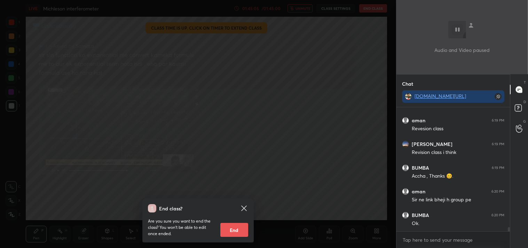
click at [232, 229] on button "End" at bounding box center [234, 230] width 28 height 14
type textarea "x"
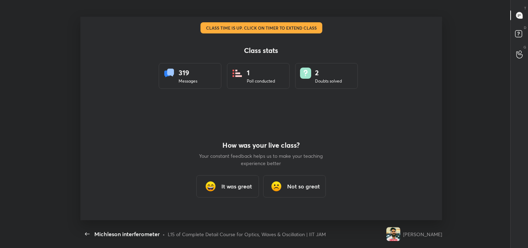
scroll to position [0, 0]
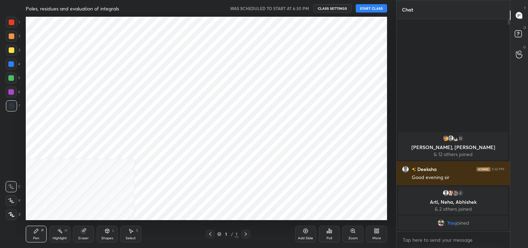
scroll to position [34570, 34405]
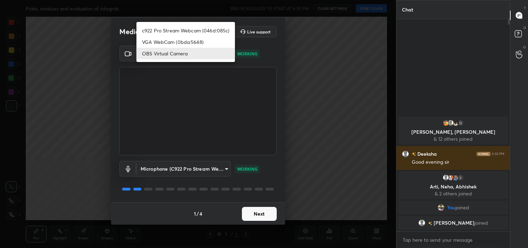
click at [208, 50] on body "1 2 3 4 5 6 7 C X Z C X Z E E Erase all H H Poles, residues and evaluation of i…" at bounding box center [264, 124] width 528 height 248
drag, startPoint x: 185, startPoint y: 29, endPoint x: 187, endPoint y: 33, distance: 4.4
click at [185, 29] on li "c922 Pro Stream Webcam (046d:085c)" at bounding box center [185, 30] width 98 height 11
type input "77efdbe0d0591a5658d362a6e640cec0e2706c98c83ef82d39568dbf4875ff01"
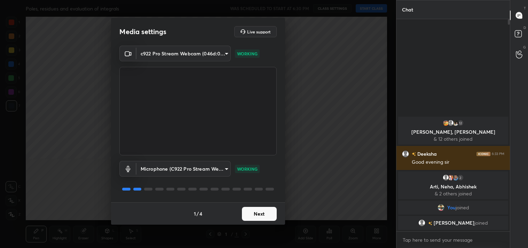
click at [264, 210] on button "Next" at bounding box center [259, 214] width 35 height 14
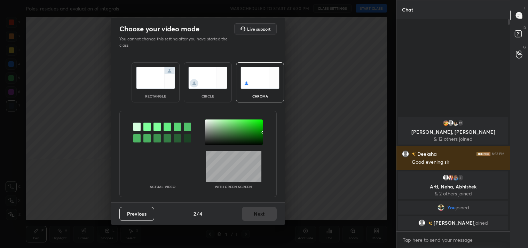
click at [156, 75] on img at bounding box center [155, 78] width 39 height 22
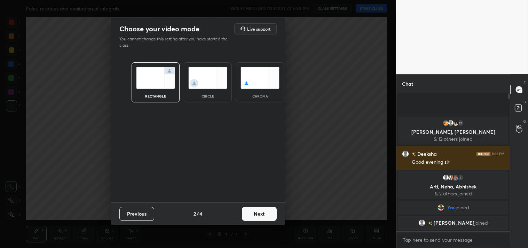
scroll to position [2, 2]
click at [263, 213] on button "Next" at bounding box center [259, 214] width 35 height 14
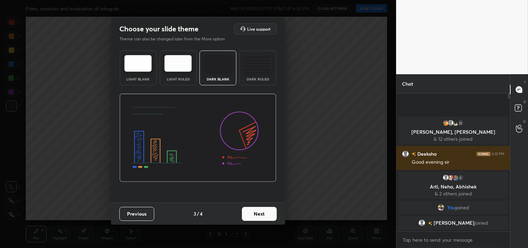
drag, startPoint x: 250, startPoint y: 73, endPoint x: 250, endPoint y: 79, distance: 5.9
click at [250, 73] on div "Dark Ruled" at bounding box center [257, 67] width 37 height 35
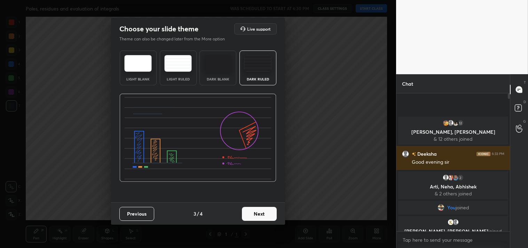
click at [256, 212] on button "Next" at bounding box center [259, 214] width 35 height 14
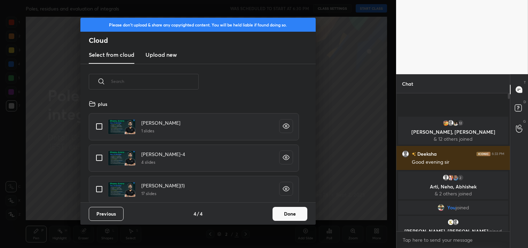
scroll to position [103, 223]
click at [98, 126] on input "grid" at bounding box center [99, 126] width 15 height 15
checkbox input "true"
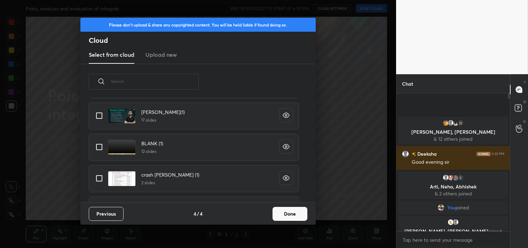
scroll to position [74, 0]
click at [102, 144] on input "grid" at bounding box center [99, 146] width 15 height 15
checkbox input "true"
click at [286, 213] on button "Done" at bounding box center [289, 214] width 35 height 14
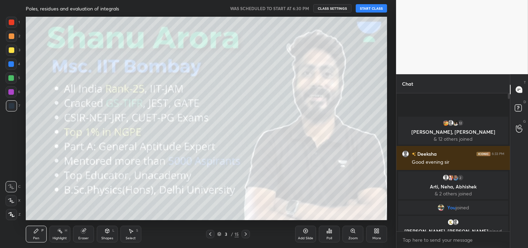
click at [364, 6] on button "START CLASS" at bounding box center [370, 8] width 31 height 8
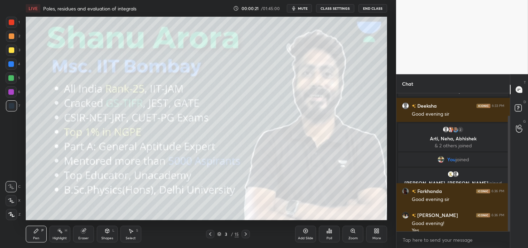
scroll to position [33, 0]
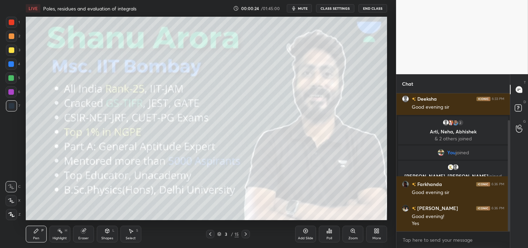
click at [1, 51] on div "1 2 3 4 5 6 7 C X Z C X Z E E Erase all H H" at bounding box center [11, 118] width 22 height 203
click at [6, 53] on div at bounding box center [11, 50] width 11 height 11
click at [11, 54] on div at bounding box center [11, 50] width 11 height 11
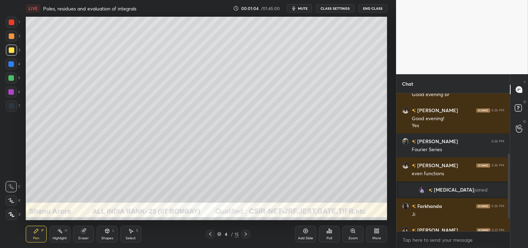
scroll to position [162, 0]
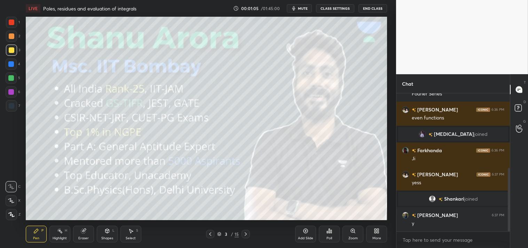
click at [377, 230] on icon at bounding box center [378, 229] width 2 height 2
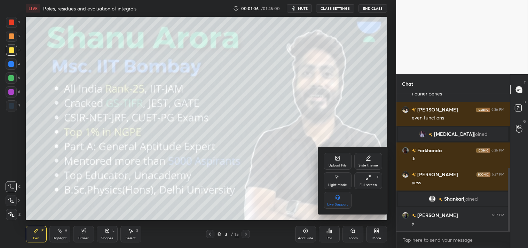
click at [345, 152] on div "Upload File Slide theme Light Mode Full screen F Live Support" at bounding box center [353, 180] width 70 height 67
click at [345, 159] on div "Upload File" at bounding box center [337, 161] width 28 height 17
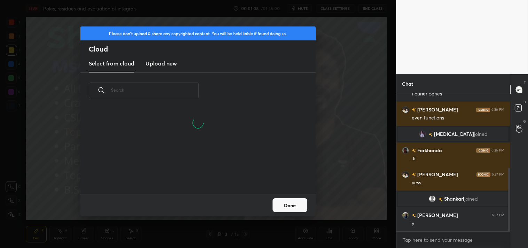
click at [162, 59] on h3 "Upload new" at bounding box center [160, 63] width 31 height 8
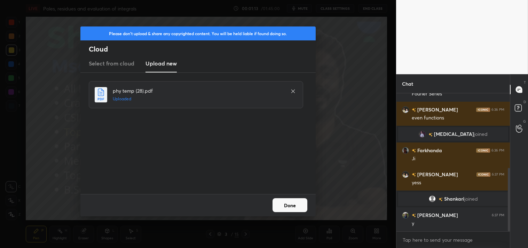
click at [299, 204] on button "Done" at bounding box center [289, 205] width 35 height 14
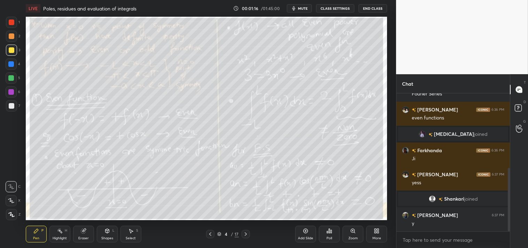
click at [54, 230] on div "Highlight H" at bounding box center [59, 233] width 21 height 17
click at [57, 236] on div "Highlight" at bounding box center [60, 237] width 14 height 3
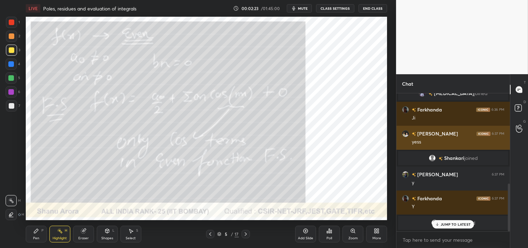
scroll to position [259, 0]
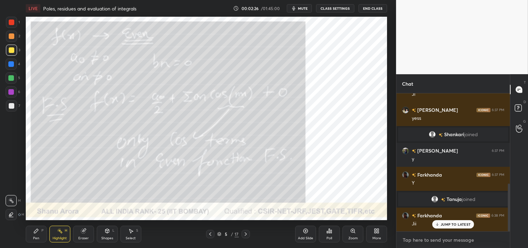
click at [415, 241] on textarea at bounding box center [453, 239] width 102 height 11
type textarea "x"
type textarea "l"
type textarea "x"
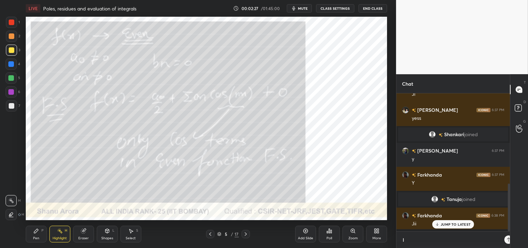
type textarea "li"
type textarea "x"
type textarea "lin"
type textarea "x"
type textarea "linb"
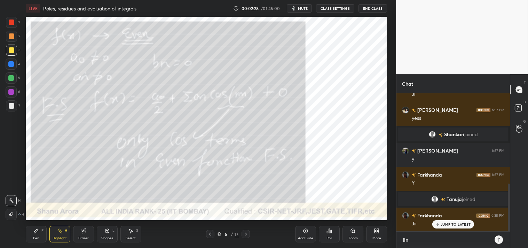
type textarea "x"
type textarea "linbk"
type textarea "x"
type textarea "linb"
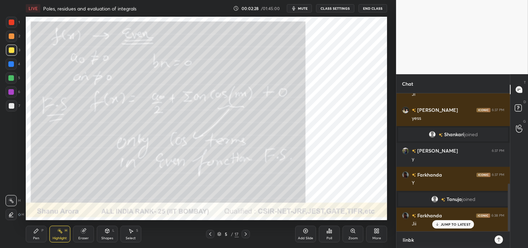
type textarea "x"
type textarea "lin"
type textarea "x"
type textarea "li"
type textarea "x"
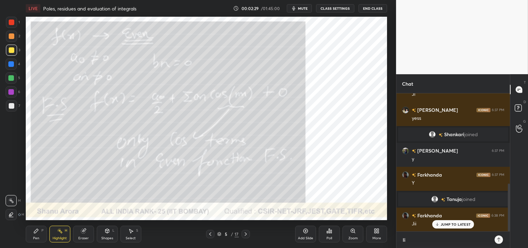
type textarea "l"
type textarea "x"
type textarea "l"
type textarea "x"
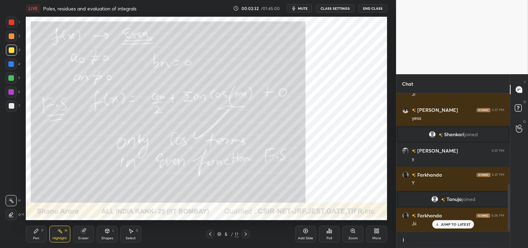
scroll to position [2, 2]
type textarea "li"
type textarea "x"
type textarea "lin"
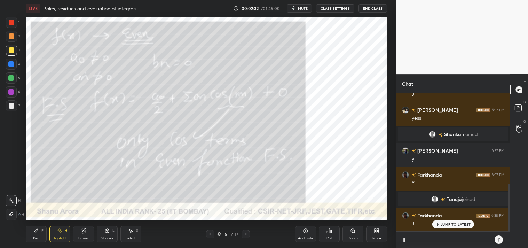
type textarea "x"
type textarea "link"
type textarea "x"
type textarea "linkt"
type textarea "x"
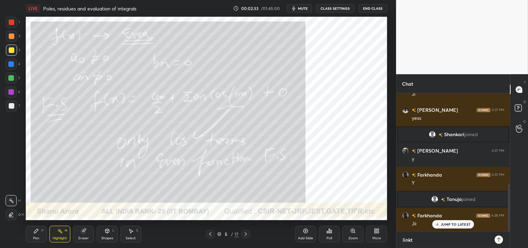
type textarea "linktr"
type textarea "x"
type textarea "linktr."
type textarea "x"
type textarea "linktr.e"
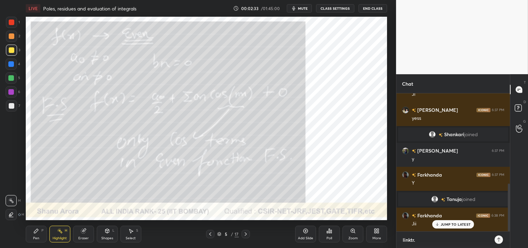
type textarea "x"
type textarea "[DOMAIN_NAME]"
type textarea "x"
type textarea "[DOMAIN_NAME][URL]"
type textarea "x"
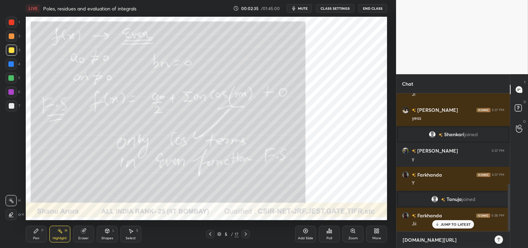
type textarea "[DOMAIN_NAME][URL]"
type textarea "x"
type textarea "[DOMAIN_NAME][URL]"
type textarea "x"
type textarea "[DOMAIN_NAME][URL]"
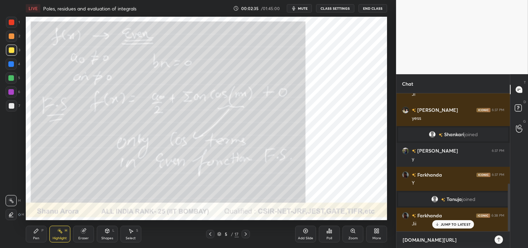
type textarea "x"
type textarea "[DOMAIN_NAME][URL]"
type textarea "x"
type textarea "[DOMAIN_NAME][URL]"
type textarea "x"
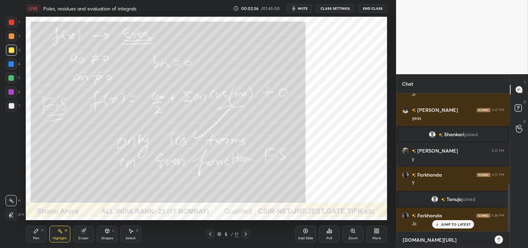
type textarea "[DOMAIN_NAME][URL]"
type textarea "x"
type textarea "[DOMAIN_NAME][URL]"
type textarea "x"
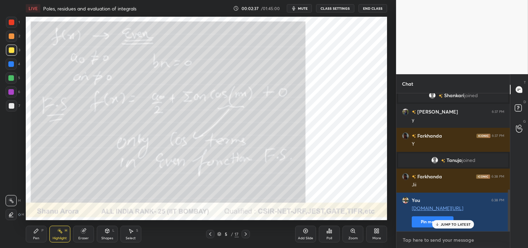
scroll to position [315, 0]
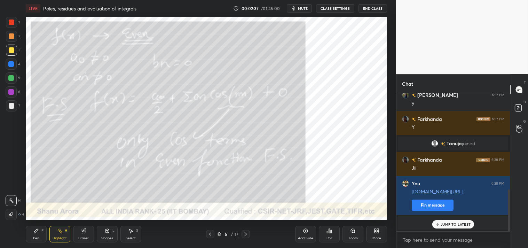
click at [425, 222] on div "J joined" at bounding box center [453, 223] width 110 height 14
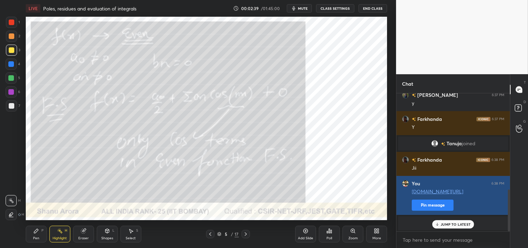
click at [419, 206] on button "Pin message" at bounding box center [432, 204] width 42 height 11
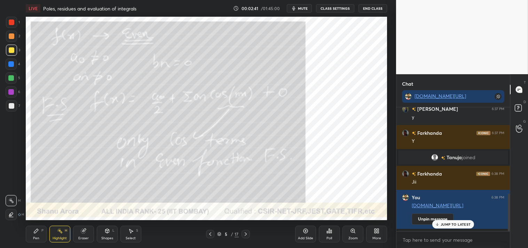
click at [309, 231] on div "Add Slide" at bounding box center [305, 233] width 21 height 17
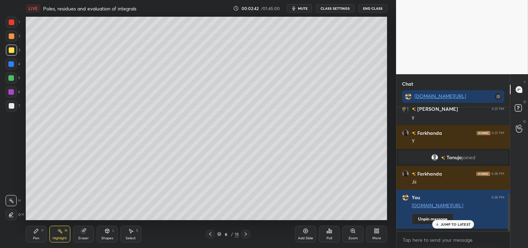
click at [99, 230] on div "Shapes L" at bounding box center [107, 233] width 21 height 17
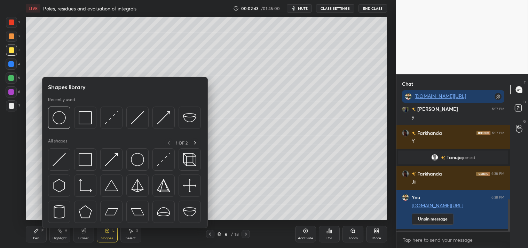
scroll to position [353, 0]
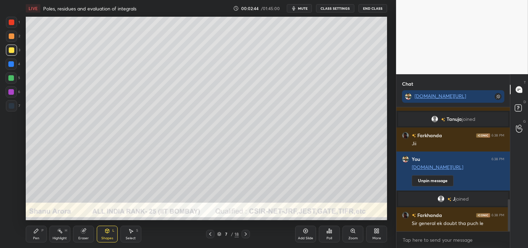
click at [102, 236] on div "Shapes" at bounding box center [107, 237] width 12 height 3
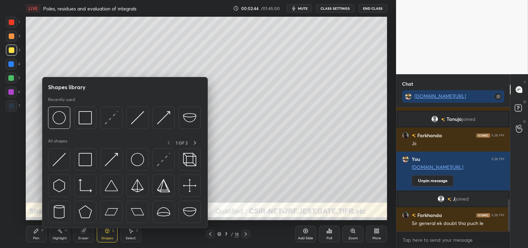
scroll to position [370, 0]
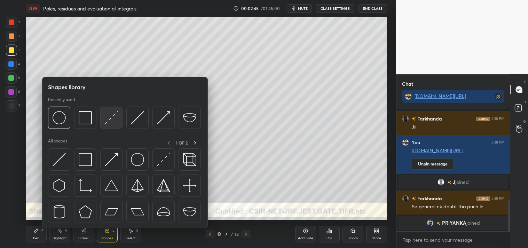
click at [113, 120] on img at bounding box center [111, 117] width 13 height 13
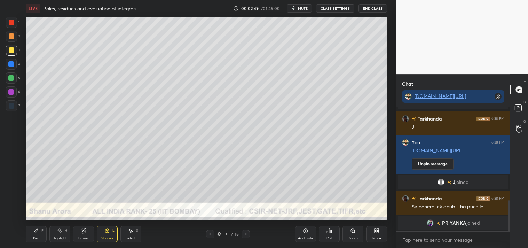
click at [348, 238] on div "Zoom" at bounding box center [352, 237] width 9 height 3
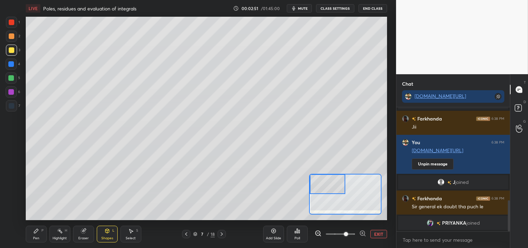
click at [31, 234] on div "Pen P" at bounding box center [36, 233] width 21 height 17
click at [17, 33] on div "2" at bounding box center [13, 36] width 14 height 11
click at [15, 32] on div at bounding box center [11, 36] width 11 height 11
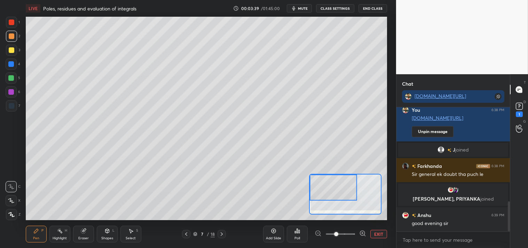
scroll to position [388, 0]
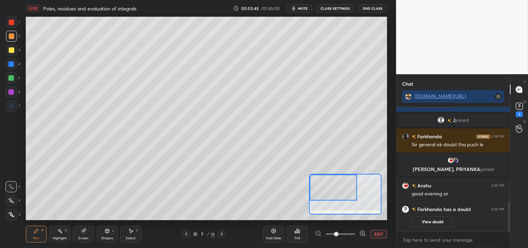
click at [384, 235] on button "EXIT" at bounding box center [378, 234] width 17 height 8
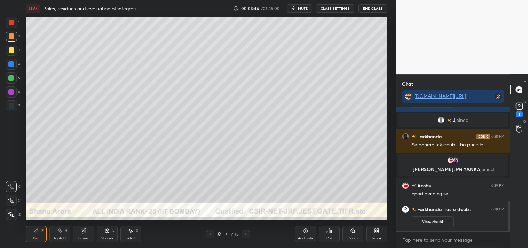
scroll to position [398, 0]
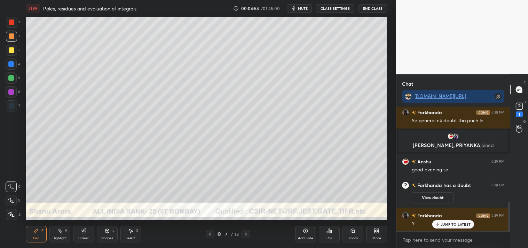
click at [348, 235] on div "Zoom" at bounding box center [352, 233] width 21 height 17
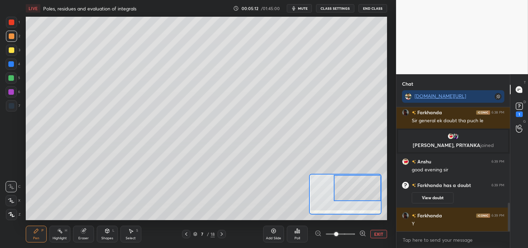
scroll to position [415, 0]
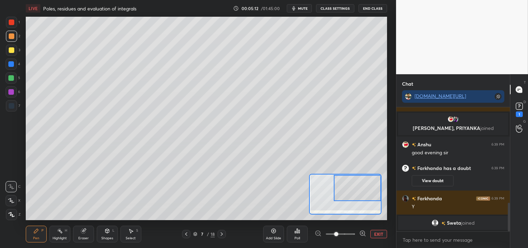
click at [379, 234] on button "EXIT" at bounding box center [378, 234] width 17 height 8
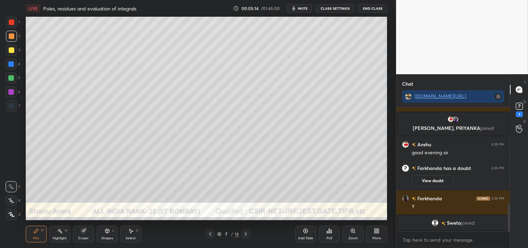
click at [15, 50] on div at bounding box center [11, 50] width 11 height 11
click at [349, 226] on div "Zoom" at bounding box center [352, 233] width 21 height 17
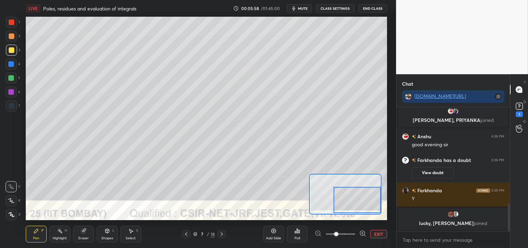
scroll to position [435, 0]
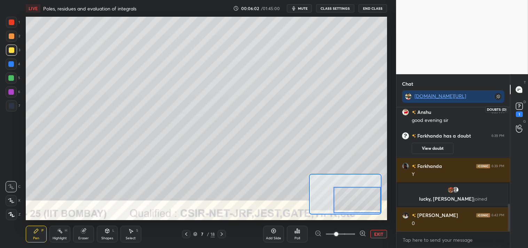
click at [512, 105] on div "1" at bounding box center [519, 109] width 14 height 13
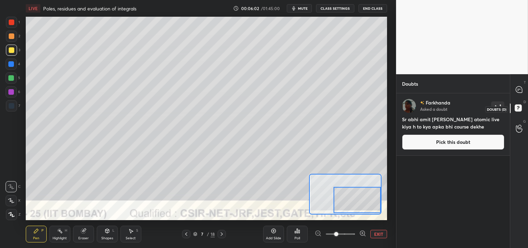
scroll to position [152, 111]
click at [517, 88] on icon at bounding box center [518, 89] width 6 height 6
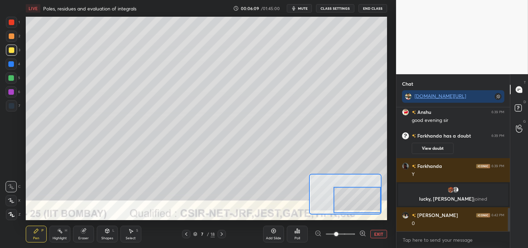
scroll to position [529, 0]
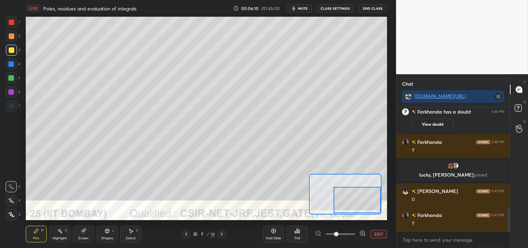
click at [376, 231] on button "EXIT" at bounding box center [378, 234] width 17 height 8
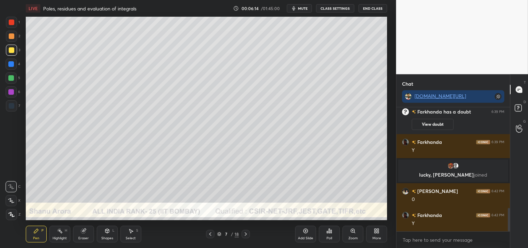
click at [308, 231] on icon at bounding box center [306, 231] width 6 height 6
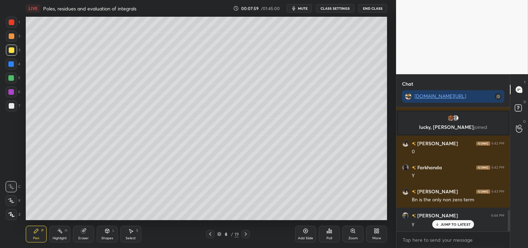
scroll to position [601, 0]
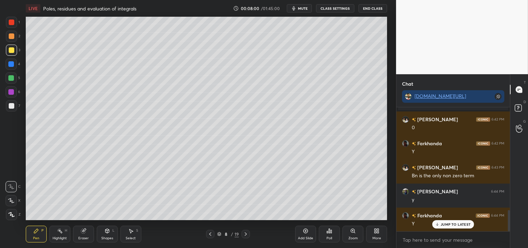
click at [55, 238] on div "Highlight" at bounding box center [60, 237] width 14 height 3
click at [58, 234] on div "Highlight H" at bounding box center [59, 233] width 21 height 17
click at [526, 105] on div at bounding box center [519, 109] width 14 height 13
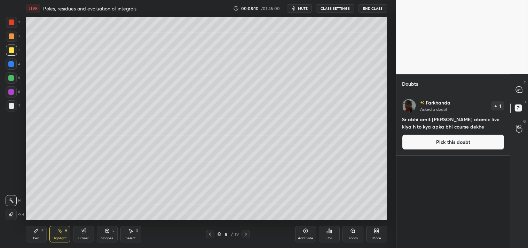
scroll to position [152, 111]
click at [456, 141] on button "Pick this doubt" at bounding box center [453, 141] width 102 height 15
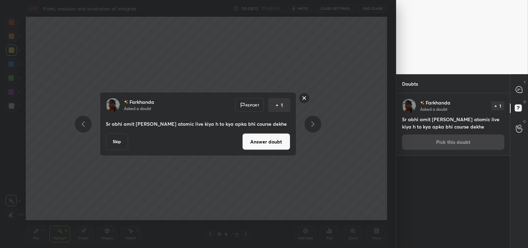
click at [268, 140] on button "Answer doubt" at bounding box center [266, 141] width 48 height 17
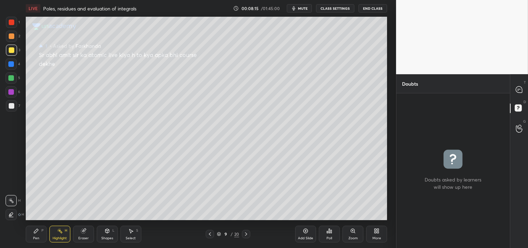
click at [35, 234] on div "Pen P" at bounding box center [36, 233] width 21 height 17
click at [34, 234] on div "Pen P" at bounding box center [36, 233] width 21 height 17
click at [523, 92] on div at bounding box center [519, 89] width 14 height 13
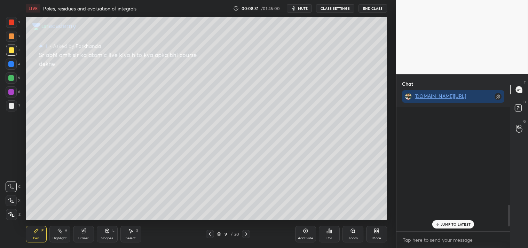
scroll to position [122, 111]
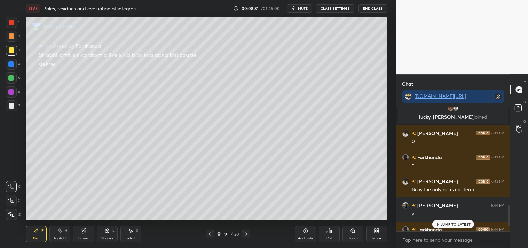
click at [457, 221] on div "JUMP TO LATEST" at bounding box center [453, 224] width 42 height 8
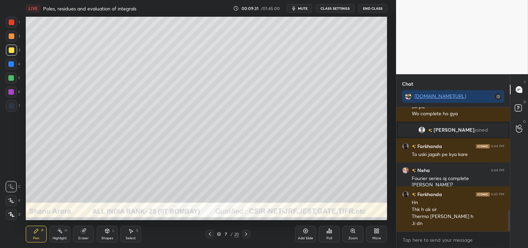
scroll to position [629, 0]
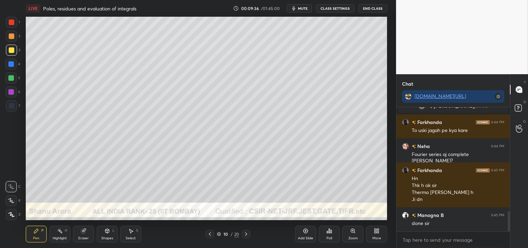
click at [108, 235] on div "Shapes L" at bounding box center [107, 233] width 21 height 17
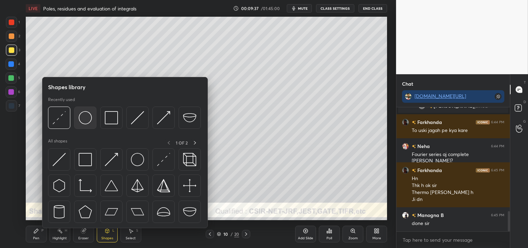
click at [88, 122] on img at bounding box center [85, 117] width 13 height 13
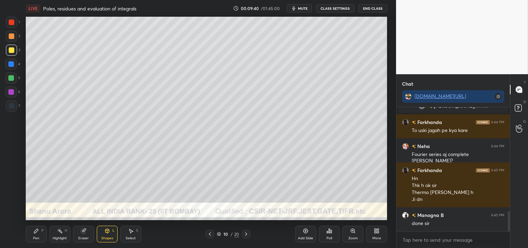
click at [353, 236] on div "Zoom" at bounding box center [352, 237] width 9 height 3
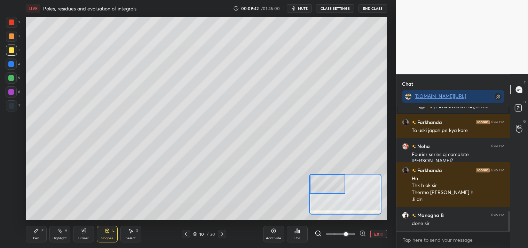
click at [34, 241] on div "Pen P" at bounding box center [36, 233] width 21 height 17
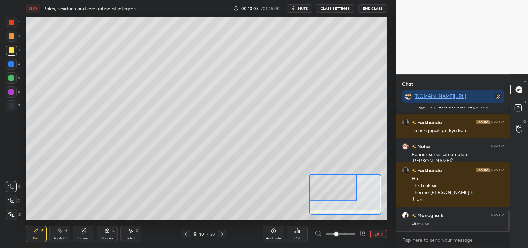
scroll to position [659, 0]
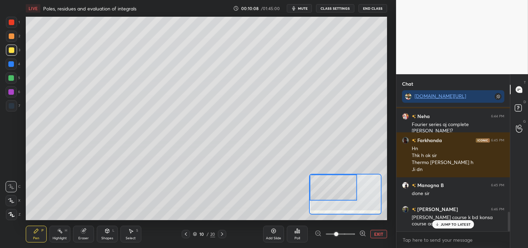
click at [14, 39] on div at bounding box center [11, 36] width 11 height 11
click at [12, 40] on div at bounding box center [11, 36] width 11 height 11
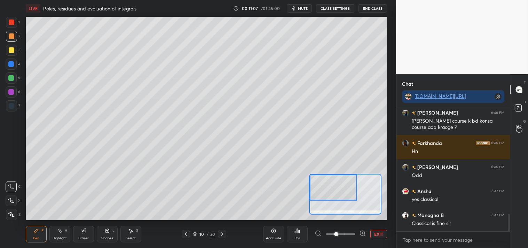
scroll to position [780, 0]
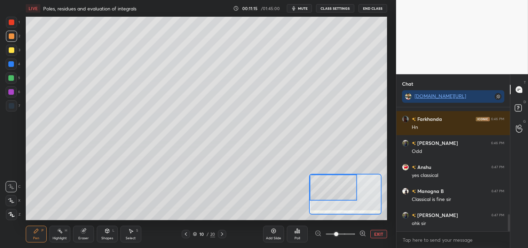
click at [376, 232] on button "EXIT" at bounding box center [378, 234] width 17 height 8
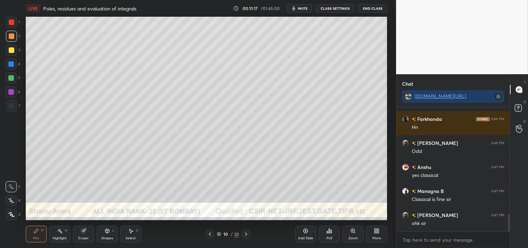
click at [350, 231] on icon at bounding box center [353, 231] width 6 height 6
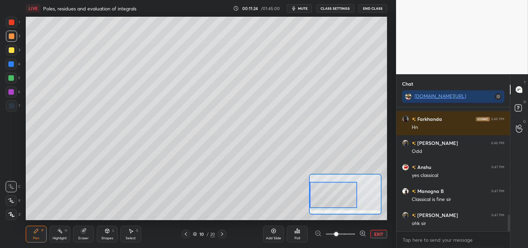
click at [86, 233] on icon at bounding box center [84, 231] width 6 height 6
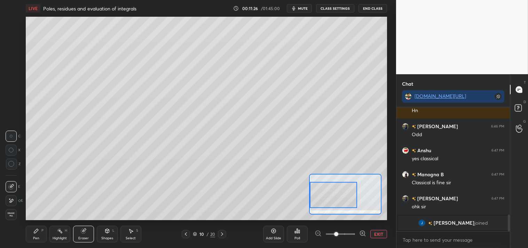
click at [41, 234] on div "Pen P" at bounding box center [36, 233] width 21 height 17
click at [386, 234] on button "EXIT" at bounding box center [378, 234] width 17 height 8
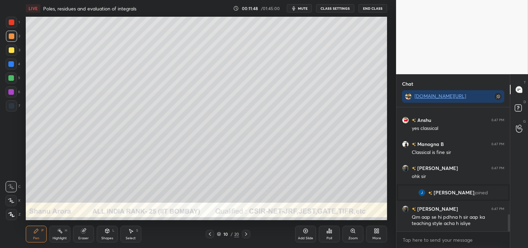
scroll to position [766, 0]
click at [76, 235] on div "Eraser" at bounding box center [83, 233] width 21 height 17
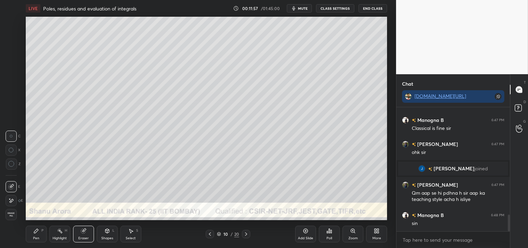
click at [35, 229] on icon at bounding box center [36, 231] width 6 height 6
click at [39, 232] on div "Pen P" at bounding box center [36, 233] width 21 height 17
click at [84, 235] on div "Eraser" at bounding box center [83, 233] width 21 height 17
type textarea "x"
click at [86, 236] on div "Eraser" at bounding box center [83, 237] width 10 height 3
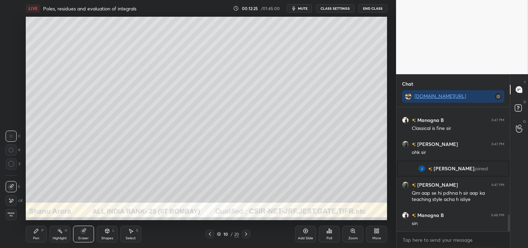
click at [30, 240] on div "Pen P" at bounding box center [36, 233] width 21 height 17
click at [36, 236] on div "Pen" at bounding box center [36, 237] width 6 height 3
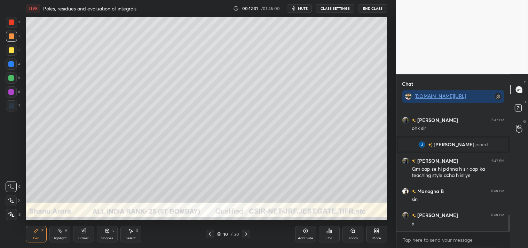
click at [9, 103] on div at bounding box center [12, 106] width 6 height 6
click at [13, 53] on div at bounding box center [12, 50] width 6 height 6
click at [13, 54] on div at bounding box center [11, 50] width 11 height 11
click at [82, 239] on div "Eraser" at bounding box center [83, 237] width 10 height 3
click at [87, 236] on div "Eraser" at bounding box center [83, 237] width 10 height 3
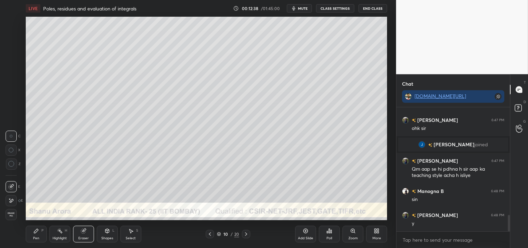
click at [36, 235] on div "Pen P" at bounding box center [36, 233] width 21 height 17
click at [39, 235] on div "Pen P" at bounding box center [36, 233] width 21 height 17
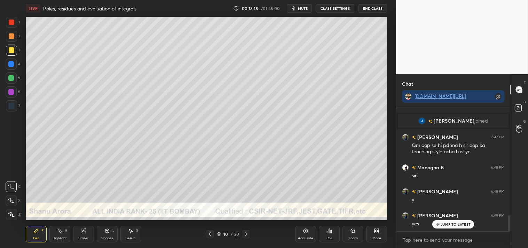
click at [9, 39] on div at bounding box center [12, 36] width 6 height 6
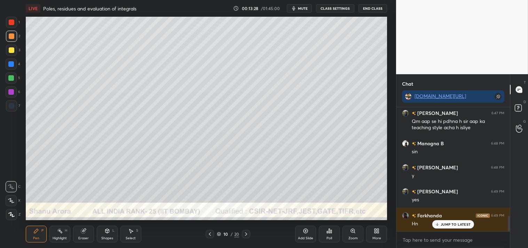
scroll to position [885, 0]
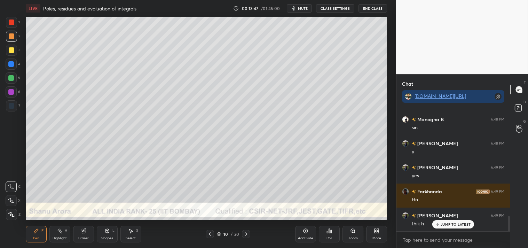
click at [344, 232] on div "Zoom" at bounding box center [352, 233] width 21 height 17
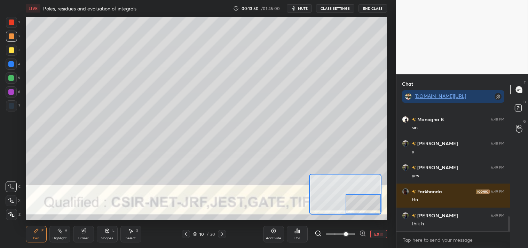
scroll to position [902, 0]
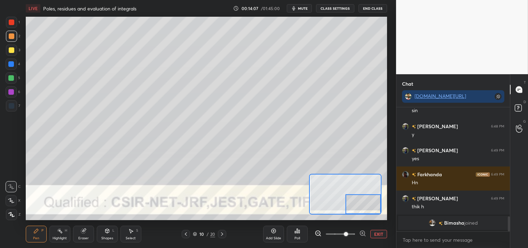
click at [95, 228] on div "Pen P Highlight H Eraser Shapes L Select S" at bounding box center [85, 233] width 119 height 17
click at [81, 232] on icon at bounding box center [83, 230] width 5 height 5
click at [35, 232] on icon at bounding box center [36, 230] width 4 height 4
click at [44, 233] on div "Pen P" at bounding box center [36, 233] width 21 height 17
click at [381, 234] on button "EXIT" at bounding box center [378, 234] width 17 height 8
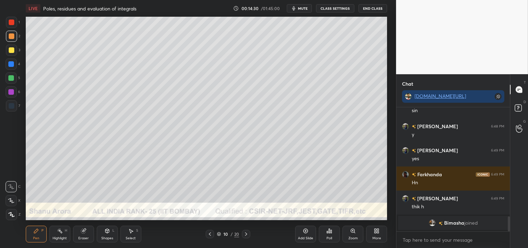
click at [351, 231] on icon at bounding box center [353, 230] width 4 height 4
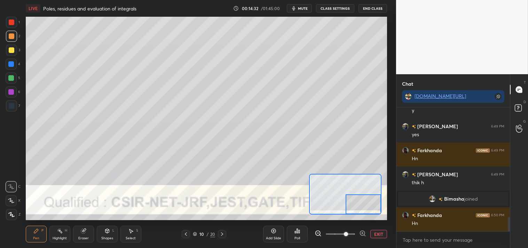
scroll to position [950, 0]
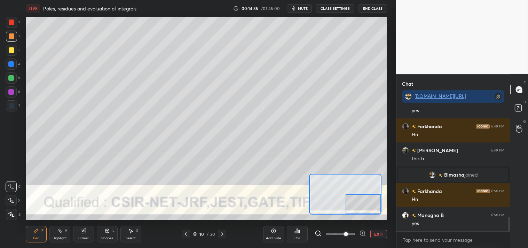
click at [451, 176] on span "Bimasha" at bounding box center [453, 175] width 20 height 6
click at [381, 233] on button "EXIT" at bounding box center [378, 234] width 17 height 8
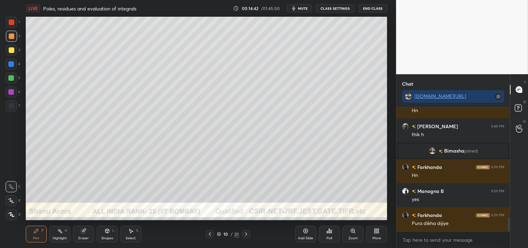
click at [356, 234] on div "Zoom" at bounding box center [352, 233] width 21 height 17
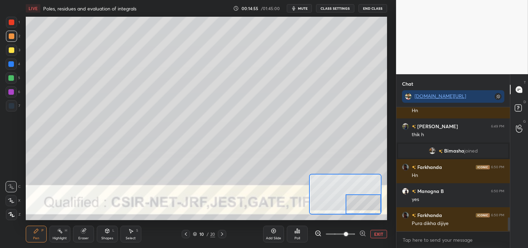
scroll to position [998, 0]
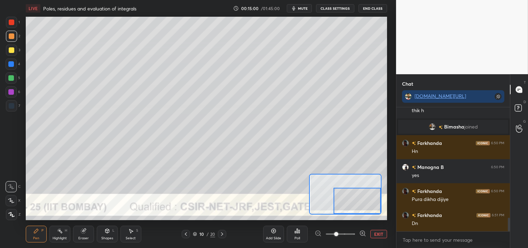
click at [377, 230] on button "EXIT" at bounding box center [378, 234] width 17 height 8
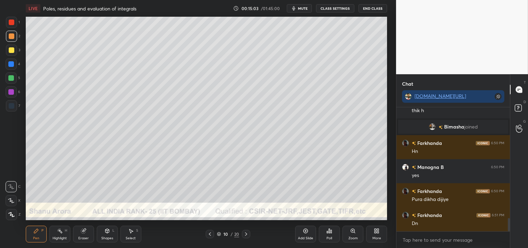
scroll to position [1022, 0]
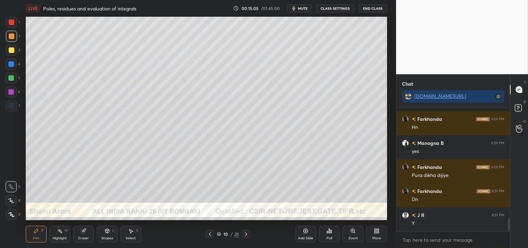
click at [305, 232] on icon at bounding box center [306, 231] width 6 height 6
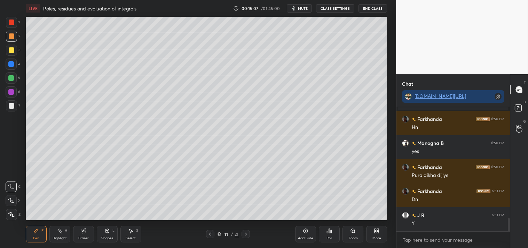
scroll to position [1046, 0]
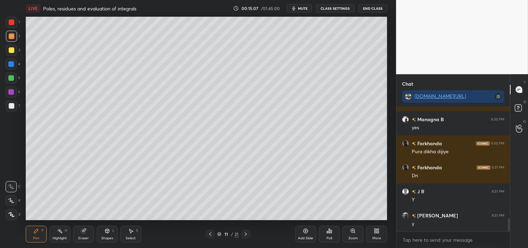
click at [105, 232] on icon at bounding box center [107, 231] width 6 height 6
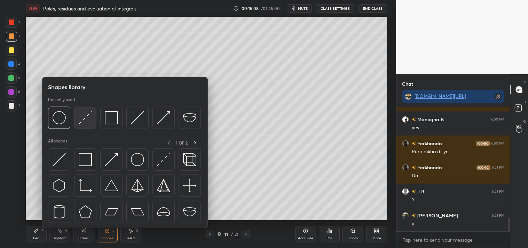
click at [91, 111] on img at bounding box center [85, 117] width 13 height 13
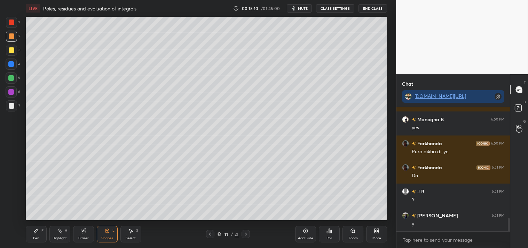
click at [345, 238] on div "Zoom" at bounding box center [352, 233] width 21 height 17
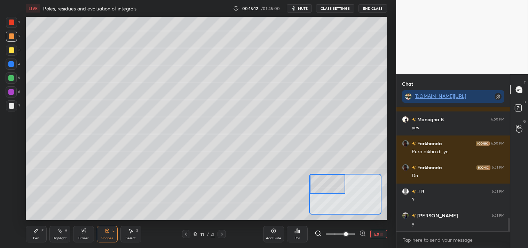
click at [34, 231] on icon at bounding box center [36, 231] width 6 height 6
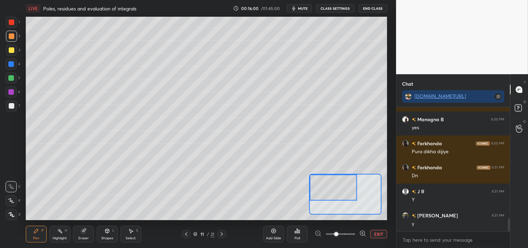
scroll to position [1070, 0]
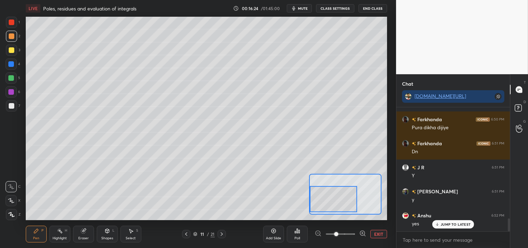
click at [376, 232] on button "EXIT" at bounding box center [378, 234] width 17 height 8
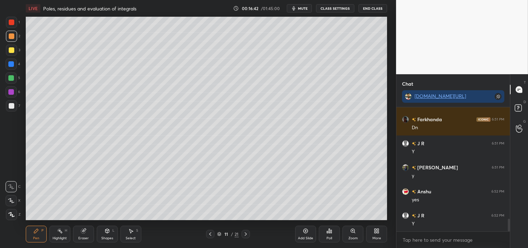
scroll to position [1118, 0]
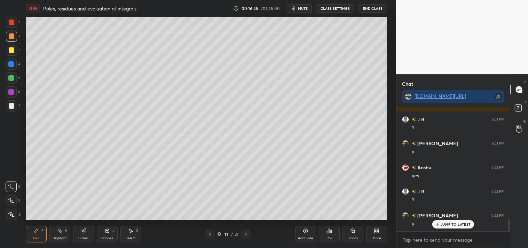
click at [353, 235] on div "Zoom" at bounding box center [352, 233] width 21 height 17
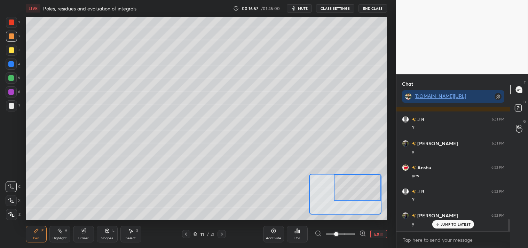
click at [384, 239] on div "Add Slide Poll EXIT" at bounding box center [325, 233] width 124 height 39
click at [377, 230] on button "EXIT" at bounding box center [378, 234] width 17 height 8
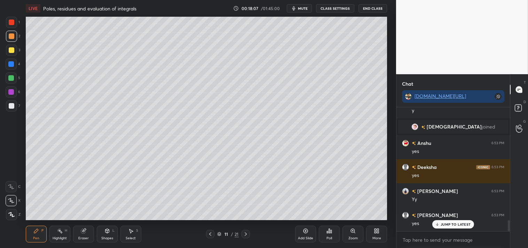
scroll to position [1255, 0]
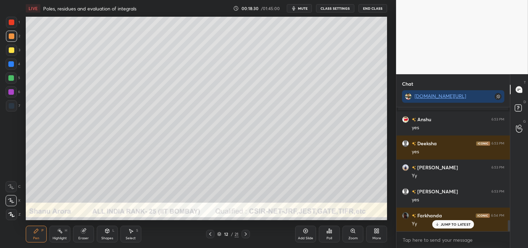
click at [105, 230] on icon at bounding box center [107, 230] width 4 height 1
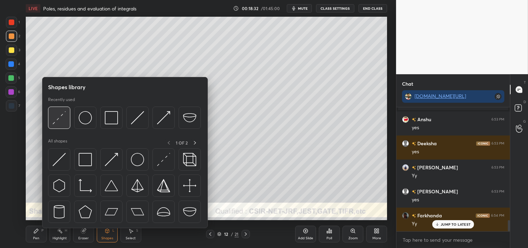
click at [57, 111] on img at bounding box center [59, 117] width 13 height 13
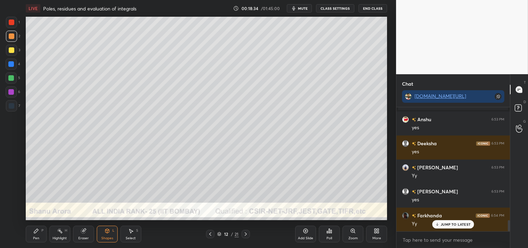
click at [342, 236] on div "Zoom" at bounding box center [352, 233] width 21 height 17
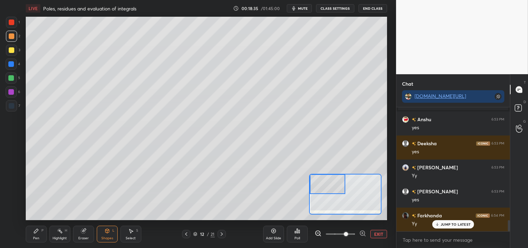
click at [35, 227] on div "Pen P" at bounding box center [36, 233] width 21 height 17
click at [34, 231] on icon at bounding box center [36, 230] width 4 height 4
click at [12, 47] on div at bounding box center [12, 50] width 6 height 6
click at [11, 50] on div at bounding box center [12, 50] width 6 height 6
click at [8, 182] on div at bounding box center [11, 186] width 11 height 11
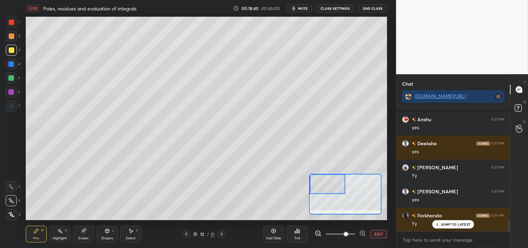
click at [9, 181] on div at bounding box center [11, 186] width 11 height 11
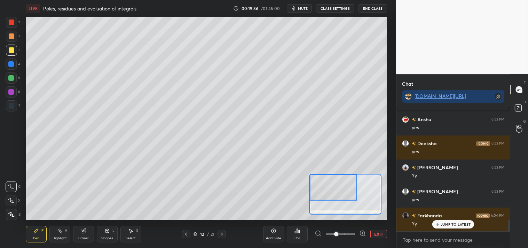
click at [376, 232] on button "EXIT" at bounding box center [378, 234] width 17 height 8
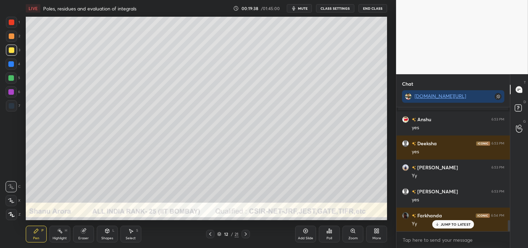
click at [13, 36] on div at bounding box center [12, 36] width 6 height 6
click at [9, 39] on div at bounding box center [11, 36] width 11 height 11
click at [65, 232] on div "Highlight H" at bounding box center [59, 233] width 21 height 17
click at [63, 224] on div "Pen P Highlight H Eraser Shapes L Select S 12 / 21 Add Slide Poll Zoom More" at bounding box center [206, 234] width 361 height 28
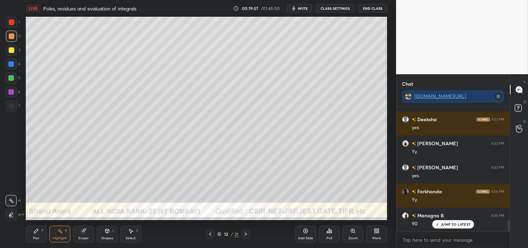
scroll to position [1303, 0]
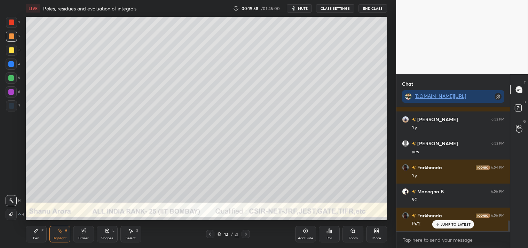
click at [36, 234] on div "Pen P" at bounding box center [36, 233] width 21 height 17
click at [36, 235] on div "Pen P" at bounding box center [36, 233] width 21 height 17
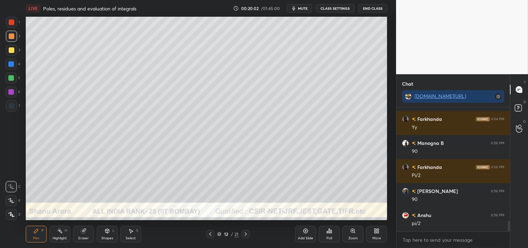
scroll to position [1375, 0]
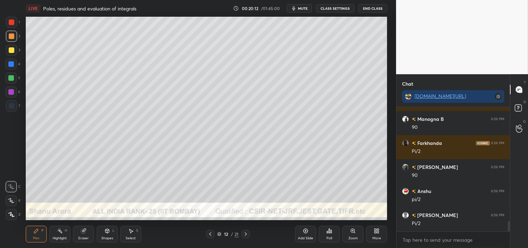
click at [79, 232] on div "Eraser" at bounding box center [83, 233] width 21 height 17
click at [35, 232] on icon at bounding box center [36, 230] width 4 height 4
click at [43, 227] on div "Pen P" at bounding box center [36, 233] width 21 height 17
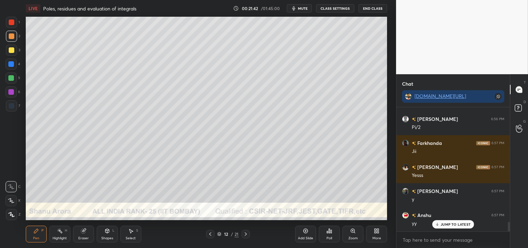
scroll to position [1495, 0]
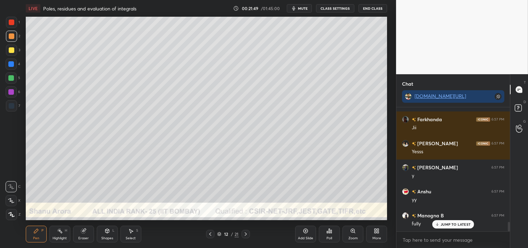
click at [373, 230] on div "More" at bounding box center [376, 233] width 21 height 17
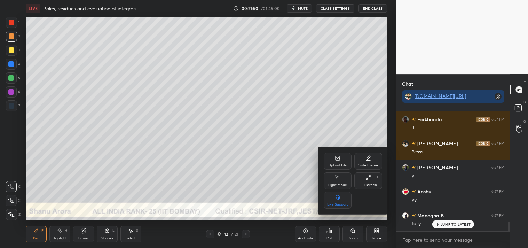
drag, startPoint x: 337, startPoint y: 149, endPoint x: 335, endPoint y: 156, distance: 7.2
click at [335, 152] on div "Upload File Slide theme Light Mode Full screen F Live Support" at bounding box center [353, 180] width 70 height 67
click at [335, 158] on icon at bounding box center [338, 158] width 6 height 6
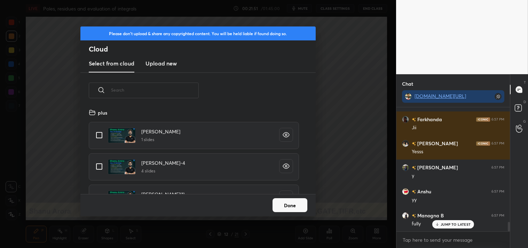
scroll to position [86, 223]
click at [152, 64] on h3 "Upload new" at bounding box center [160, 63] width 31 height 8
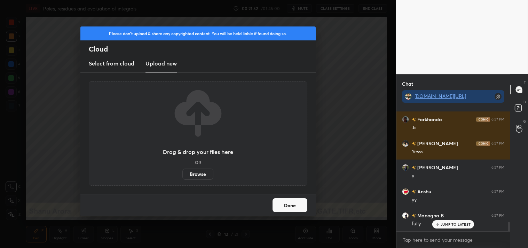
click at [195, 174] on label "Browse" at bounding box center [197, 173] width 31 height 11
click at [182, 174] on input "Browse" at bounding box center [182, 173] width 0 height 11
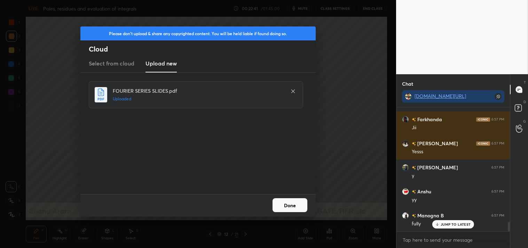
click at [280, 202] on button "Done" at bounding box center [289, 205] width 35 height 14
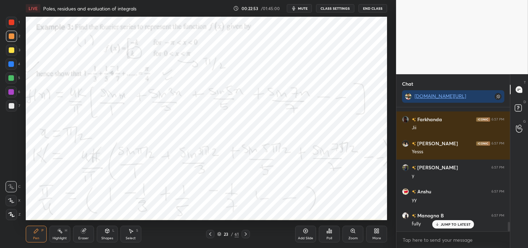
click at [59, 230] on rect at bounding box center [59, 231] width 3 height 3
click at [62, 233] on icon at bounding box center [60, 231] width 6 height 6
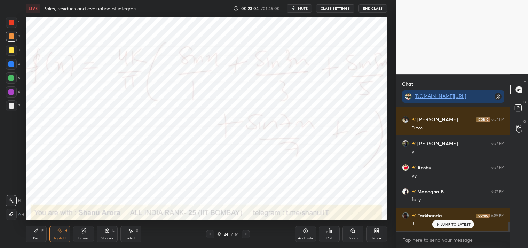
scroll to position [1543, 0]
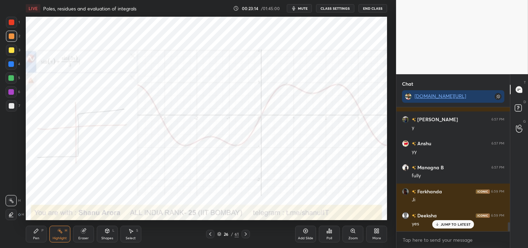
click at [14, 19] on div at bounding box center [11, 22] width 11 height 11
click at [37, 232] on icon at bounding box center [36, 231] width 6 height 6
click at [37, 234] on div "Pen P" at bounding box center [36, 233] width 21 height 17
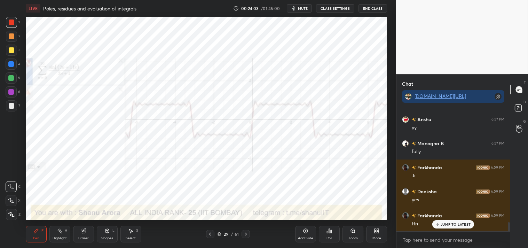
click at [86, 233] on icon at bounding box center [84, 231] width 6 height 6
click at [39, 233] on div "Pen P" at bounding box center [36, 233] width 21 height 17
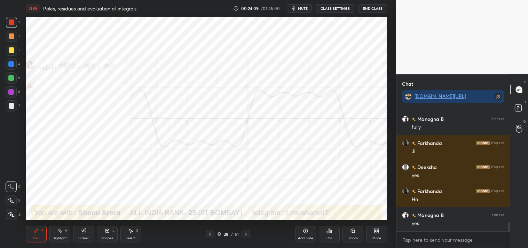
click at [308, 232] on div "Add Slide" at bounding box center [305, 233] width 21 height 17
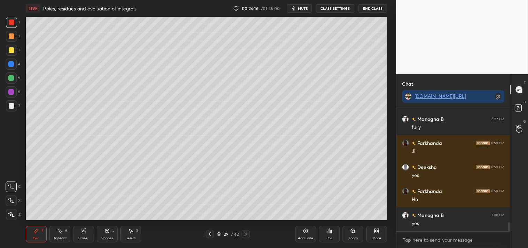
click at [109, 234] on div "Shapes L" at bounding box center [107, 233] width 21 height 17
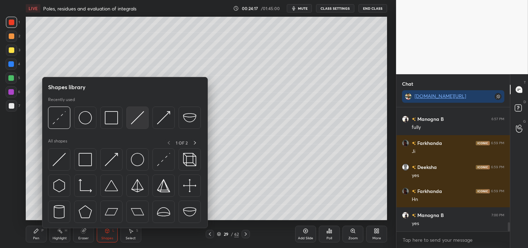
click at [140, 113] on img at bounding box center [137, 117] width 13 height 13
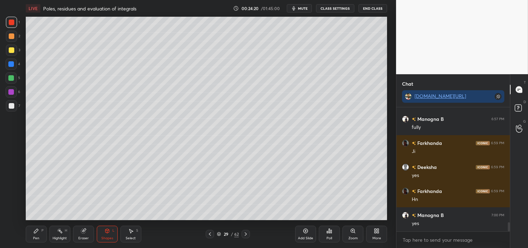
click at [9, 106] on div at bounding box center [12, 106] width 6 height 6
click at [14, 107] on div at bounding box center [11, 105] width 11 height 11
click at [40, 229] on div "Pen P" at bounding box center [36, 233] width 21 height 17
click at [107, 234] on div "Shapes L" at bounding box center [107, 233] width 21 height 17
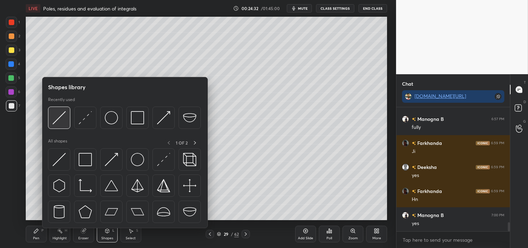
click at [59, 114] on img at bounding box center [59, 117] width 13 height 13
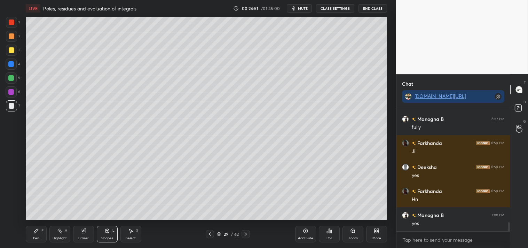
scroll to position [1615, 0]
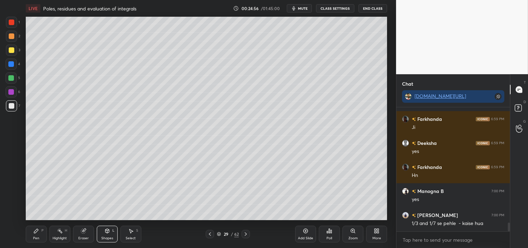
click at [26, 232] on div "Pen P" at bounding box center [36, 233] width 21 height 17
click at [59, 233] on icon at bounding box center [60, 231] width 6 height 6
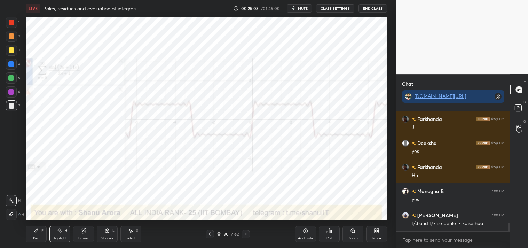
click at [14, 21] on div at bounding box center [12, 22] width 6 height 6
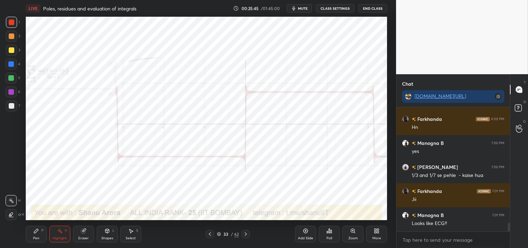
scroll to position [1687, 0]
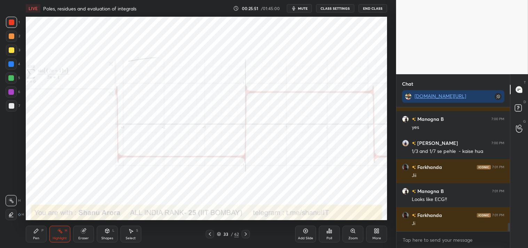
click at [37, 228] on icon at bounding box center [36, 231] width 6 height 6
click at [39, 233] on icon at bounding box center [36, 231] width 6 height 6
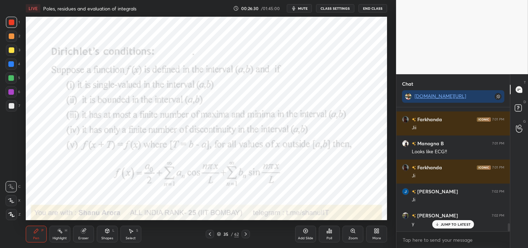
scroll to position [1758, 0]
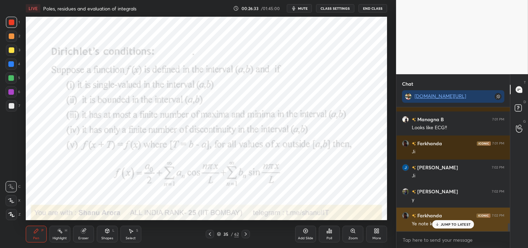
click at [443, 225] on p "JUMP TO LATEST" at bounding box center [455, 224] width 30 height 4
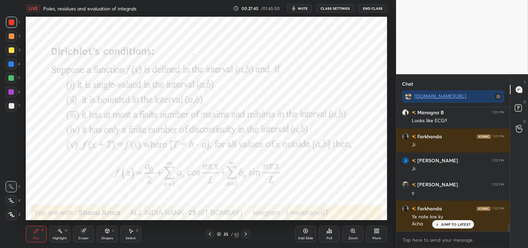
scroll to position [1789, 0]
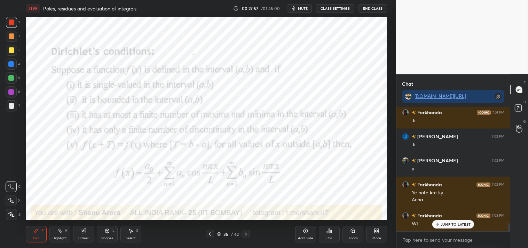
click at [301, 6] on span "mute" at bounding box center [303, 8] width 10 height 5
click at [301, 6] on span "unmute" at bounding box center [302, 8] width 15 height 5
click at [55, 239] on div "Highlight" at bounding box center [60, 237] width 14 height 3
click at [57, 238] on div "Highlight" at bounding box center [60, 237] width 14 height 3
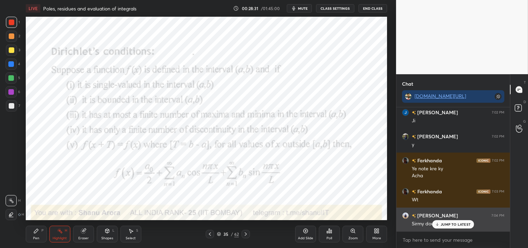
click at [440, 224] on div "JUMP TO LATEST" at bounding box center [453, 224] width 42 height 8
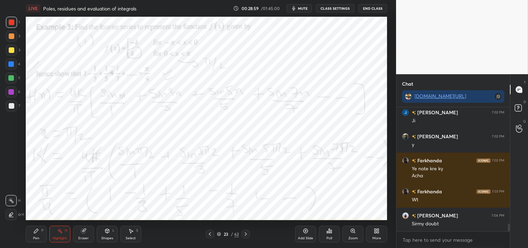
scroll to position [1838, 0]
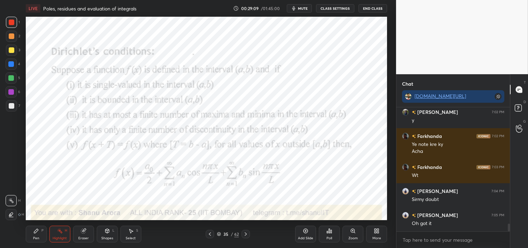
click at [302, 9] on span "mute" at bounding box center [303, 8] width 10 height 5
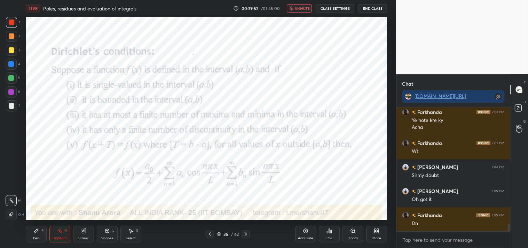
scroll to position [1886, 0]
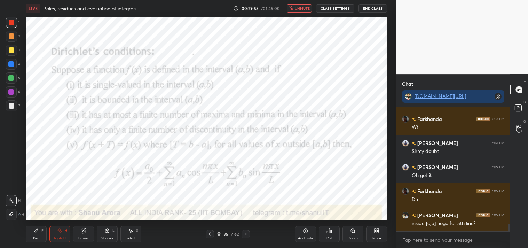
click at [296, 8] on span "unmute" at bounding box center [302, 8] width 15 height 5
click at [57, 232] on icon at bounding box center [60, 231] width 6 height 6
click at [60, 229] on icon at bounding box center [60, 231] width 6 height 6
click at [33, 232] on icon at bounding box center [36, 231] width 6 height 6
click at [9, 70] on div "4" at bounding box center [13, 65] width 15 height 14
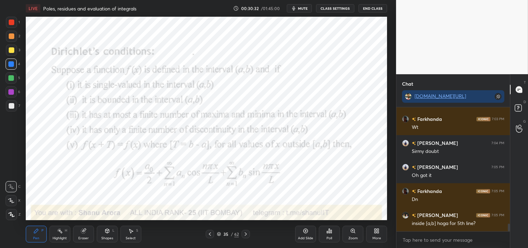
click at [17, 70] on div "4" at bounding box center [13, 65] width 15 height 14
click at [56, 232] on div "Highlight H" at bounding box center [59, 233] width 21 height 17
click at [63, 228] on div "Highlight H" at bounding box center [59, 233] width 21 height 17
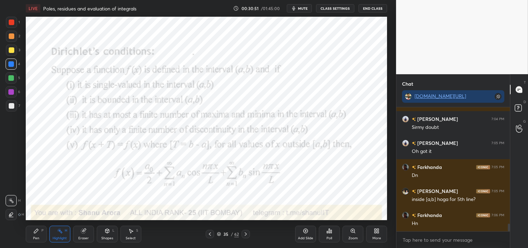
click at [27, 231] on div "Pen P" at bounding box center [36, 233] width 21 height 17
click at [31, 235] on div "Pen P" at bounding box center [36, 233] width 21 height 17
click at [307, 234] on div "Add Slide" at bounding box center [305, 233] width 21 height 17
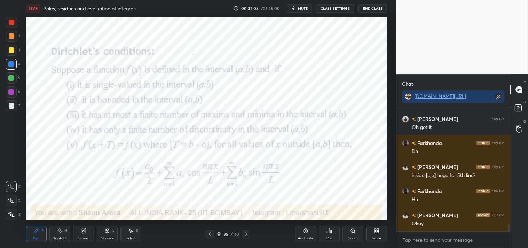
click at [308, 232] on div "Add Slide" at bounding box center [305, 233] width 21 height 17
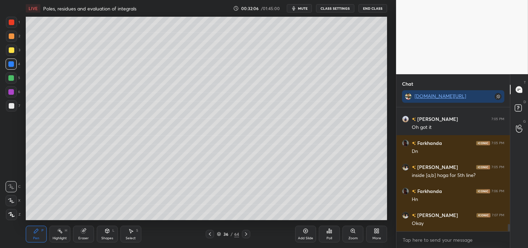
click at [9, 108] on div at bounding box center [12, 106] width 6 height 6
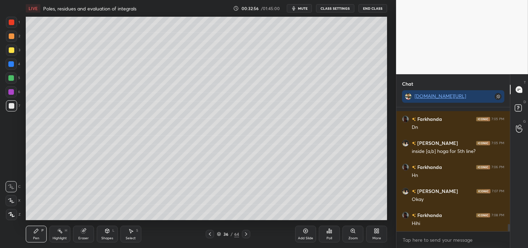
click at [83, 236] on div "Eraser" at bounding box center [83, 237] width 10 height 3
click at [40, 232] on div "Pen P" at bounding box center [36, 233] width 21 height 17
click at [43, 229] on div "Pen P" at bounding box center [36, 233] width 21 height 17
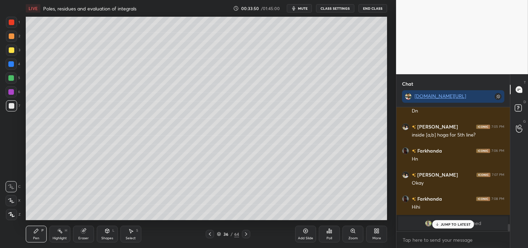
click at [60, 232] on rect at bounding box center [59, 231] width 3 height 3
click at [63, 230] on div "Highlight H" at bounding box center [59, 233] width 21 height 17
click at [37, 237] on div "Pen" at bounding box center [36, 237] width 6 height 3
click at [36, 239] on div "Pen" at bounding box center [36, 237] width 6 height 3
click at [451, 223] on p "JUMP TO LATEST" at bounding box center [455, 224] width 30 height 4
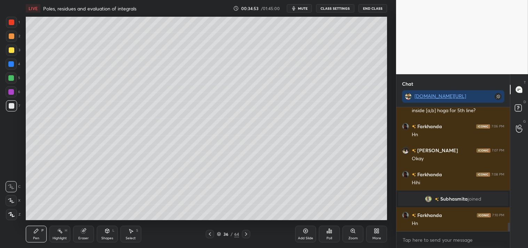
scroll to position [1622, 0]
click at [300, 237] on div "Add Slide" at bounding box center [305, 237] width 15 height 3
click at [311, 231] on div "Add Slide" at bounding box center [305, 233] width 21 height 17
click at [11, 49] on div at bounding box center [12, 50] width 6 height 6
click at [14, 49] on div at bounding box center [12, 50] width 6 height 6
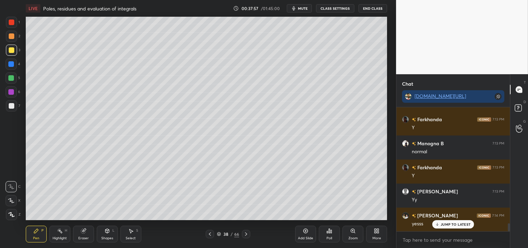
scroll to position [1814, 0]
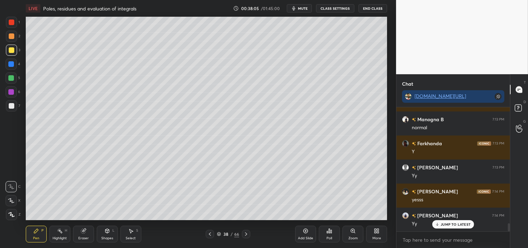
click at [307, 234] on div "Add Slide" at bounding box center [305, 233] width 21 height 17
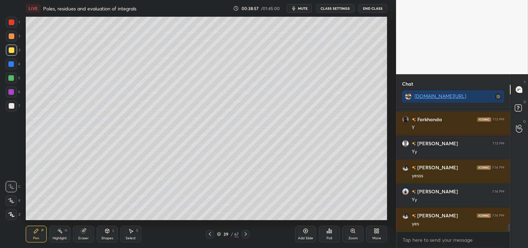
click at [308, 234] on div "Add Slide" at bounding box center [305, 233] width 21 height 17
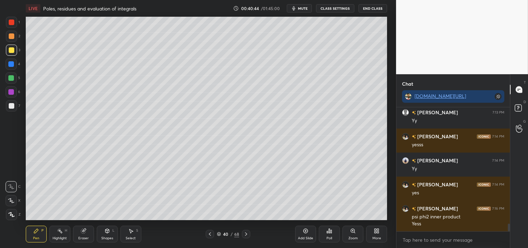
scroll to position [1893, 0]
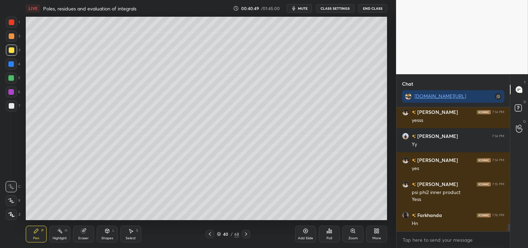
click at [53, 224] on div "Pen P Highlight H Eraser Shapes L Select S 40 / 68 Add Slide Poll Zoom More" at bounding box center [206, 234] width 361 height 28
click at [53, 230] on div "Highlight H" at bounding box center [59, 233] width 21 height 17
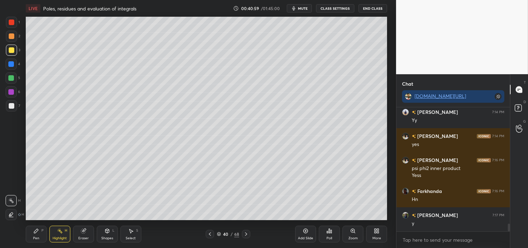
click at [38, 233] on icon at bounding box center [36, 231] width 6 height 6
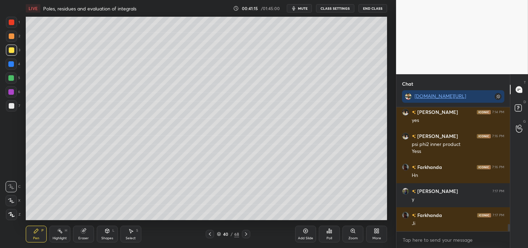
click at [304, 233] on icon at bounding box center [306, 231] width 6 height 6
click at [8, 106] on div at bounding box center [11, 105] width 11 height 11
click at [10, 105] on div at bounding box center [12, 106] width 6 height 6
click at [295, 7] on icon "button" at bounding box center [294, 9] width 6 height 6
click at [303, 8] on span "unmute" at bounding box center [302, 8] width 15 height 5
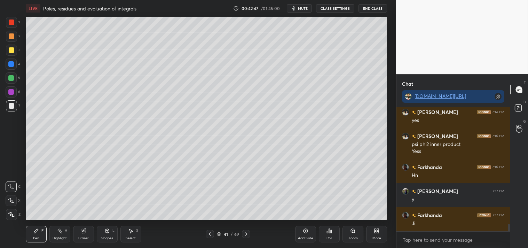
click at [305, 234] on div "Add Slide" at bounding box center [305, 233] width 21 height 17
click at [81, 227] on div "Eraser" at bounding box center [83, 233] width 21 height 17
click at [32, 235] on div "Pen P" at bounding box center [36, 233] width 21 height 17
click at [296, 10] on icon "button" at bounding box center [294, 9] width 6 height 6
click at [303, 8] on span "unmute" at bounding box center [302, 8] width 15 height 5
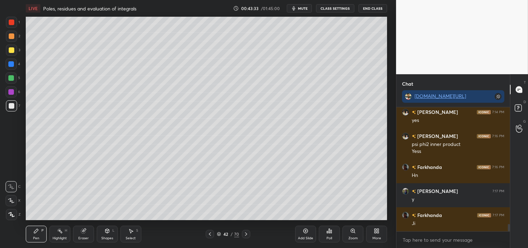
click at [300, 7] on span "mute" at bounding box center [303, 8] width 10 height 5
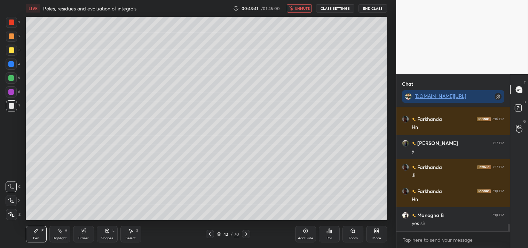
scroll to position [2013, 0]
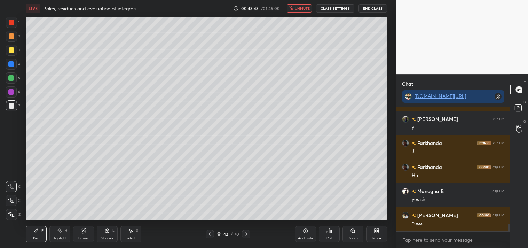
click at [300, 8] on span "unmute" at bounding box center [302, 8] width 15 height 5
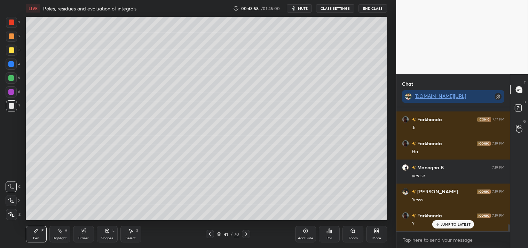
scroll to position [2061, 0]
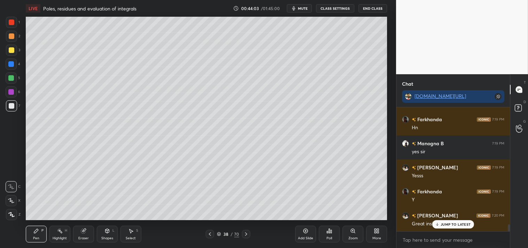
click at [50, 234] on div "Highlight H" at bounding box center [59, 233] width 21 height 17
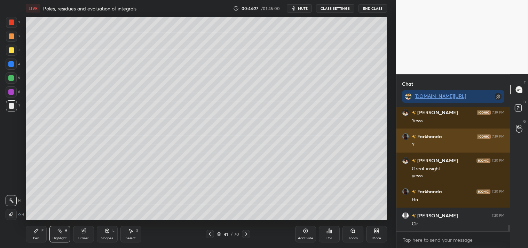
scroll to position [2140, 0]
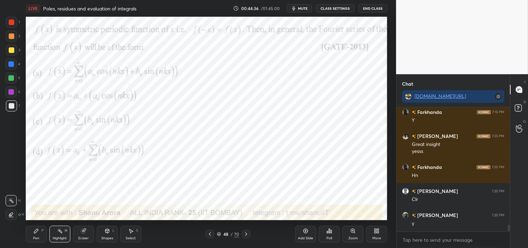
click at [34, 231] on icon at bounding box center [36, 230] width 4 height 4
click at [35, 229] on icon at bounding box center [36, 231] width 6 height 6
click at [15, 21] on div at bounding box center [11, 22] width 11 height 11
click at [14, 24] on div at bounding box center [11, 22] width 11 height 11
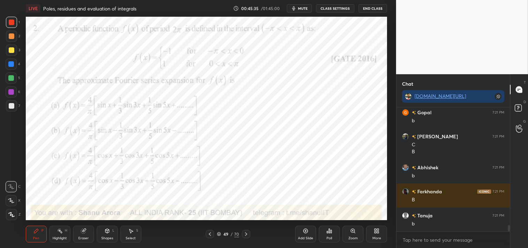
scroll to position [2315, 0]
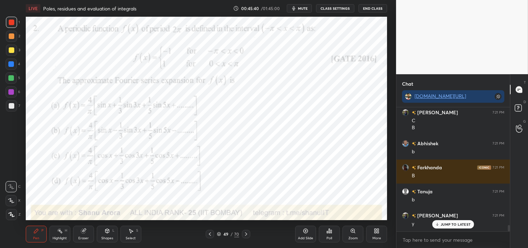
click at [305, 6] on span "mute" at bounding box center [303, 8] width 10 height 5
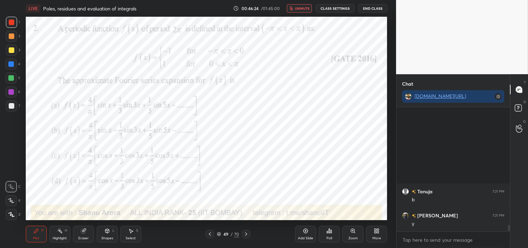
scroll to position [2418, 0]
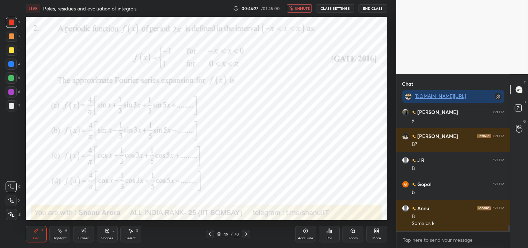
click at [300, 10] on span "unmute" at bounding box center [302, 8] width 15 height 5
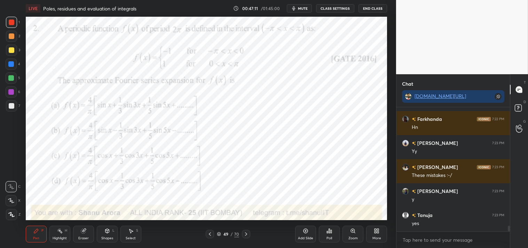
scroll to position [2730, 0]
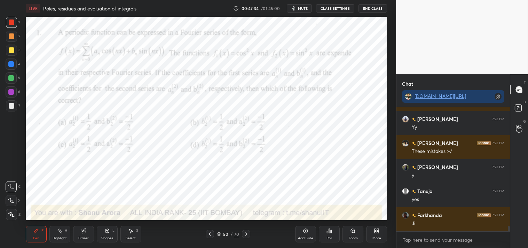
click at [302, 7] on span "mute" at bounding box center [303, 8] width 10 height 5
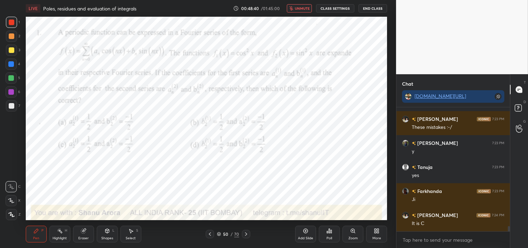
scroll to position [2761, 0]
click at [300, 9] on span "unmute" at bounding box center [302, 8] width 15 height 5
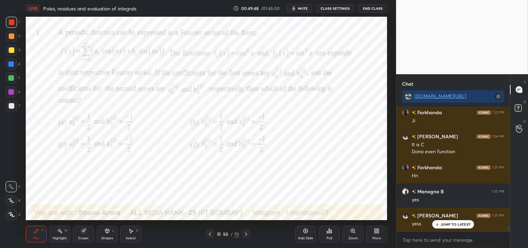
scroll to position [2857, 0]
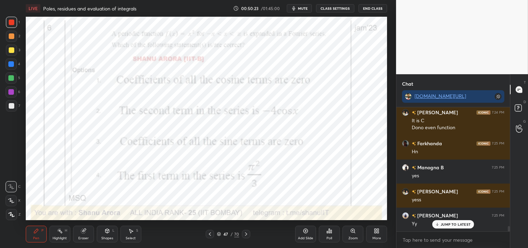
click at [303, 7] on span "mute" at bounding box center [303, 8] width 10 height 5
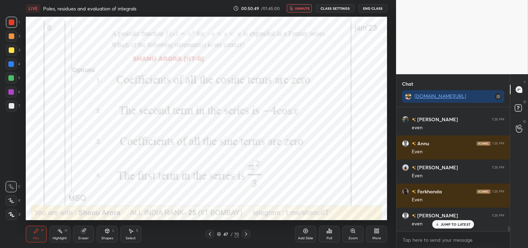
scroll to position [3049, 0]
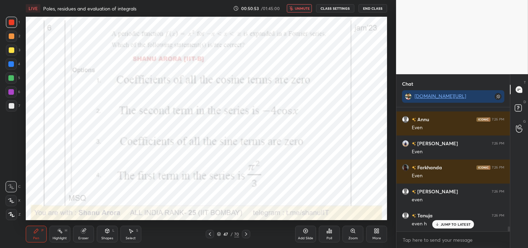
click at [299, 8] on span "unmute" at bounding box center [302, 8] width 15 height 5
click at [307, 234] on div "Add Slide" at bounding box center [305, 233] width 21 height 17
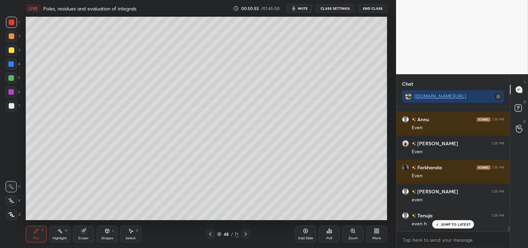
click at [9, 48] on div at bounding box center [12, 50] width 6 height 6
click at [16, 49] on div at bounding box center [11, 50] width 11 height 11
click at [100, 232] on div "Shapes L" at bounding box center [107, 233] width 21 height 17
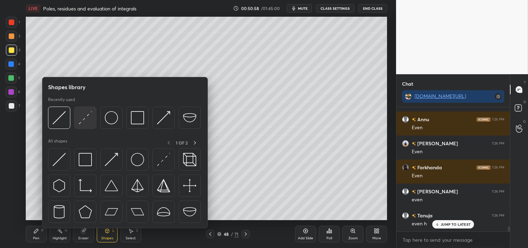
click at [85, 118] on img at bounding box center [85, 117] width 13 height 13
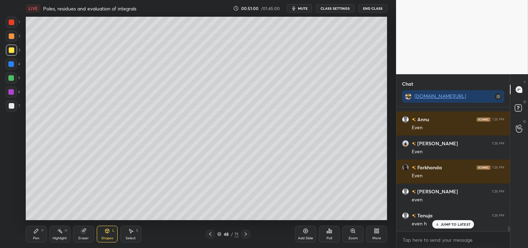
click at [43, 234] on div "Pen P" at bounding box center [36, 233] width 21 height 17
click at [41, 235] on div "Pen P" at bounding box center [36, 233] width 21 height 17
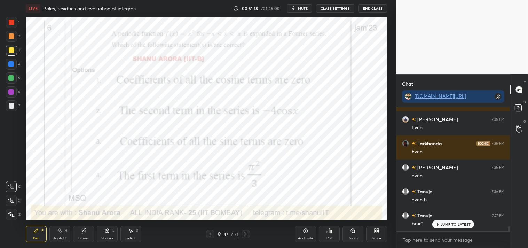
click at [11, 25] on div at bounding box center [12, 22] width 6 height 6
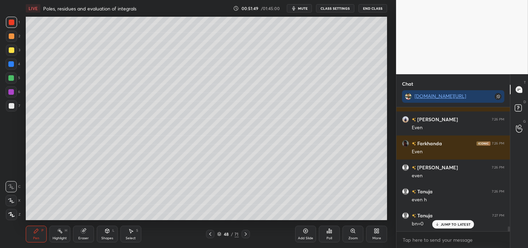
click at [79, 237] on div "Eraser" at bounding box center [83, 237] width 10 height 3
click at [42, 225] on div "Pen P" at bounding box center [36, 233] width 21 height 17
click at [13, 105] on div at bounding box center [12, 106] width 6 height 6
click at [13, 104] on div at bounding box center [12, 106] width 6 height 6
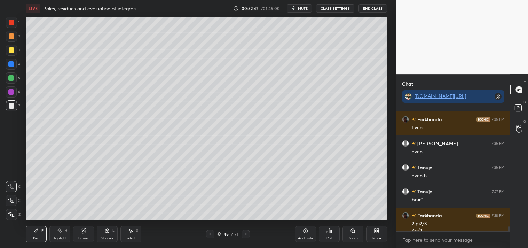
scroll to position [3103, 0]
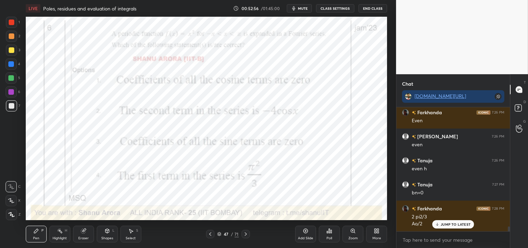
click at [16, 24] on div at bounding box center [11, 22] width 11 height 11
click at [16, 23] on div at bounding box center [11, 22] width 11 height 11
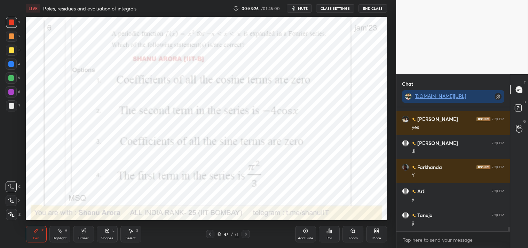
scroll to position [3271, 0]
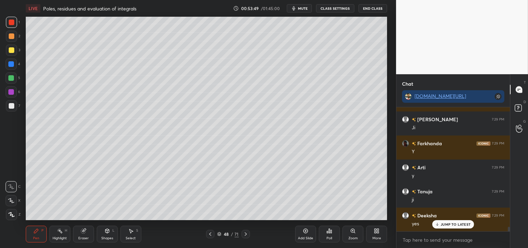
click at [391, 71] on div "1 2 3 4 5 6 7 C X Z C X Z E E Erase all H H LIVE Poles, residues and evaluation…" at bounding box center [198, 124] width 396 height 248
click at [350, 232] on icon at bounding box center [353, 231] width 6 height 6
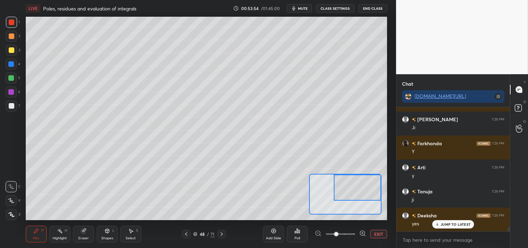
click at [10, 49] on div at bounding box center [12, 50] width 6 height 6
click at [5, 48] on div "1 2 3 4 5 6 7 C X Z C X Z E E Erase all H H" at bounding box center [11, 118] width 22 height 203
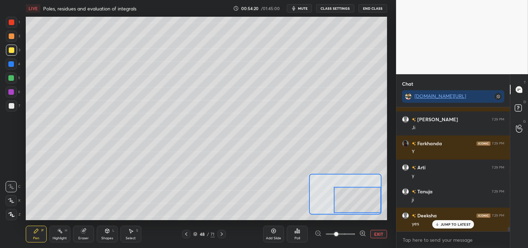
click at [300, 8] on span "mute" at bounding box center [303, 8] width 10 height 5
click at [303, 7] on span "unmute" at bounding box center [302, 8] width 15 height 5
click at [300, 8] on span "mute" at bounding box center [303, 8] width 10 height 5
click at [84, 230] on icon at bounding box center [83, 230] width 5 height 5
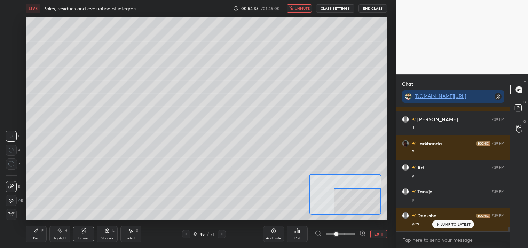
click at [84, 232] on icon at bounding box center [83, 230] width 5 height 5
click at [34, 232] on icon at bounding box center [36, 230] width 4 height 4
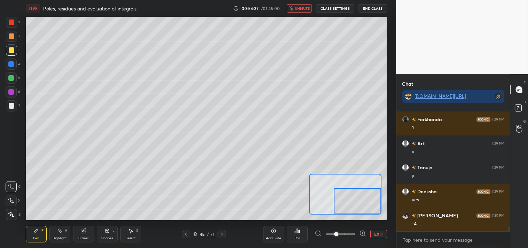
click at [41, 232] on div "P" at bounding box center [42, 229] width 2 height 3
click at [295, 10] on button "unmute" at bounding box center [299, 8] width 25 height 8
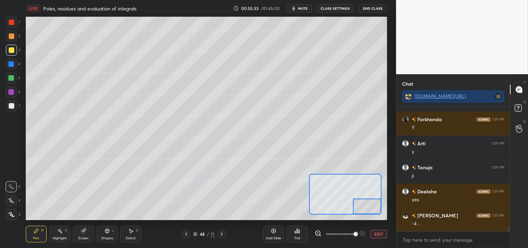
scroll to position [3319, 0]
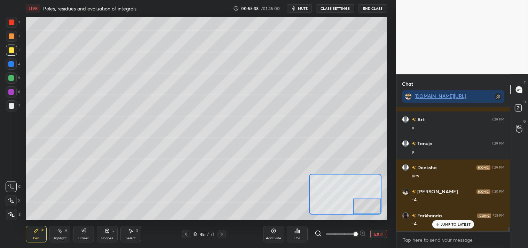
click at [377, 234] on button "EXIT" at bounding box center [378, 234] width 17 height 8
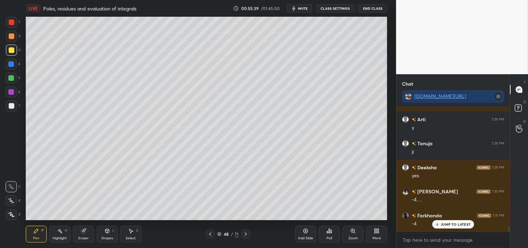
click at [356, 233] on div "Zoom" at bounding box center [352, 233] width 21 height 17
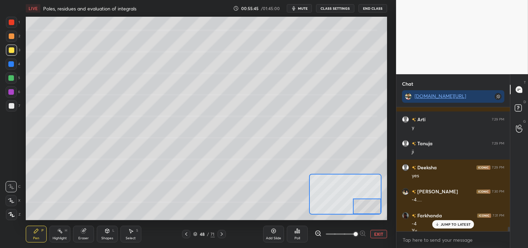
scroll to position [3326, 0]
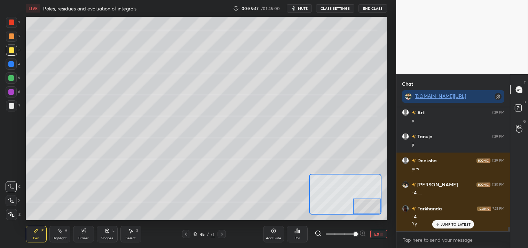
click at [373, 238] on div "Add Slide Poll EXIT" at bounding box center [325, 233] width 124 height 39
click at [330, 227] on div "Add Slide Poll EXIT" at bounding box center [325, 233] width 124 height 39
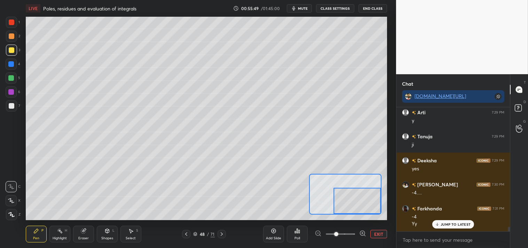
click at [378, 234] on button "EXIT" at bounding box center [378, 234] width 17 height 8
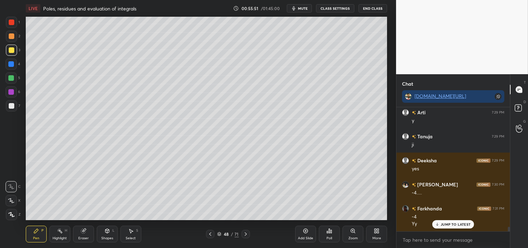
click at [306, 235] on div "Add Slide" at bounding box center [305, 233] width 21 height 17
click at [298, 6] on span "mute" at bounding box center [303, 8] width 10 height 5
click at [300, 9] on span "unmute" at bounding box center [302, 8] width 15 height 5
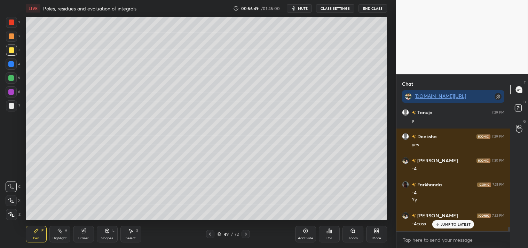
click at [296, 8] on icon "button" at bounding box center [294, 9] width 6 height 6
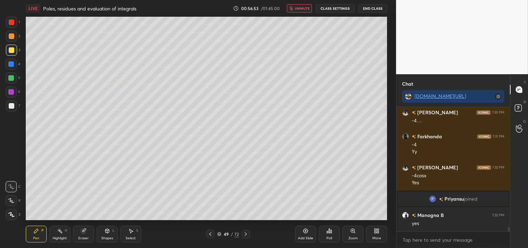
scroll to position [3422, 0]
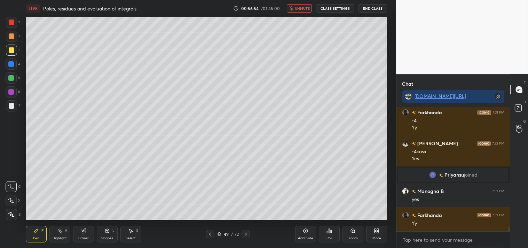
click at [297, 9] on span "unmute" at bounding box center [302, 8] width 15 height 5
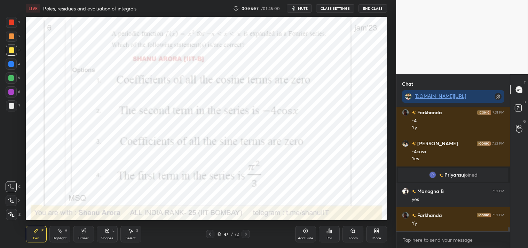
scroll to position [3446, 0]
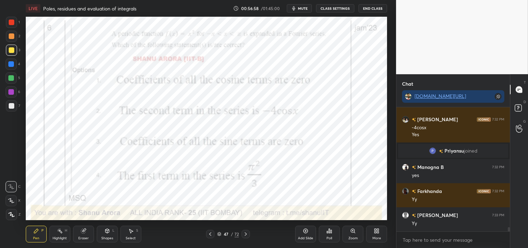
click at [9, 20] on div at bounding box center [12, 22] width 6 height 6
click at [10, 22] on div at bounding box center [12, 22] width 6 height 6
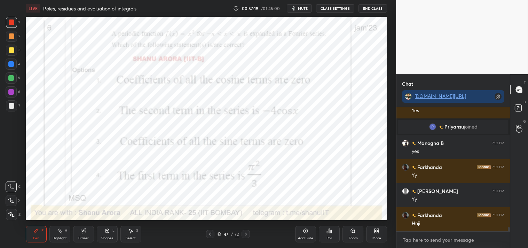
type textarea "x"
click at [429, 235] on textarea at bounding box center [453, 239] width 102 height 11
type textarea "e"
type textarea "x"
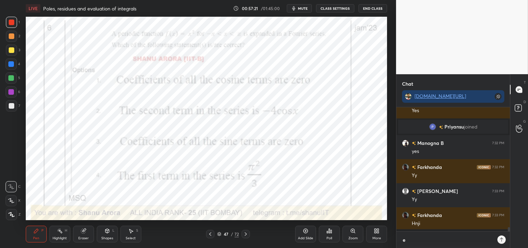
type textarea "ey"
type textarea "x"
type textarea "eye"
type textarea "x"
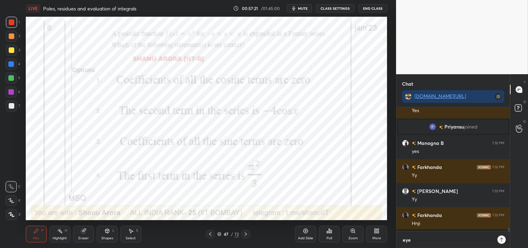
type textarea "eyes"
type textarea "x"
type textarea "eyes"
type textarea "x"
type textarea "eyes b"
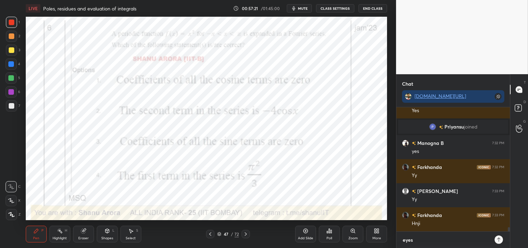
type textarea "x"
type textarea "eyes br"
type textarea "x"
type textarea "eyes brk"
type textarea "x"
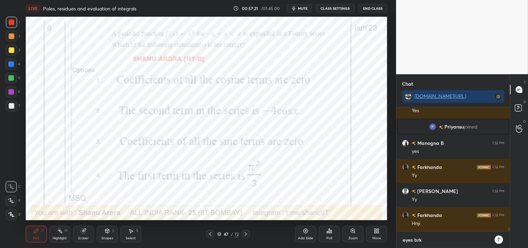
type textarea "eyes brk"
type textarea "x"
type textarea "eyes brk 5"
type textarea "x"
type textarea "eyes brk 5m"
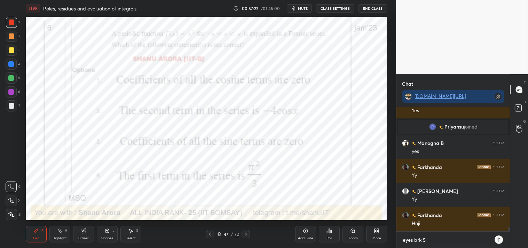
type textarea "x"
type textarea "eyes brk 5mi"
type textarea "x"
type textarea "eyes brk 5min"
type textarea "x"
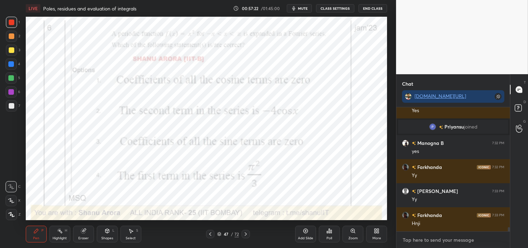
scroll to position [3509, 0]
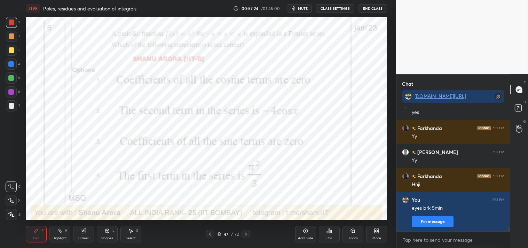
type textarea "x"
click at [296, 8] on icon "button" at bounding box center [294, 9] width 6 height 6
click at [335, 6] on button "CLASS SETTINGS" at bounding box center [335, 8] width 38 height 8
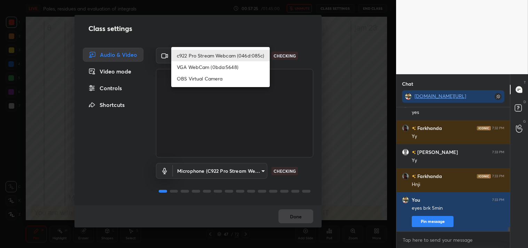
click at [233, 56] on body "1 2 3 4 5 6 7 C X Z C X Z E E Erase all H H LIVE Poles, residues and evaluation…" at bounding box center [264, 124] width 528 height 248
drag, startPoint x: 209, startPoint y: 77, endPoint x: 232, endPoint y: 130, distance: 57.8
click at [209, 78] on li "OBS Virtual Camera" at bounding box center [220, 78] width 98 height 11
type input "64645b19d528b3ac785889237b1a364f3b7ccd5da23f372116afb1703458f4fd"
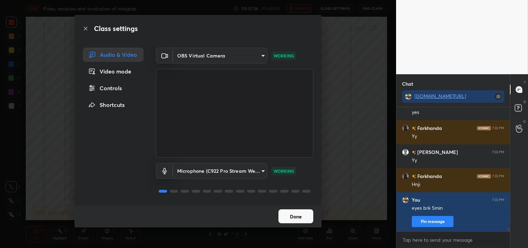
click at [297, 208] on div "Done" at bounding box center [197, 216] width 247 height 22
click at [294, 219] on button "Done" at bounding box center [295, 216] width 35 height 14
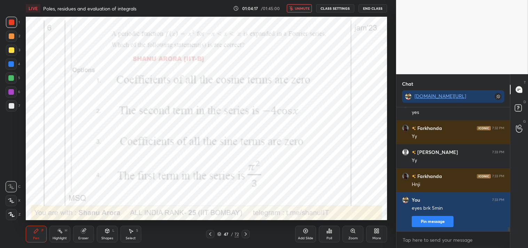
click at [298, 7] on span "unmute" at bounding box center [302, 8] width 15 height 5
click at [328, 9] on button "CLASS SETTINGS" at bounding box center [335, 8] width 38 height 8
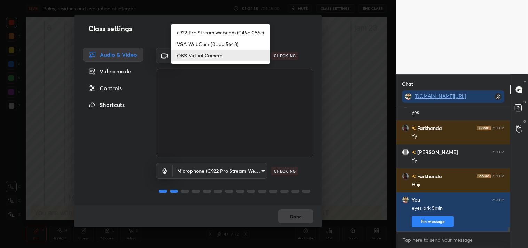
click at [203, 50] on body "1 2 3 4 5 6 7 C X Z C X Z E E Erase all H H LIVE Poles, residues and evaluation…" at bounding box center [264, 124] width 528 height 248
click at [203, 32] on li "c922 Pro Stream Webcam (046d:085c)" at bounding box center [220, 32] width 98 height 11
type input "77efdbe0d0591a5658d362a6e640cec0e2706c98c83ef82d39568dbf4875ff01"
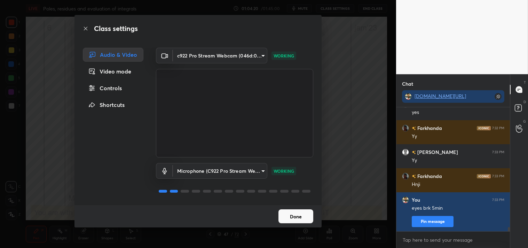
click at [298, 219] on button "Done" at bounding box center [295, 216] width 35 height 14
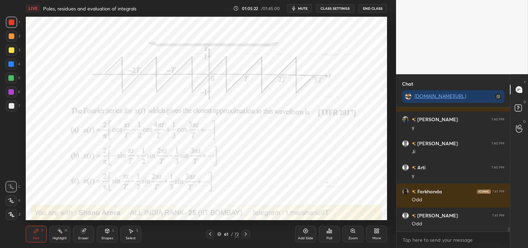
scroll to position [3677, 0]
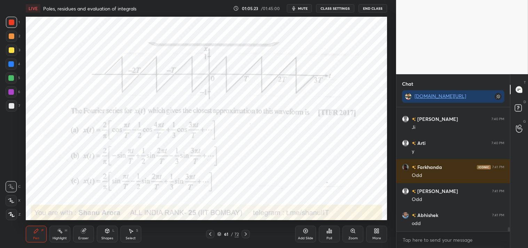
click at [354, 229] on icon at bounding box center [353, 230] width 4 height 4
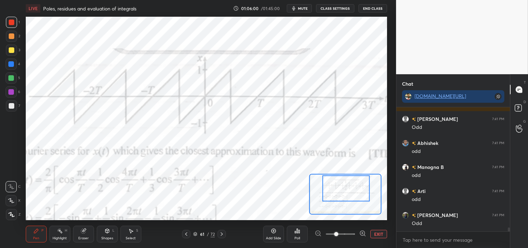
scroll to position [3773, 0]
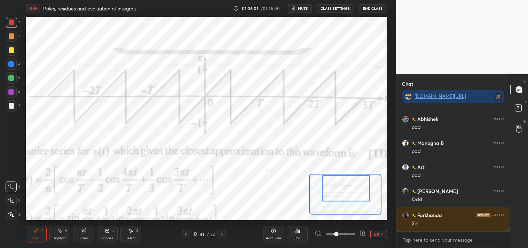
click at [378, 233] on button "EXIT" at bounding box center [378, 234] width 17 height 8
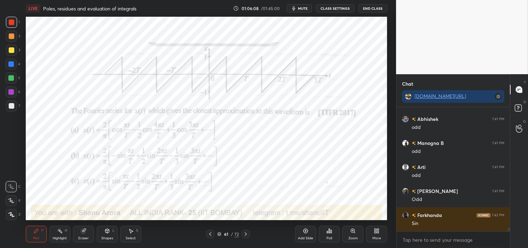
click at [353, 234] on div "Zoom" at bounding box center [352, 233] width 21 height 17
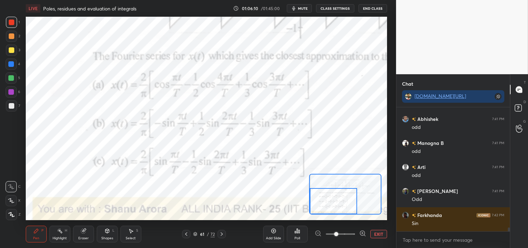
click at [59, 237] on div "Highlight" at bounding box center [60, 237] width 14 height 3
click at [62, 238] on div "Highlight" at bounding box center [60, 237] width 14 height 3
click at [379, 235] on button "EXIT" at bounding box center [378, 234] width 17 height 8
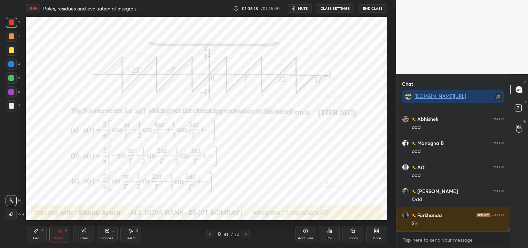
click at [43, 231] on div "P" at bounding box center [42, 229] width 2 height 3
click at [349, 237] on div "Zoom" at bounding box center [352, 237] width 9 height 3
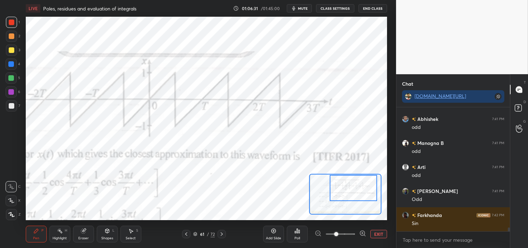
click at [10, 58] on div at bounding box center [11, 63] width 11 height 11
click at [10, 64] on div at bounding box center [11, 64] width 6 height 6
click at [11, 215] on icon at bounding box center [11, 214] width 6 height 5
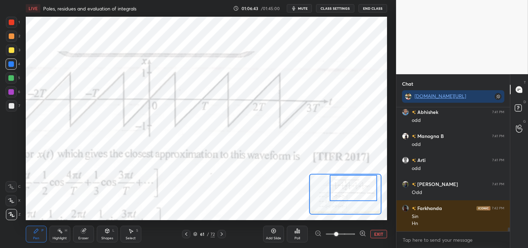
click at [107, 237] on div "Shapes" at bounding box center [107, 237] width 12 height 3
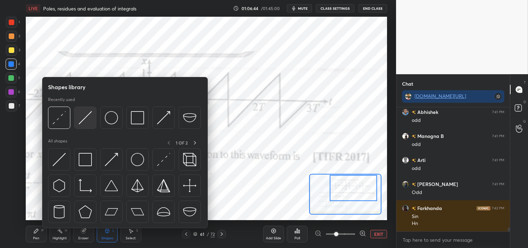
click at [84, 120] on img at bounding box center [85, 117] width 13 height 13
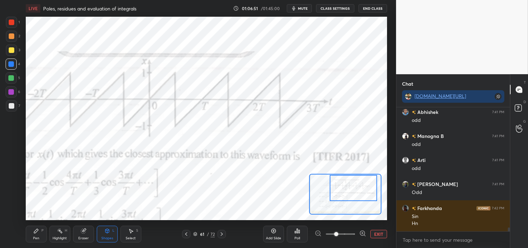
scroll to position [3804, 0]
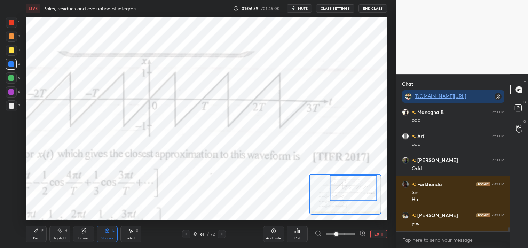
click at [41, 233] on div "Pen P" at bounding box center [36, 233] width 21 height 17
click at [42, 230] on div "P" at bounding box center [42, 229] width 2 height 3
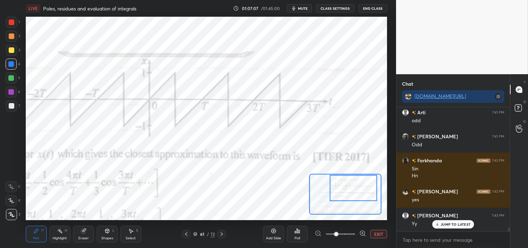
click at [377, 233] on button "EXIT" at bounding box center [378, 234] width 17 height 8
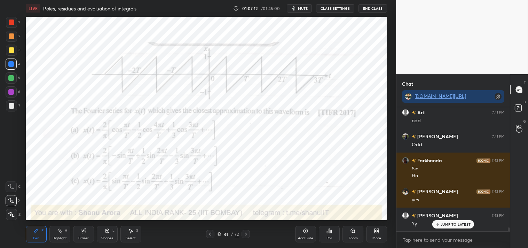
click at [12, 186] on icon at bounding box center [11, 186] width 6 height 4
click at [14, 182] on div at bounding box center [11, 186] width 11 height 11
click at [353, 232] on icon at bounding box center [353, 231] width 6 height 6
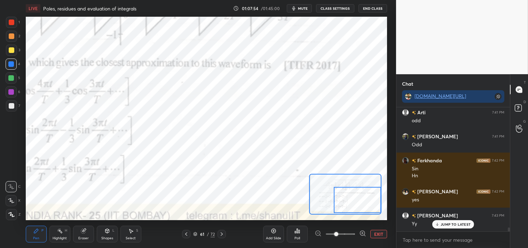
click at [80, 234] on div "Eraser" at bounding box center [83, 233] width 21 height 17
click at [32, 230] on div "Pen P" at bounding box center [36, 233] width 21 height 17
click at [102, 234] on div "Shapes L" at bounding box center [107, 233] width 21 height 17
click at [81, 231] on icon at bounding box center [83, 230] width 5 height 5
click at [27, 230] on div "Pen P" at bounding box center [36, 233] width 21 height 17
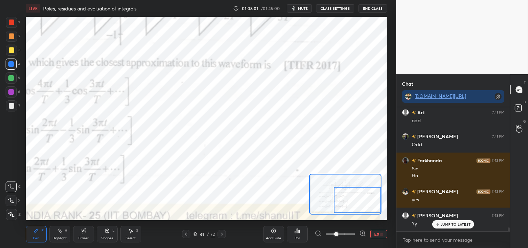
click at [28, 230] on div "Pen P" at bounding box center [36, 233] width 21 height 17
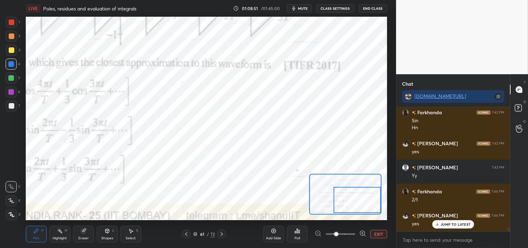
scroll to position [3900, 0]
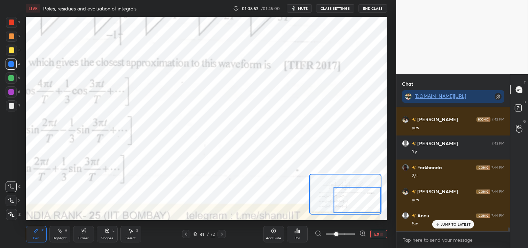
click at [80, 234] on div "Eraser" at bounding box center [83, 233] width 21 height 17
click at [85, 234] on div "Eraser" at bounding box center [83, 233] width 21 height 17
click at [35, 234] on div "Pen P" at bounding box center [36, 233] width 21 height 17
click at [42, 232] on div "P" at bounding box center [42, 229] width 2 height 3
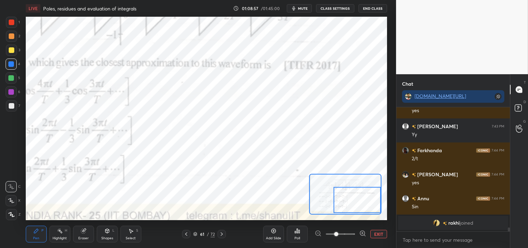
click at [77, 232] on div "Eraser" at bounding box center [83, 233] width 21 height 17
click at [79, 231] on div "Eraser" at bounding box center [83, 233] width 21 height 17
click at [37, 228] on icon at bounding box center [36, 230] width 4 height 4
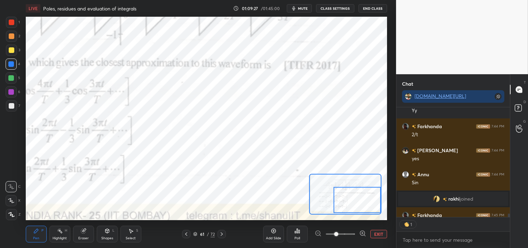
scroll to position [2, 2]
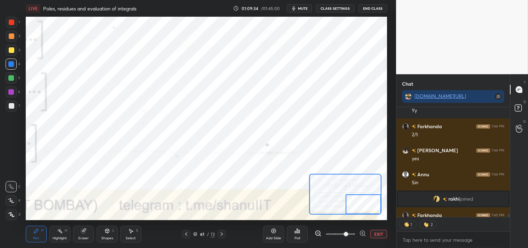
click at [356, 210] on div at bounding box center [362, 203] width 35 height 19
click at [377, 232] on button "EXIT" at bounding box center [378, 234] width 17 height 8
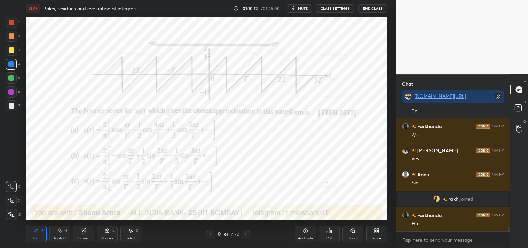
click at [350, 232] on icon at bounding box center [353, 231] width 6 height 6
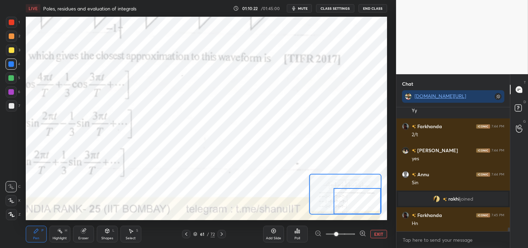
click at [377, 233] on button "EXIT" at bounding box center [378, 234] width 17 height 8
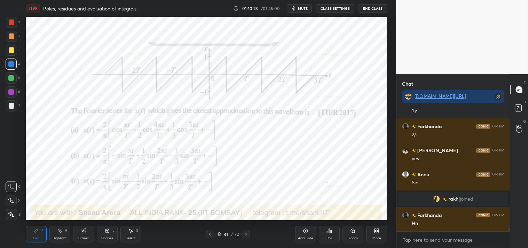
click at [305, 235] on div "Add Slide" at bounding box center [305, 233] width 21 height 17
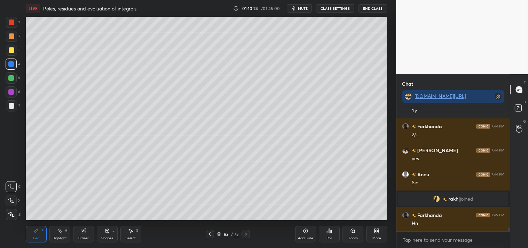
click at [11, 51] on div at bounding box center [12, 50] width 6 height 6
click at [109, 239] on div "Shapes" at bounding box center [107, 237] width 12 height 3
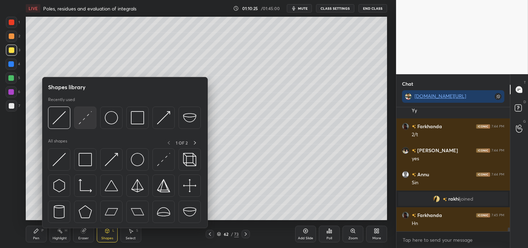
click at [84, 114] on img at bounding box center [85, 117] width 13 height 13
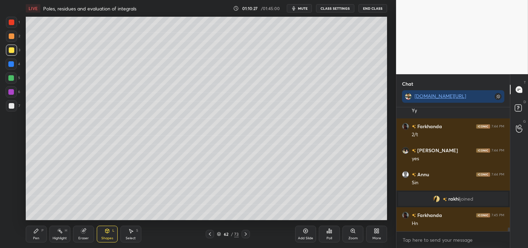
click at [348, 235] on div "Zoom" at bounding box center [352, 233] width 21 height 17
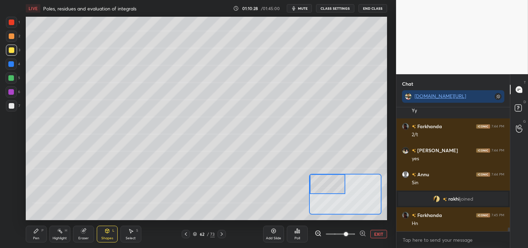
click at [34, 234] on div "Pen P" at bounding box center [36, 233] width 21 height 17
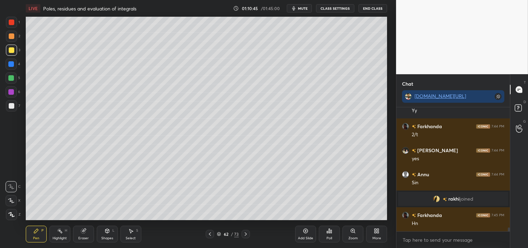
click at [355, 226] on div "Zoom" at bounding box center [352, 233] width 21 height 17
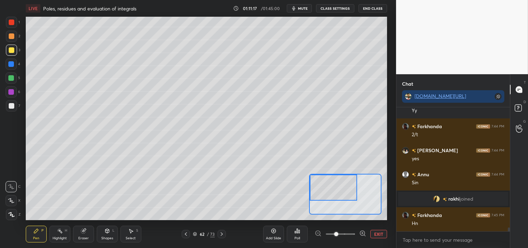
scroll to position [3965, 0]
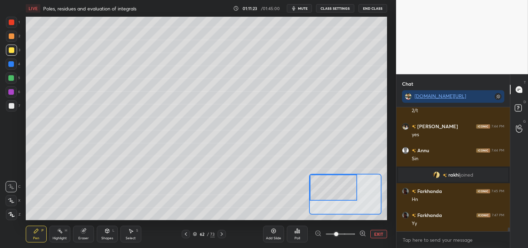
click at [86, 232] on icon at bounding box center [84, 231] width 6 height 6
click at [31, 234] on div "Pen P" at bounding box center [36, 233] width 21 height 17
click at [298, 7] on button "mute" at bounding box center [299, 8] width 25 height 8
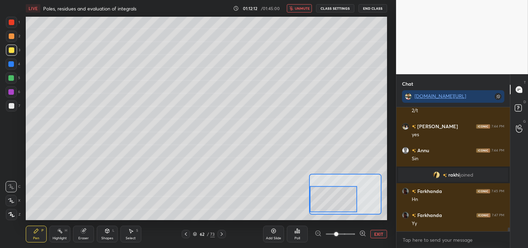
click at [298, 8] on span "unmute" at bounding box center [302, 8] width 15 height 5
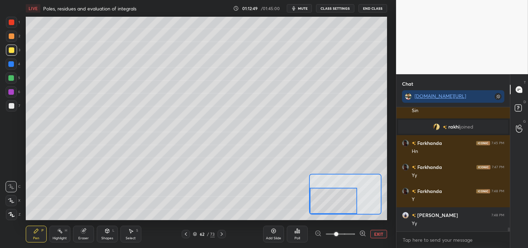
scroll to position [4036, 0]
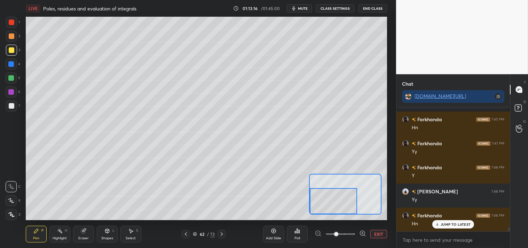
click at [382, 231] on button "EXIT" at bounding box center [378, 234] width 17 height 8
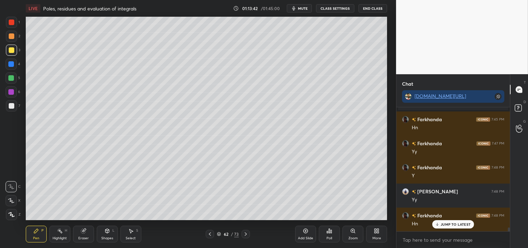
scroll to position [4067, 0]
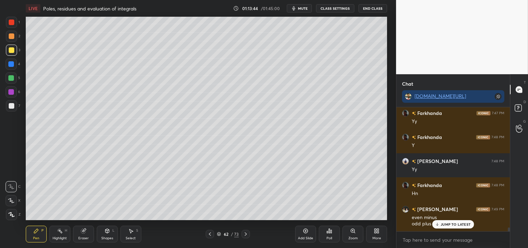
click at [79, 237] on div "Eraser" at bounding box center [83, 237] width 10 height 3
click at [80, 232] on div "Eraser" at bounding box center [83, 233] width 21 height 17
click at [33, 227] on div "Pen P" at bounding box center [36, 233] width 21 height 17
click at [34, 235] on div "Pen P" at bounding box center [36, 233] width 21 height 17
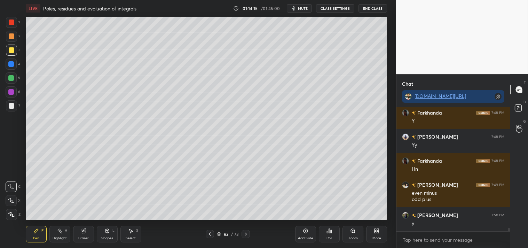
click at [59, 230] on rect at bounding box center [59, 231] width 3 height 3
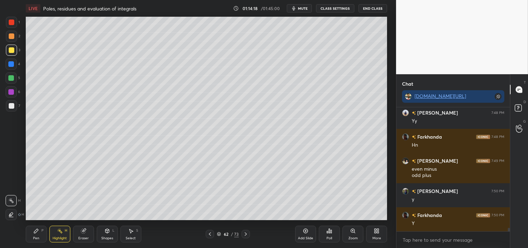
scroll to position [4139, 0]
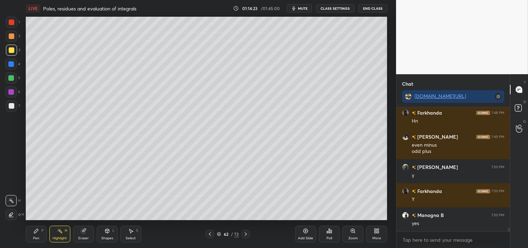
click at [68, 224] on div "Pen P Highlight H Eraser Shapes L Select S 62 / 73 Add Slide Poll Zoom More" at bounding box center [206, 234] width 361 height 28
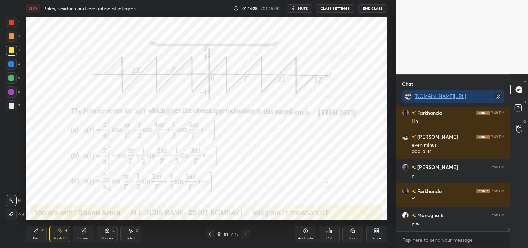
click at [352, 236] on div "Zoom" at bounding box center [352, 237] width 9 height 3
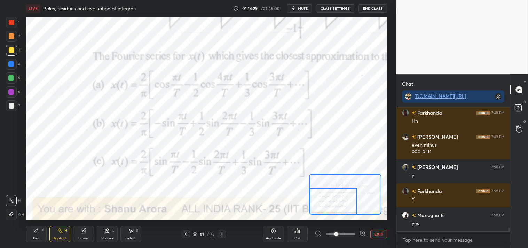
click at [37, 233] on icon at bounding box center [36, 231] width 6 height 6
click at [37, 236] on div "Pen" at bounding box center [36, 237] width 6 height 3
click at [11, 24] on div at bounding box center [12, 22] width 6 height 6
click at [13, 25] on div at bounding box center [12, 22] width 6 height 6
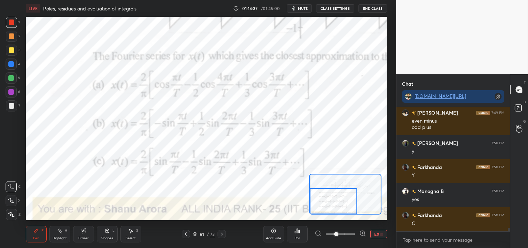
scroll to position [4187, 0]
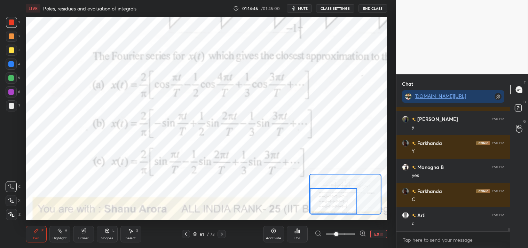
click at [376, 233] on button "EXIT" at bounding box center [378, 234] width 17 height 8
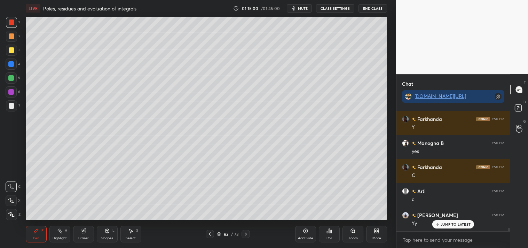
scroll to position [4235, 0]
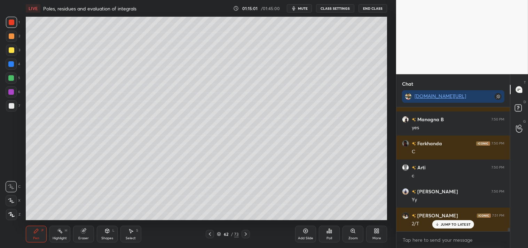
click at [301, 234] on div "Add Slide" at bounding box center [305, 233] width 21 height 17
click at [79, 237] on div "Eraser" at bounding box center [83, 237] width 10 height 3
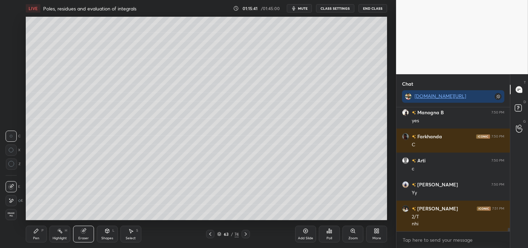
scroll to position [4266, 0]
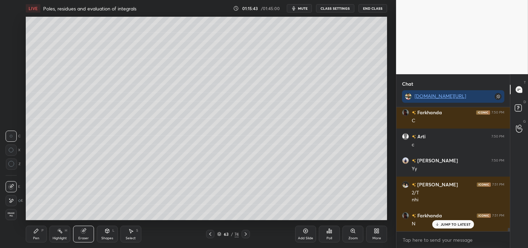
click at [35, 236] on div "Pen" at bounding box center [36, 237] width 6 height 3
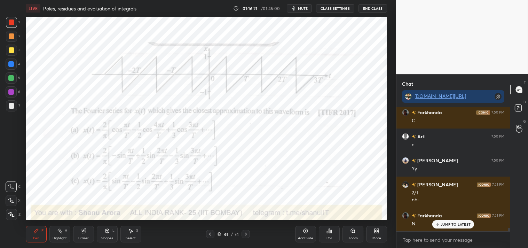
scroll to position [4290, 0]
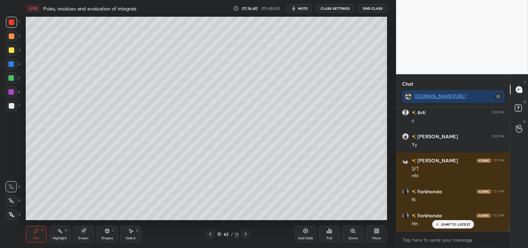
click at [61, 234] on div "Highlight H" at bounding box center [59, 233] width 21 height 17
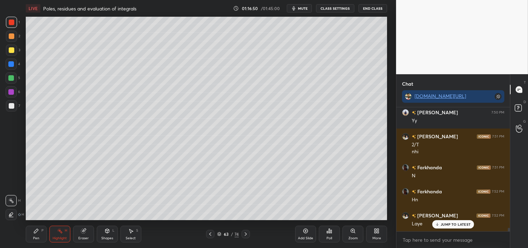
click at [37, 235] on div "Pen P" at bounding box center [36, 233] width 21 height 17
click at [34, 235] on div "Pen P" at bounding box center [36, 233] width 21 height 17
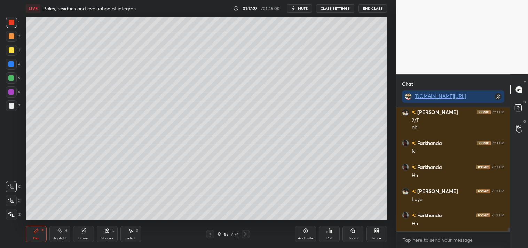
click at [305, 234] on div "Add Slide" at bounding box center [305, 233] width 21 height 17
click at [13, 49] on div at bounding box center [12, 50] width 6 height 6
click at [16, 51] on div at bounding box center [11, 50] width 11 height 11
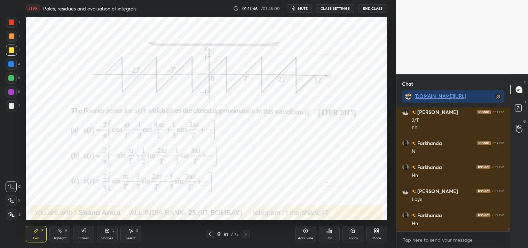
click at [58, 236] on div "Highlight" at bounding box center [60, 237] width 14 height 3
click at [68, 228] on div "Highlight H" at bounding box center [59, 233] width 21 height 17
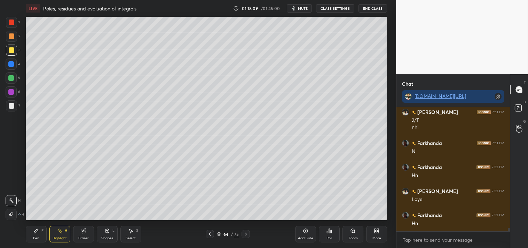
click at [34, 241] on div "Pen P" at bounding box center [36, 233] width 21 height 17
click at [34, 237] on div "Pen" at bounding box center [36, 237] width 6 height 3
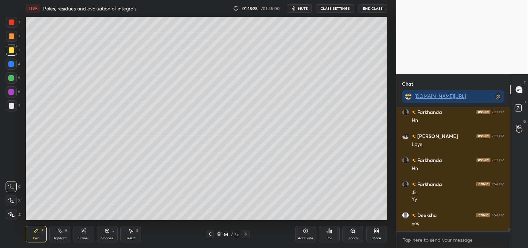
scroll to position [4417, 0]
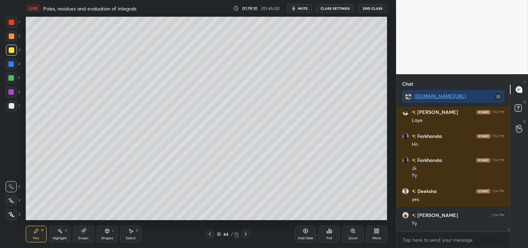
click at [377, 230] on icon at bounding box center [376, 231] width 6 height 6
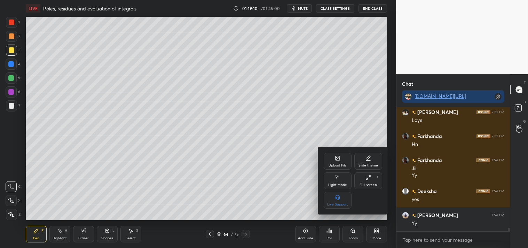
click at [331, 159] on div "Upload File" at bounding box center [337, 161] width 28 height 17
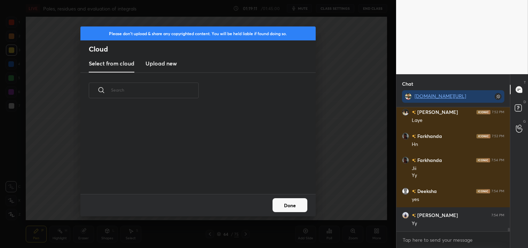
click at [157, 59] on h3 "Upload new" at bounding box center [160, 63] width 31 height 8
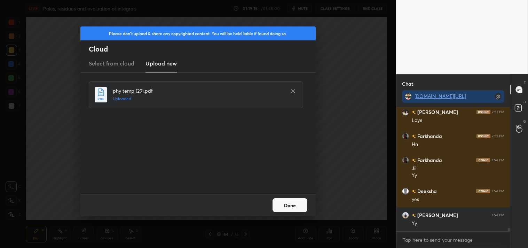
click at [291, 203] on button "Done" at bounding box center [289, 205] width 35 height 14
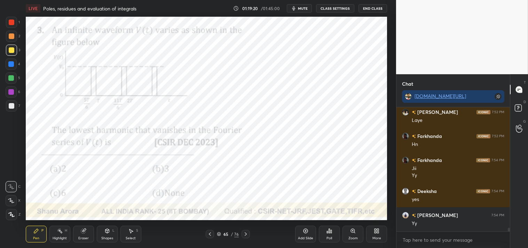
click at [296, 11] on button "mute" at bounding box center [299, 8] width 25 height 8
click at [301, 5] on button "unmute" at bounding box center [299, 8] width 25 height 8
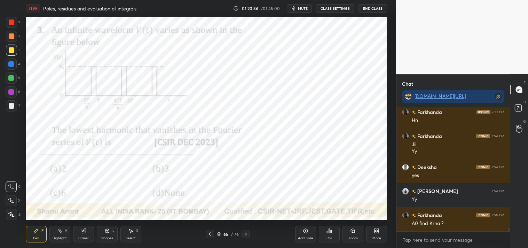
click at [9, 20] on div at bounding box center [12, 22] width 6 height 6
click at [9, 23] on div at bounding box center [12, 22] width 6 height 6
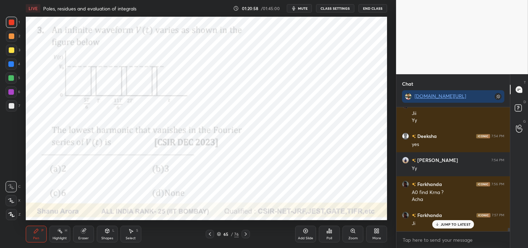
scroll to position [4495, 0]
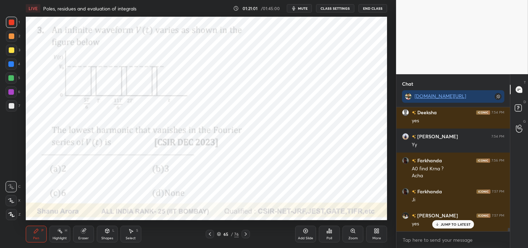
click at [359, 235] on div "Zoom" at bounding box center [352, 233] width 21 height 17
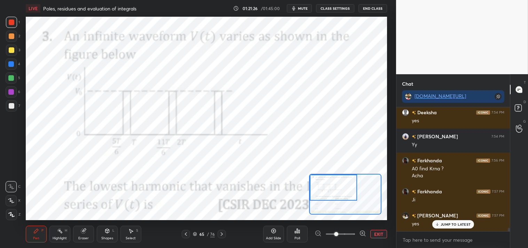
scroll to position [4519, 0]
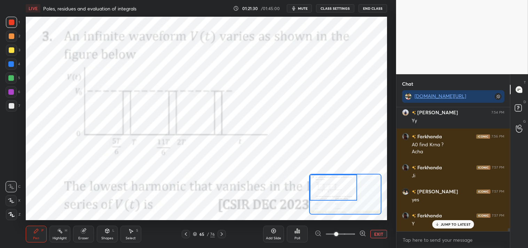
click at [372, 232] on button "EXIT" at bounding box center [378, 234] width 17 height 8
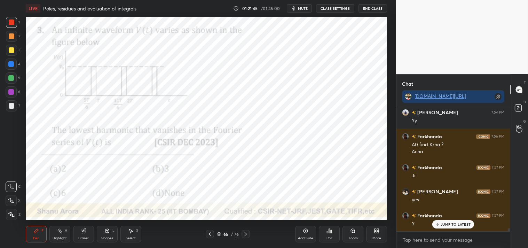
click at [110, 236] on div "Shapes" at bounding box center [107, 237] width 12 height 3
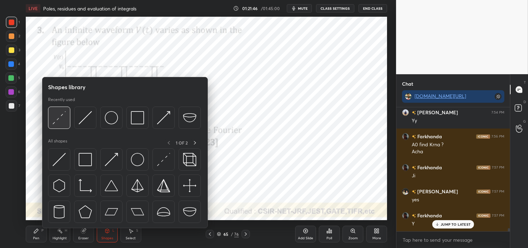
click at [64, 122] on img at bounding box center [59, 117] width 13 height 13
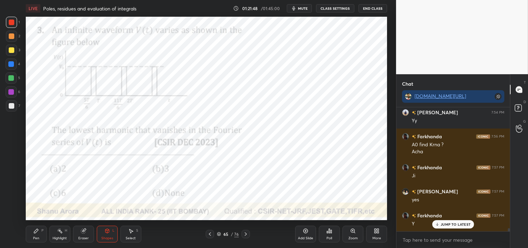
click at [46, 235] on div "Pen P" at bounding box center [36, 233] width 21 height 17
click at [352, 232] on icon at bounding box center [353, 231] width 6 height 6
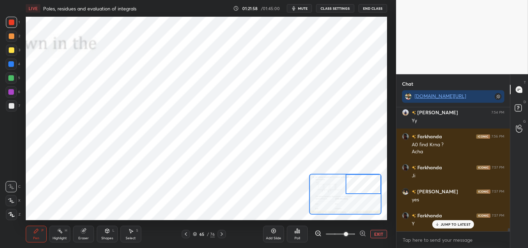
click at [381, 233] on button "EXIT" at bounding box center [378, 234] width 17 height 8
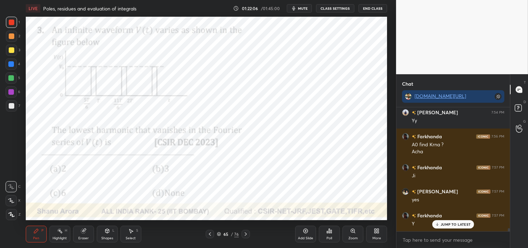
scroll to position [4543, 0]
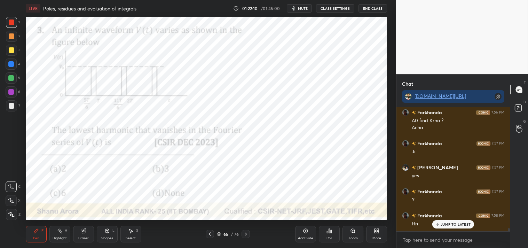
click at [350, 232] on icon at bounding box center [353, 231] width 6 height 6
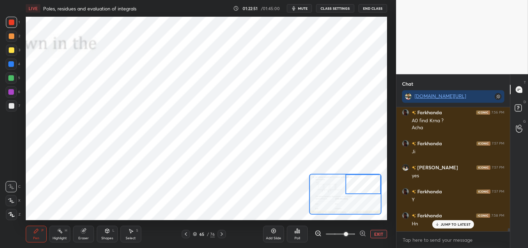
click at [73, 236] on div "Eraser" at bounding box center [83, 233] width 21 height 17
click at [76, 237] on div "Eraser" at bounding box center [83, 233] width 21 height 17
click at [32, 241] on div "Pen P" at bounding box center [36, 233] width 21 height 17
click at [31, 239] on div "Pen P" at bounding box center [36, 233] width 21 height 17
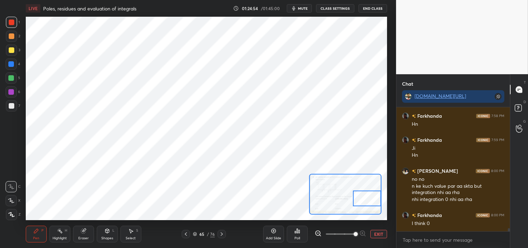
scroll to position [4667, 0]
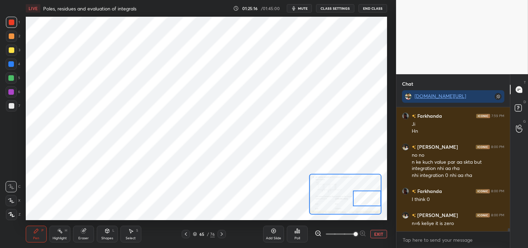
click at [378, 230] on button "EXIT" at bounding box center [378, 234] width 17 height 8
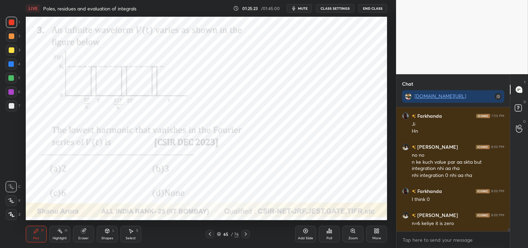
click at [350, 233] on icon at bounding box center [353, 231] width 6 height 6
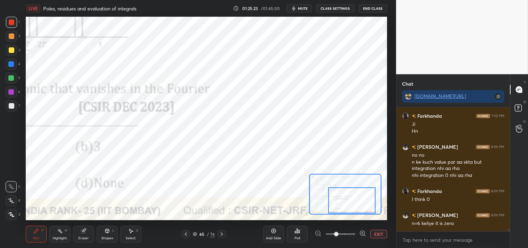
scroll to position [4691, 0]
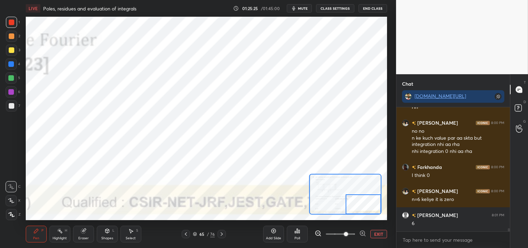
click at [11, 64] on div at bounding box center [11, 64] width 6 height 6
click at [15, 68] on div at bounding box center [11, 63] width 11 height 11
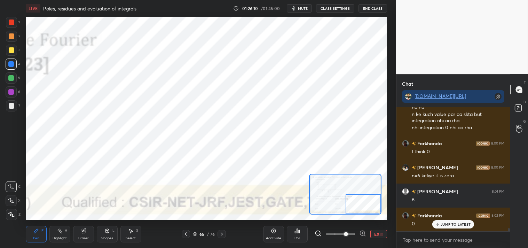
click at [378, 231] on button "EXIT" at bounding box center [378, 234] width 17 height 8
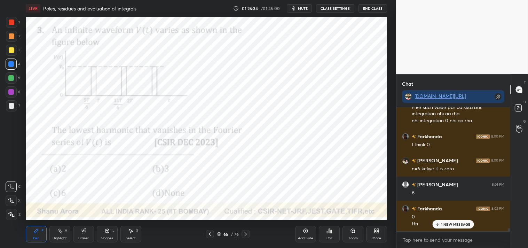
scroll to position [4745, 0]
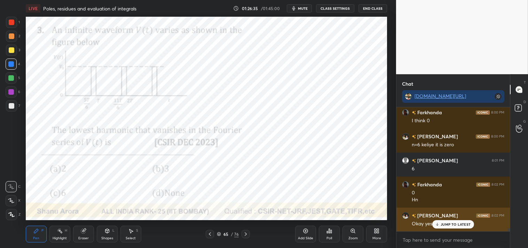
click at [451, 224] on p "JUMP TO LATEST" at bounding box center [455, 224] width 30 height 4
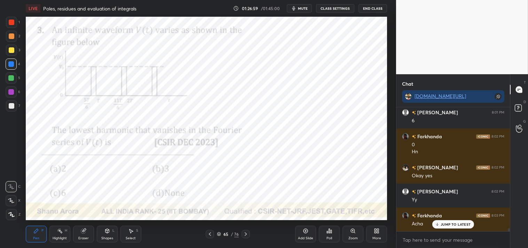
scroll to position [4818, 0]
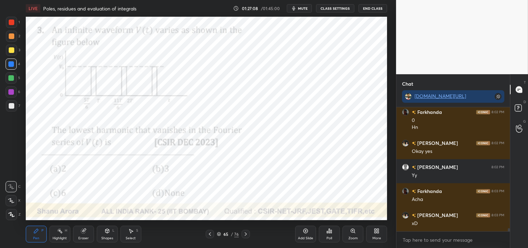
click at [64, 235] on div "Highlight H" at bounding box center [59, 233] width 21 height 17
click at [70, 234] on div "Highlight H" at bounding box center [59, 233] width 21 height 17
click at [79, 239] on div "Eraser" at bounding box center [83, 237] width 10 height 3
click at [30, 237] on div "Pen P" at bounding box center [36, 233] width 21 height 17
click at [30, 236] on div "Pen P" at bounding box center [36, 233] width 21 height 17
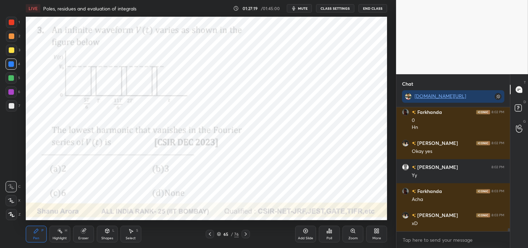
click at [307, 234] on div "Add Slide" at bounding box center [305, 233] width 21 height 17
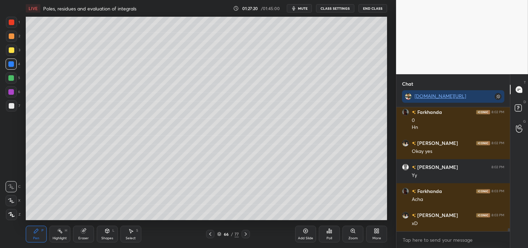
click at [12, 108] on div at bounding box center [12, 106] width 6 height 6
click at [108, 235] on div "Shapes L" at bounding box center [107, 233] width 21 height 17
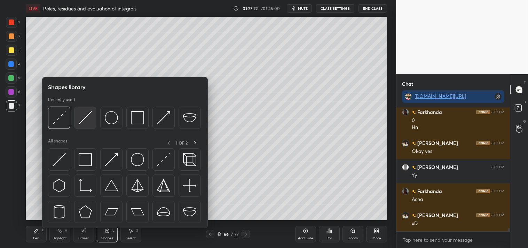
click at [84, 113] on img at bounding box center [85, 117] width 13 height 13
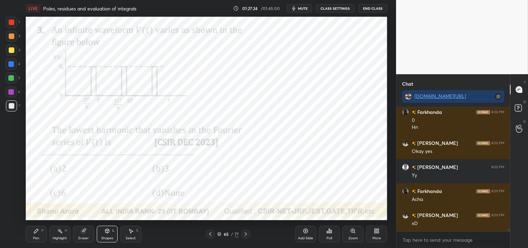
click at [58, 240] on div "Highlight H" at bounding box center [59, 233] width 21 height 17
click at [62, 240] on div "Highlight H" at bounding box center [59, 233] width 21 height 17
click at [9, 62] on div at bounding box center [11, 64] width 6 height 6
click at [32, 232] on div "Pen P" at bounding box center [36, 233] width 21 height 17
click at [32, 230] on div "Pen P" at bounding box center [36, 233] width 21 height 17
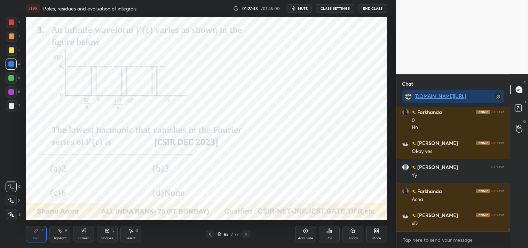
click at [353, 231] on icon at bounding box center [353, 230] width 0 height 1
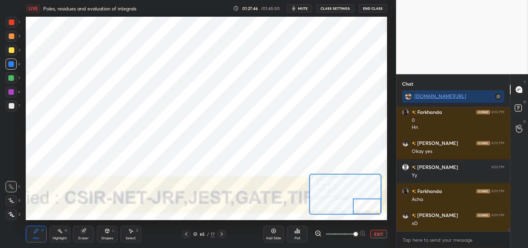
scroll to position [4842, 0]
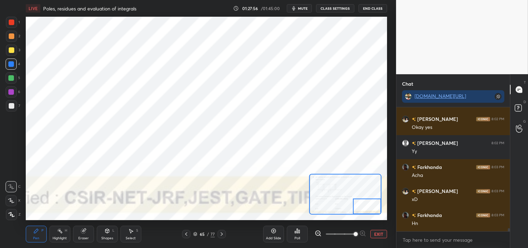
click at [378, 233] on button "EXIT" at bounding box center [378, 234] width 17 height 8
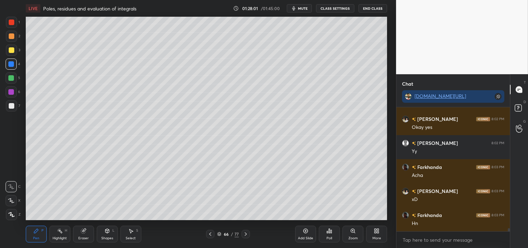
click at [12, 107] on div at bounding box center [12, 106] width 6 height 6
click at [9, 108] on div at bounding box center [12, 106] width 6 height 6
click at [348, 234] on div "Zoom" at bounding box center [352, 233] width 21 height 17
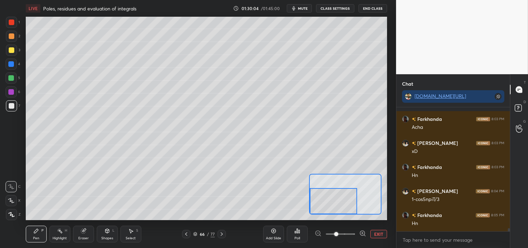
scroll to position [4914, 0]
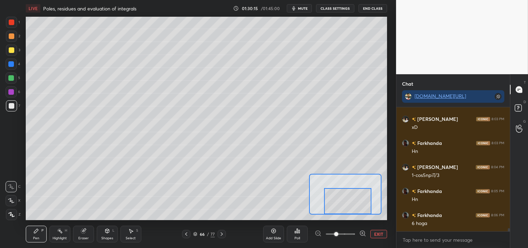
click at [370, 234] on button "EXIT" at bounding box center [378, 234] width 17 height 8
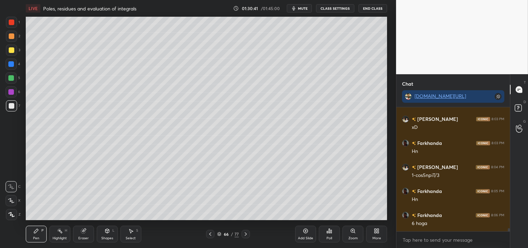
click at [14, 17] on div at bounding box center [11, 22] width 11 height 11
click at [16, 19] on div at bounding box center [11, 22] width 11 height 11
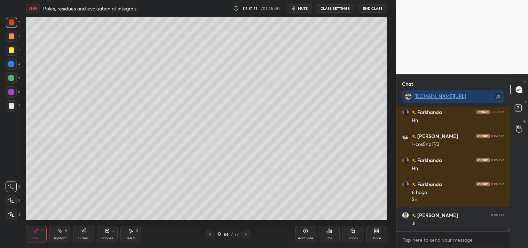
scroll to position [4968, 0]
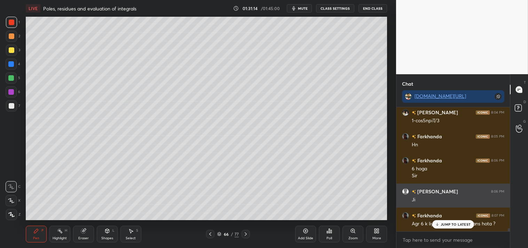
drag, startPoint x: 456, startPoint y: 225, endPoint x: 477, endPoint y: 199, distance: 33.8
click at [456, 225] on p "JUMP TO LATEST" at bounding box center [455, 224] width 30 height 4
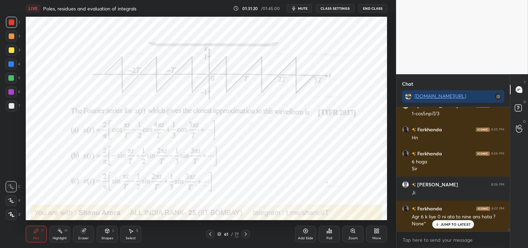
click at [61, 237] on div "Highlight" at bounding box center [60, 237] width 14 height 3
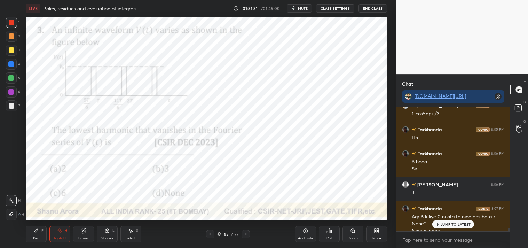
scroll to position [4982, 0]
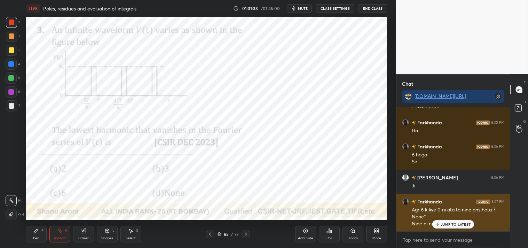
click at [447, 223] on p "JUMP TO LATEST" at bounding box center [455, 224] width 30 height 4
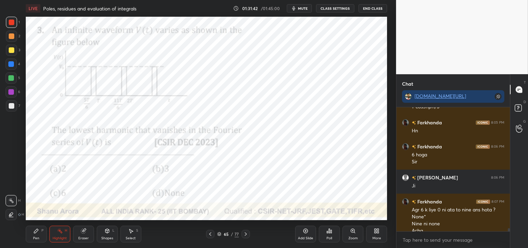
scroll to position [4989, 0]
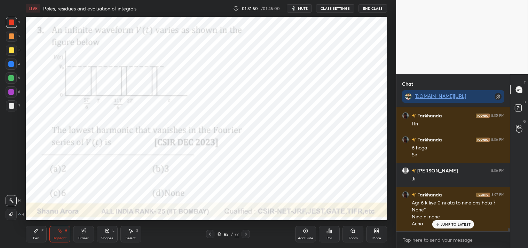
click at [449, 220] on div "JUMP TO LATEST" at bounding box center [453, 224] width 42 height 8
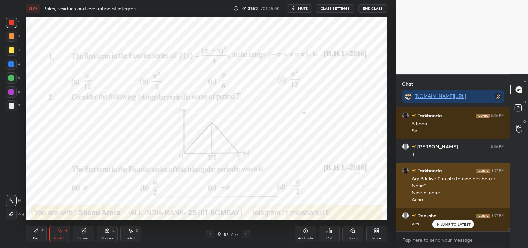
scroll to position [5037, 0]
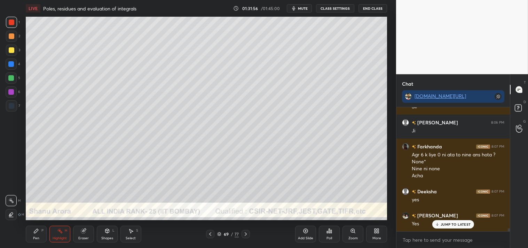
click at [102, 232] on div "Shapes L" at bounding box center [107, 233] width 21 height 17
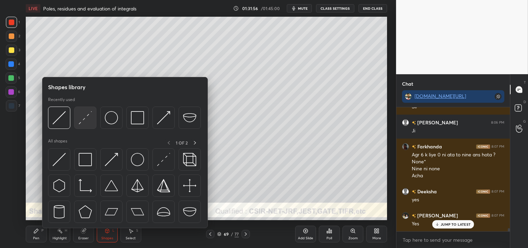
click at [87, 122] on img at bounding box center [85, 117] width 13 height 13
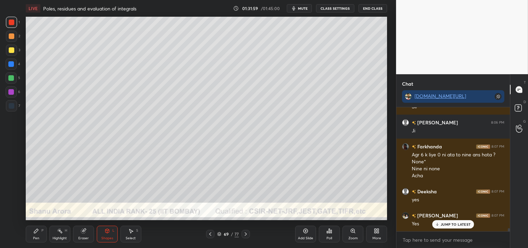
click at [344, 238] on div "Zoom" at bounding box center [352, 233] width 21 height 17
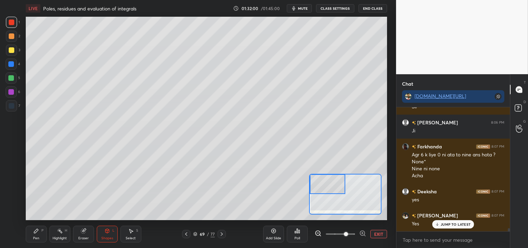
click at [28, 238] on div "Pen P" at bounding box center [36, 233] width 21 height 17
click at [33, 238] on div "Pen" at bounding box center [36, 237] width 6 height 3
click at [16, 50] on div at bounding box center [11, 50] width 11 height 11
click at [16, 53] on div "3" at bounding box center [13, 50] width 14 height 11
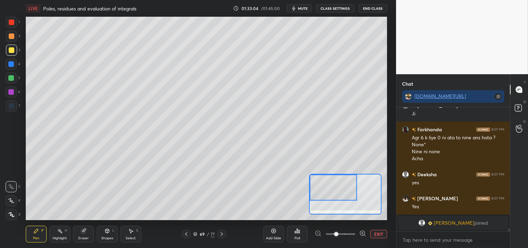
click at [376, 230] on button "EXIT" at bounding box center [378, 234] width 17 height 8
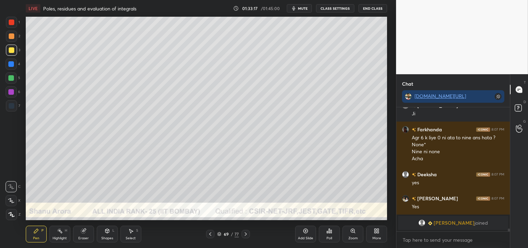
scroll to position [5078, 0]
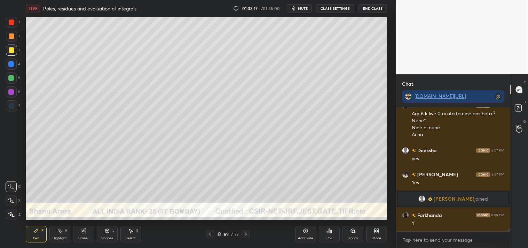
click at [9, 34] on div at bounding box center [12, 36] width 6 height 6
click at [10, 37] on div at bounding box center [12, 36] width 6 height 6
click at [10, 51] on div at bounding box center [12, 50] width 6 height 6
click at [11, 50] on div at bounding box center [12, 50] width 6 height 6
click at [12, 24] on div at bounding box center [12, 22] width 6 height 6
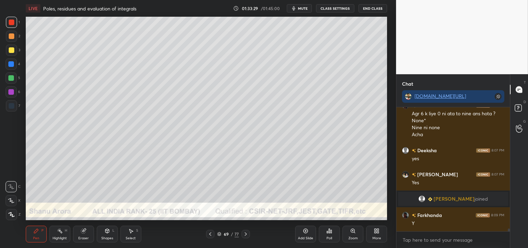
click at [13, 26] on div at bounding box center [11, 22] width 11 height 11
click at [58, 230] on icon at bounding box center [60, 231] width 6 height 6
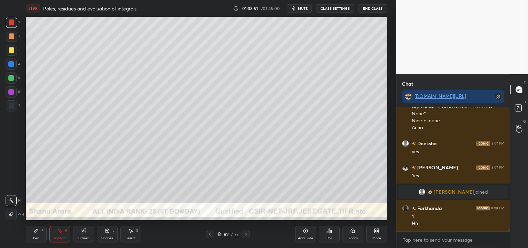
click at [39, 232] on icon at bounding box center [36, 231] width 6 height 6
click at [40, 233] on div "Pen P" at bounding box center [36, 233] width 21 height 17
click at [350, 234] on div "Zoom" at bounding box center [352, 233] width 21 height 17
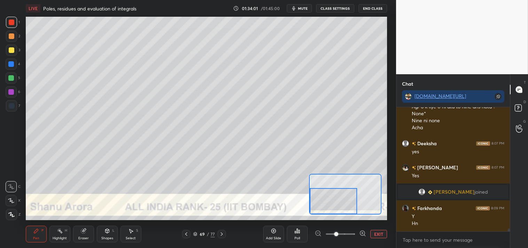
click at [378, 233] on button "EXIT" at bounding box center [378, 234] width 17 height 8
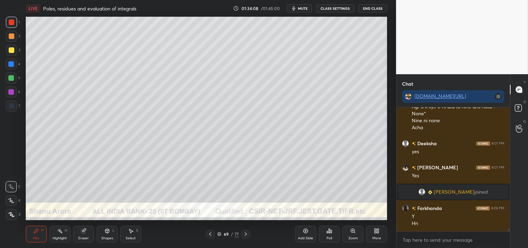
scroll to position [5109, 0]
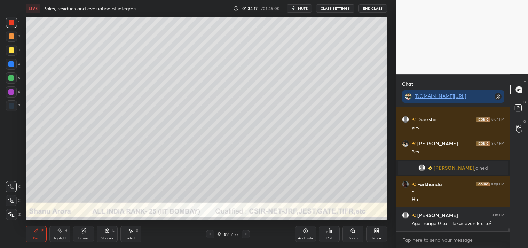
click at [58, 231] on icon at bounding box center [60, 231] width 6 height 6
click at [59, 228] on icon at bounding box center [60, 231] width 6 height 6
click at [84, 234] on div "Eraser" at bounding box center [83, 233] width 21 height 17
click at [87, 231] on div "Eraser" at bounding box center [83, 233] width 21 height 17
click at [53, 232] on div "Highlight H" at bounding box center [59, 233] width 21 height 17
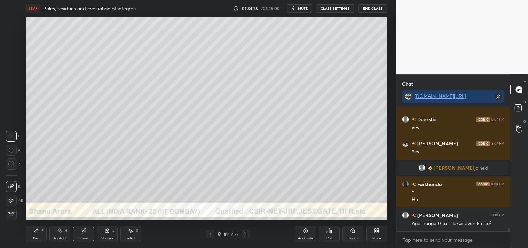
click at [51, 236] on div "Highlight H" at bounding box center [59, 233] width 21 height 17
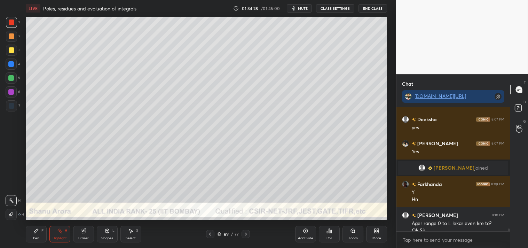
scroll to position [5116, 0]
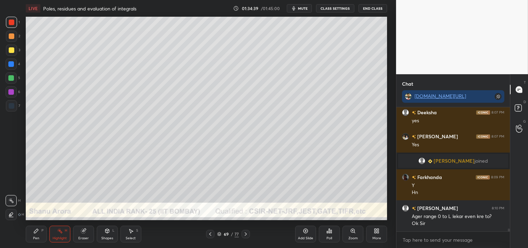
click at [39, 233] on div "Pen P" at bounding box center [36, 233] width 21 height 17
click at [38, 231] on icon at bounding box center [36, 231] width 6 height 6
click at [348, 233] on div "Zoom" at bounding box center [352, 233] width 21 height 17
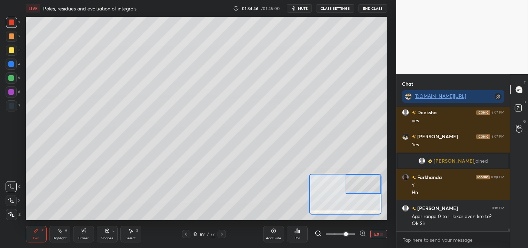
click at [6, 53] on div at bounding box center [11, 50] width 11 height 11
click at [6, 54] on div at bounding box center [11, 50] width 11 height 11
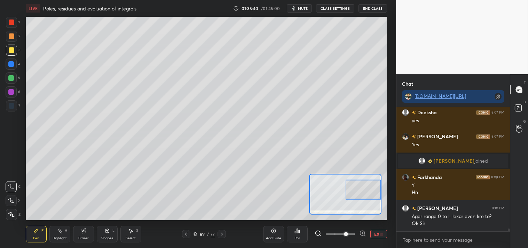
click at [66, 232] on div "H" at bounding box center [66, 229] width 2 height 3
click at [69, 233] on div "Highlight H" at bounding box center [59, 233] width 21 height 17
click at [31, 239] on div "Pen P" at bounding box center [36, 233] width 21 height 17
click at [32, 237] on div "Pen P" at bounding box center [36, 233] width 21 height 17
click at [61, 233] on rect at bounding box center [59, 231] width 3 height 3
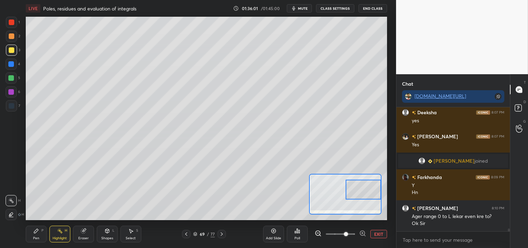
click at [67, 234] on div "Highlight H" at bounding box center [59, 233] width 21 height 17
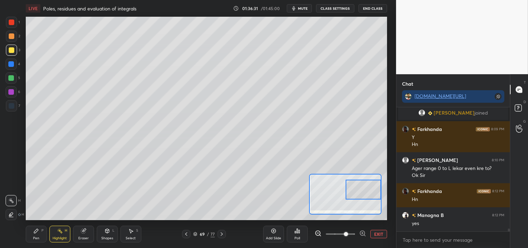
scroll to position [5188, 0]
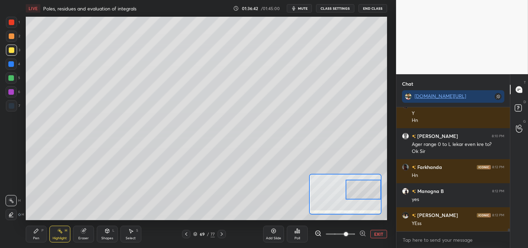
click at [31, 232] on div "Pen P" at bounding box center [36, 233] width 21 height 17
click at [36, 234] on div "Pen P" at bounding box center [36, 233] width 21 height 17
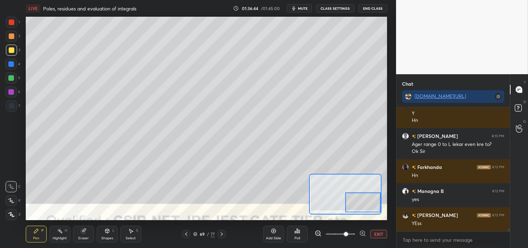
click at [30, 236] on div "Pen P" at bounding box center [36, 233] width 21 height 17
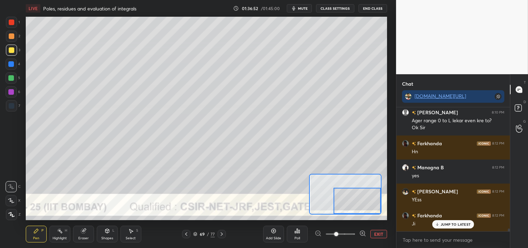
scroll to position [5236, 0]
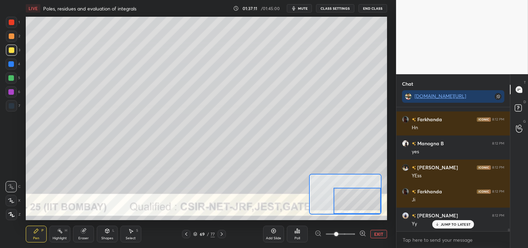
click at [59, 230] on rect at bounding box center [59, 231] width 3 height 3
click at [63, 232] on div "Highlight H" at bounding box center [59, 233] width 21 height 17
click at [378, 234] on button "EXIT" at bounding box center [378, 234] width 17 height 8
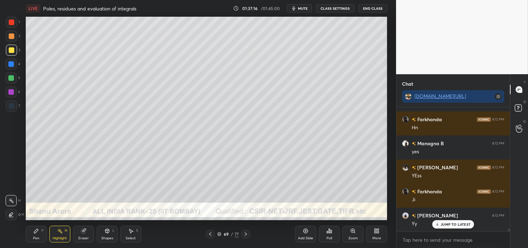
click at [71, 233] on div "Pen P Highlight H Eraser Shapes L Select S" at bounding box center [93, 233] width 135 height 17
click at [66, 235] on div "Highlight H" at bounding box center [59, 233] width 21 height 17
click at [60, 232] on icon at bounding box center [60, 231] width 6 height 6
click at [65, 231] on div "H" at bounding box center [66, 229] width 2 height 3
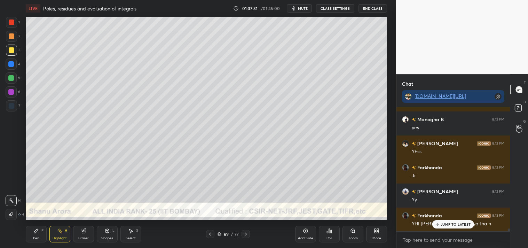
click at [27, 231] on div "Pen P" at bounding box center [36, 233] width 21 height 17
click at [29, 235] on div "Pen P" at bounding box center [36, 233] width 21 height 17
click at [346, 232] on div "Zoom" at bounding box center [352, 233] width 21 height 17
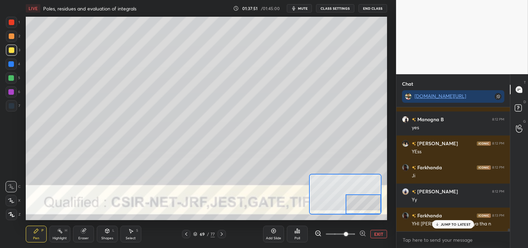
click at [372, 230] on button "EXIT" at bounding box center [378, 234] width 17 height 8
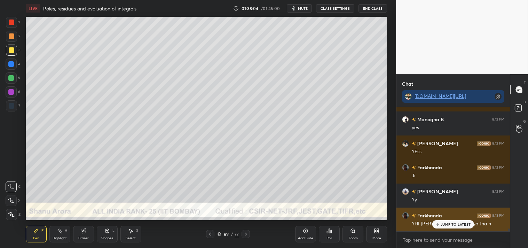
click at [453, 226] on div "JUMP TO LATEST" at bounding box center [453, 224] width 42 height 8
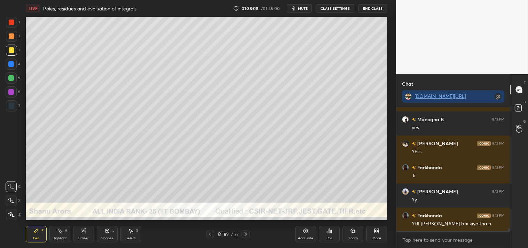
click at [60, 230] on rect at bounding box center [59, 231] width 3 height 3
click at [64, 230] on div "Highlight H" at bounding box center [59, 233] width 21 height 17
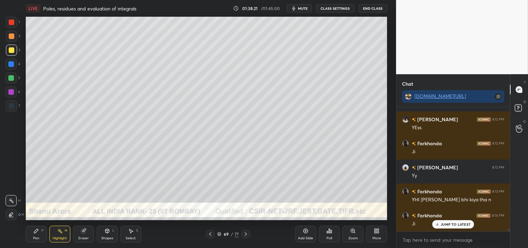
click at [30, 233] on div "Pen P" at bounding box center [36, 233] width 21 height 17
click at [32, 235] on div "Pen P" at bounding box center [36, 233] width 21 height 17
click at [301, 233] on div "Add Slide" at bounding box center [305, 233] width 21 height 17
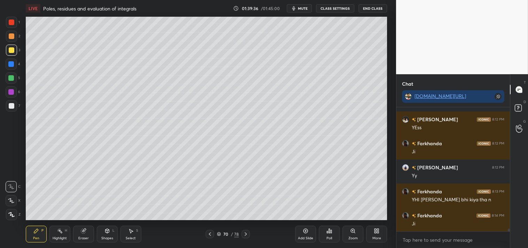
scroll to position [5314, 0]
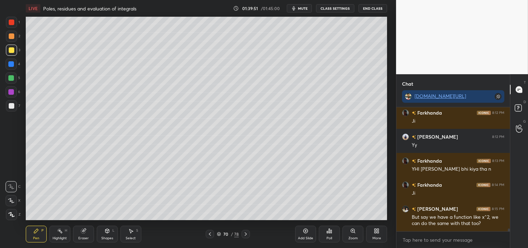
click at [305, 232] on icon at bounding box center [306, 231] width 6 height 6
click at [84, 237] on div "Eraser" at bounding box center [83, 237] width 10 height 3
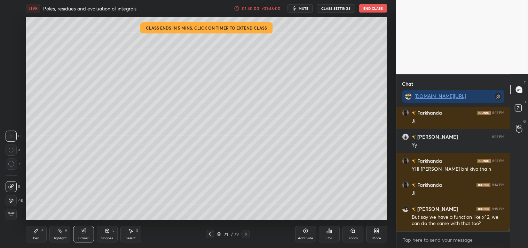
click at [40, 232] on div "Pen P" at bounding box center [36, 233] width 21 height 17
click at [79, 239] on div "Eraser" at bounding box center [83, 237] width 10 height 3
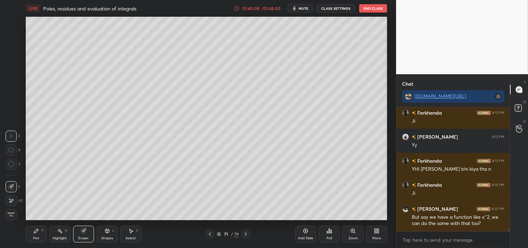
click at [38, 234] on div "Pen P" at bounding box center [36, 233] width 21 height 17
click at [37, 230] on icon at bounding box center [36, 230] width 4 height 4
click at [8, 112] on div "7" at bounding box center [13, 107] width 14 height 14
click at [13, 111] on div at bounding box center [11, 105] width 11 height 11
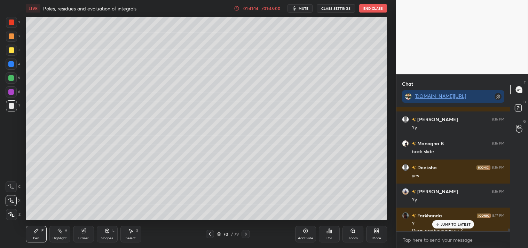
scroll to position [5489, 0]
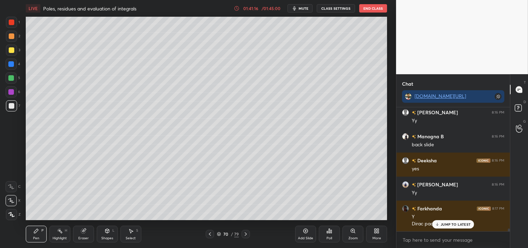
click at [452, 222] on p "JUMP TO LATEST" at bounding box center [455, 224] width 30 height 4
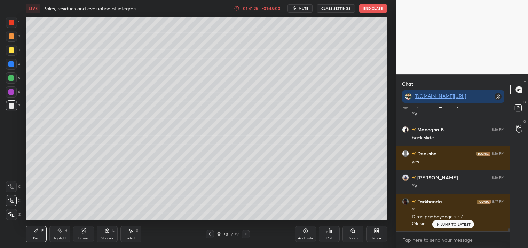
click at [334, 232] on div "Poll" at bounding box center [329, 233] width 21 height 17
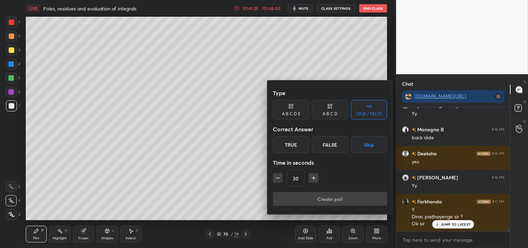
click at [293, 139] on div "True" at bounding box center [291, 144] width 36 height 17
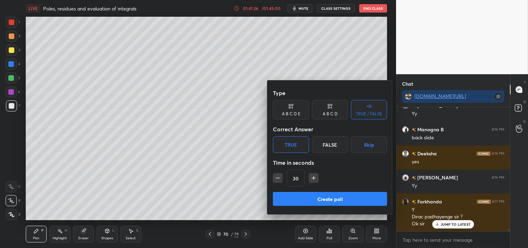
click at [298, 194] on button "Create poll" at bounding box center [330, 199] width 114 height 14
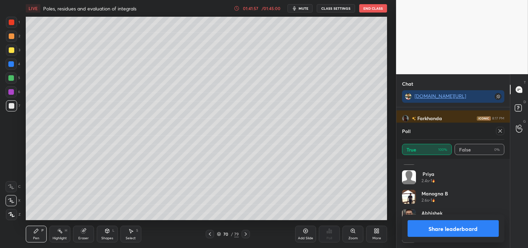
scroll to position [5665, 0]
click at [501, 131] on icon at bounding box center [500, 131] width 6 height 6
type textarea "x"
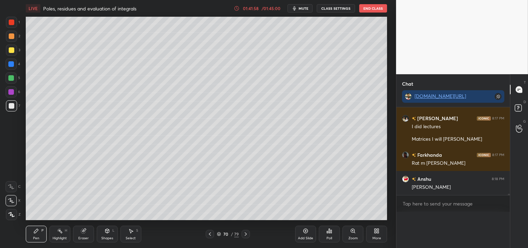
scroll to position [0, 0]
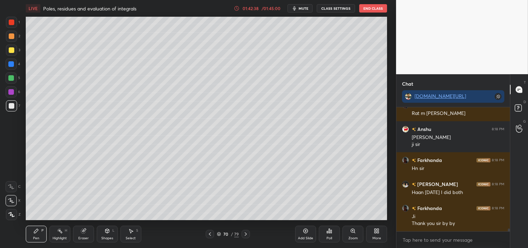
click at [298, 6] on button "mute" at bounding box center [299, 8] width 25 height 8
click at [323, 7] on button "CLASS SETTINGS" at bounding box center [335, 8] width 38 height 8
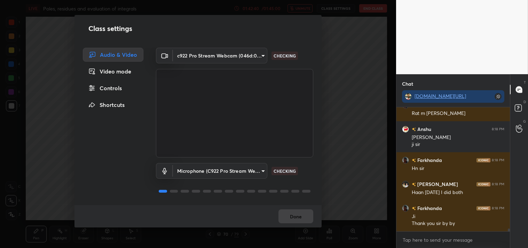
click at [252, 51] on body "1 2 3 4 5 6 7 C X Z C X Z E E Erase all H H LIVE Poles, residues and evaluation…" at bounding box center [264, 124] width 528 height 248
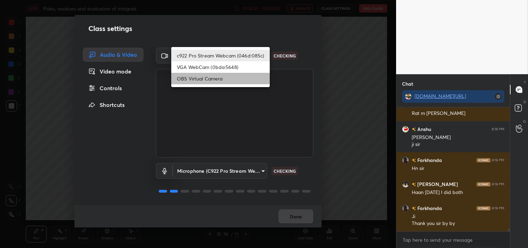
click at [208, 78] on li "OBS Virtual Camera" at bounding box center [220, 78] width 98 height 11
type input "64645b19d528b3ac785889237b1a364f3b7ccd5da23f372116afb1703458f4fd"
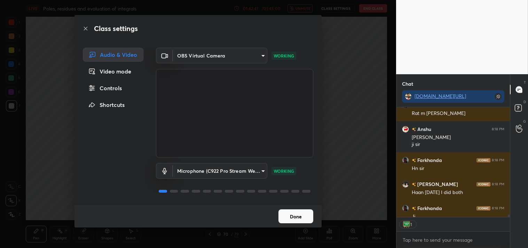
click at [287, 213] on button "Done" at bounding box center [295, 216] width 35 height 14
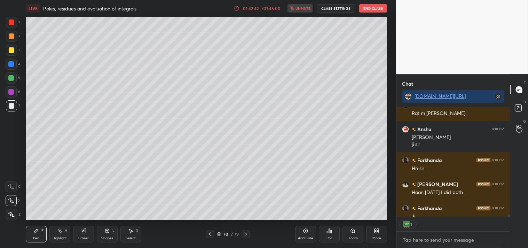
click at [408, 237] on textarea at bounding box center [453, 239] width 102 height 11
type textarea "x"
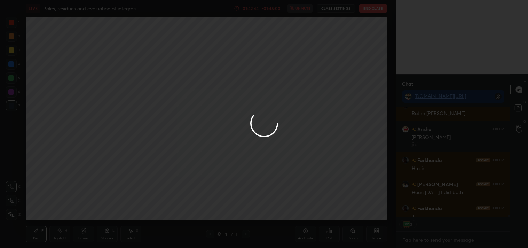
type textarea "c"
type textarea "x"
type textarea "ca"
type textarea "x"
type textarea "cal"
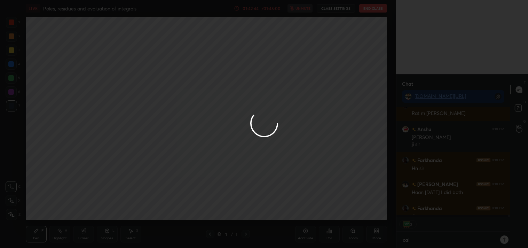
type textarea "x"
type textarea "cala"
type textarea "x"
type textarea "calas"
type textarea "x"
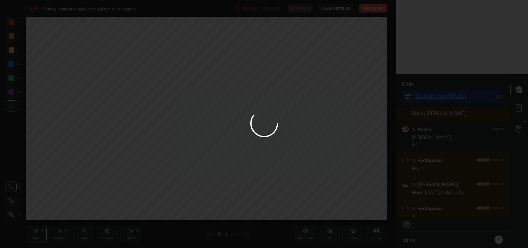
type textarea "calass"
type textarea "x"
type textarea "calas"
type textarea "x"
type textarea "cala"
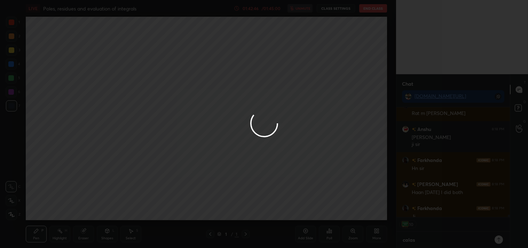
type textarea "x"
type textarea "cal"
type textarea "x"
type textarea "ca"
type textarea "x"
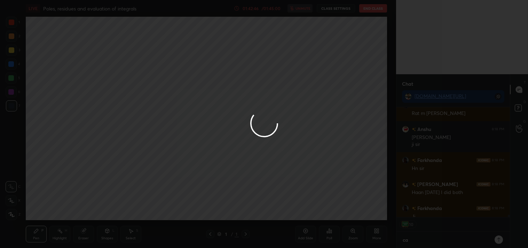
type textarea "c"
type textarea "x"
type textarea "c"
type textarea "x"
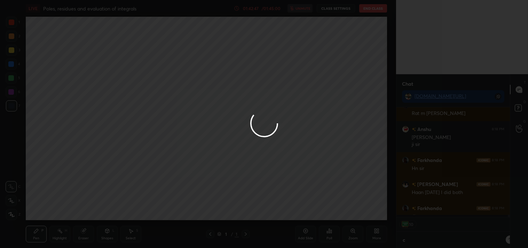
type textarea "cl"
type textarea "x"
type textarea "cla"
type textarea "x"
type textarea "clas"
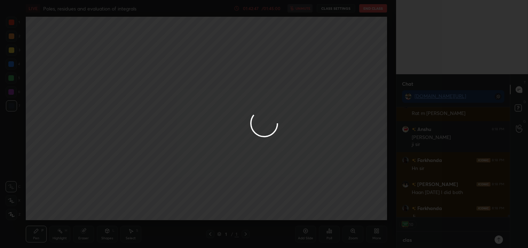
type textarea "x"
type textarea "class"
type textarea "x"
type textarea "class"
type textarea "x"
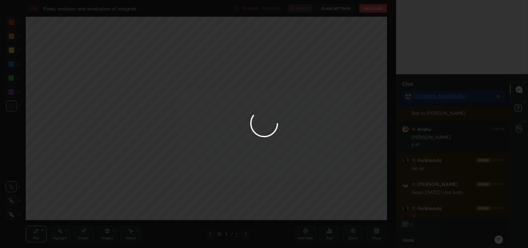
type textarea "class o"
type textarea "x"
type textarea "class ov"
type textarea "x"
type textarea "class ove"
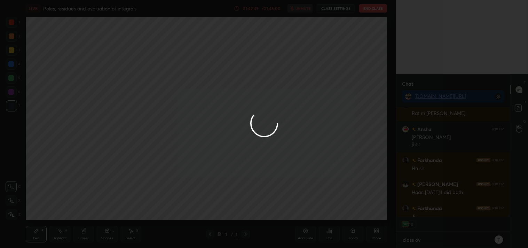
type textarea "x"
type textarea "class over"
type textarea "x"
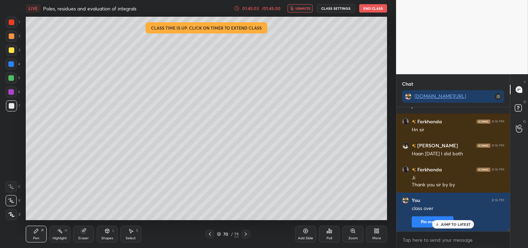
click at [378, 7] on button "End Class" at bounding box center [373, 8] width 28 height 8
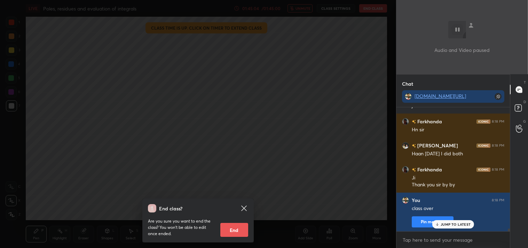
click at [230, 227] on button "End" at bounding box center [234, 230] width 28 height 14
type textarea "x"
